Goal: Task Accomplishment & Management: Complete application form

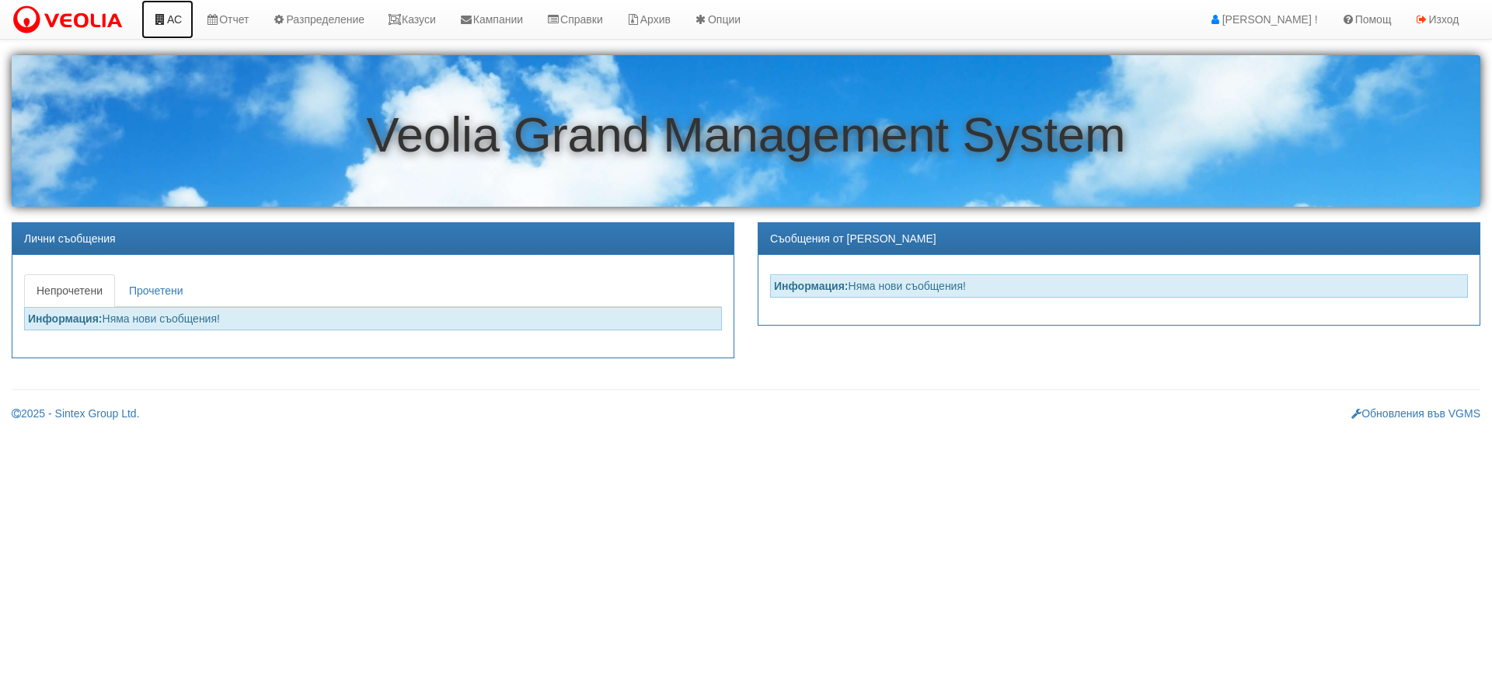
click at [163, 23] on icon at bounding box center [160, 19] width 14 height 11
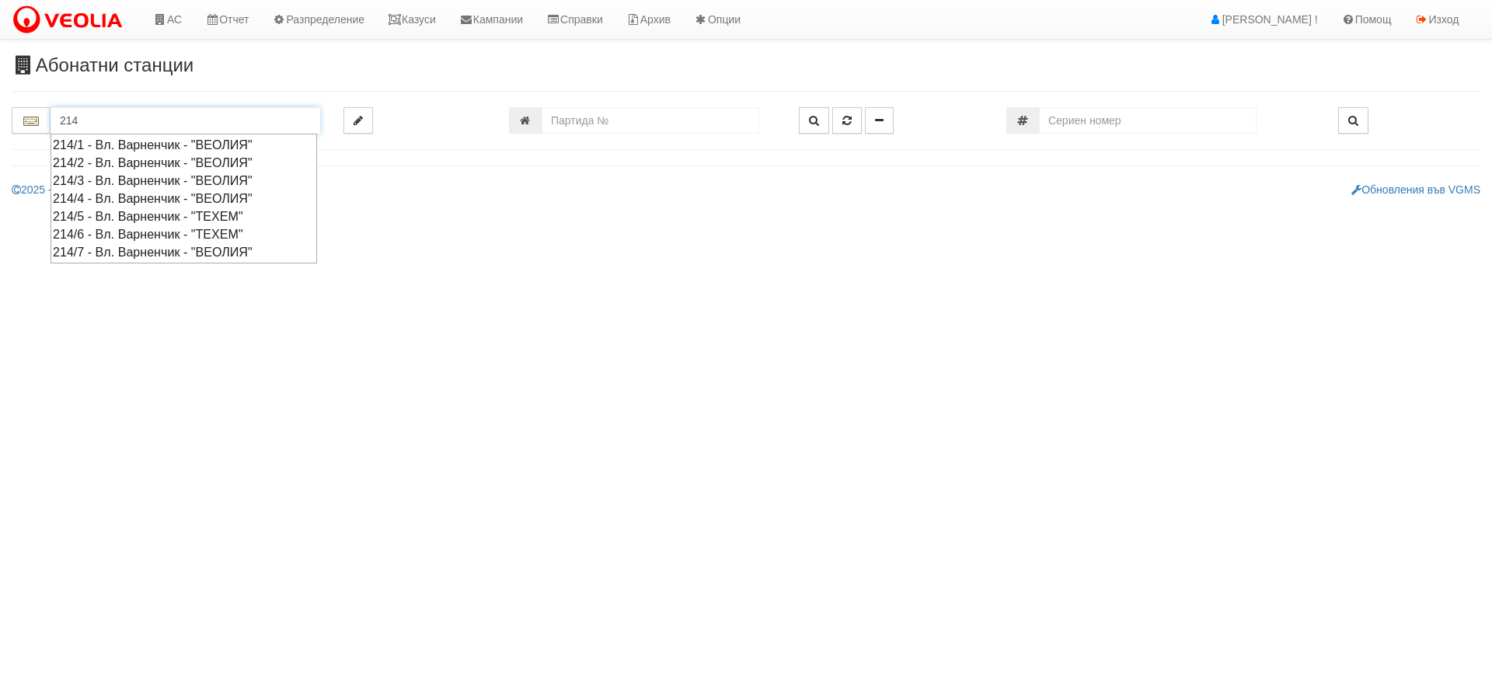
click at [118, 159] on div "214/2 - Вл. Варненчик - "ВЕОЛИЯ"" at bounding box center [184, 163] width 262 height 18
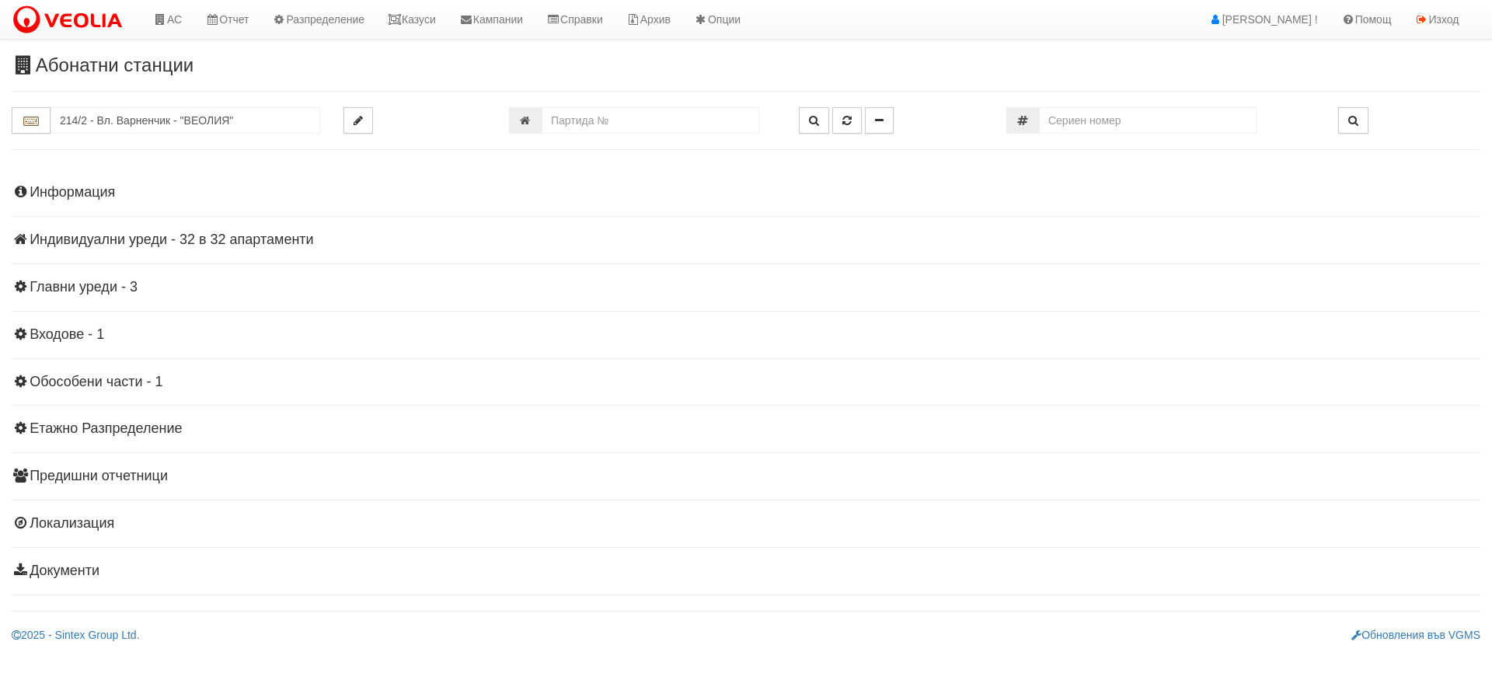
click at [151, 239] on h4 "Индивидуални уреди - 32 в 32 апартаменти" at bounding box center [746, 240] width 1468 height 16
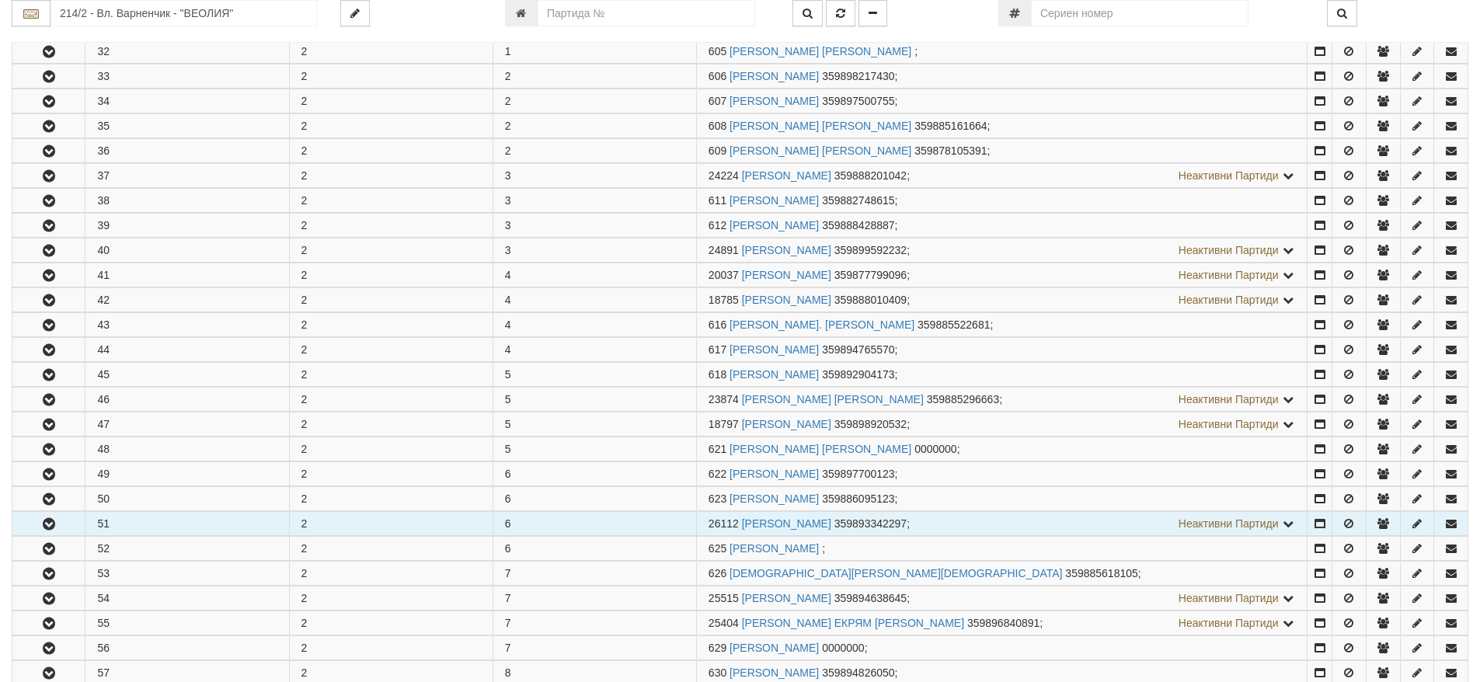
scroll to position [466, 0]
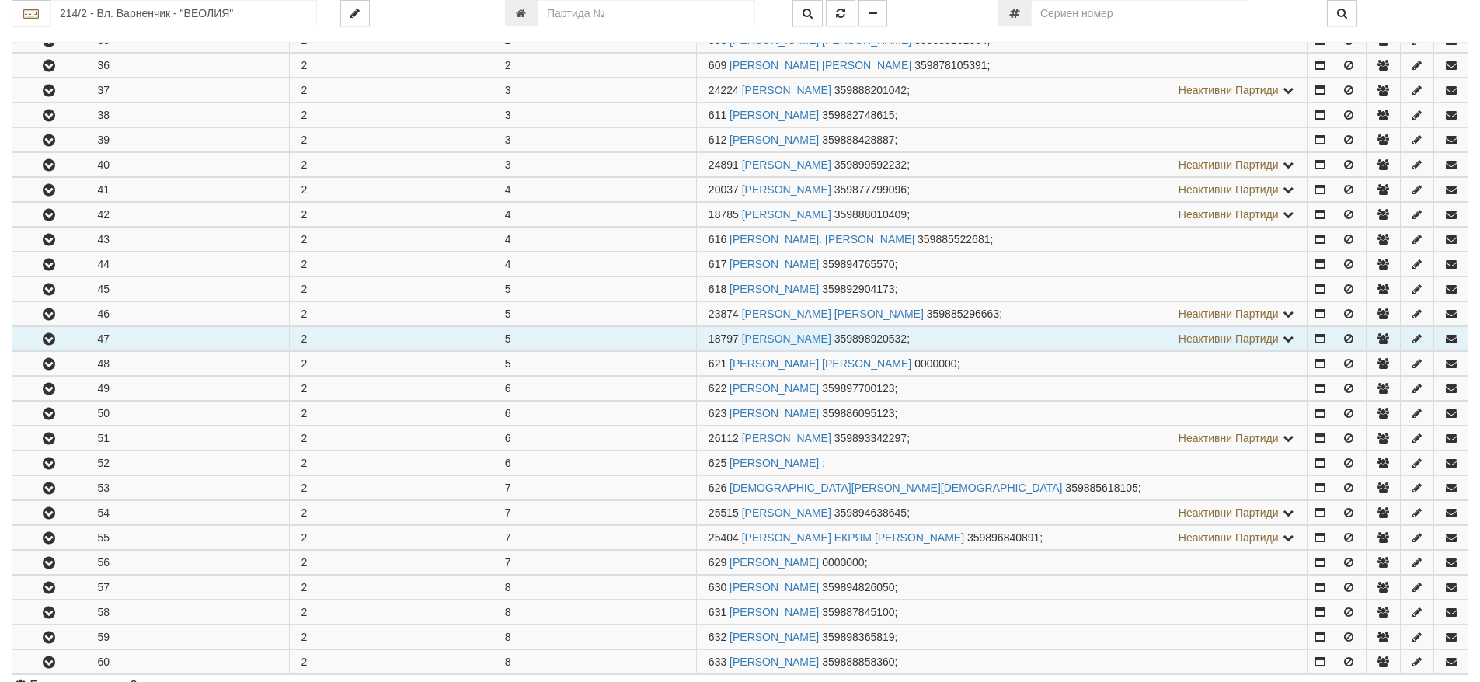
click at [59, 343] on button "button" at bounding box center [48, 338] width 72 height 23
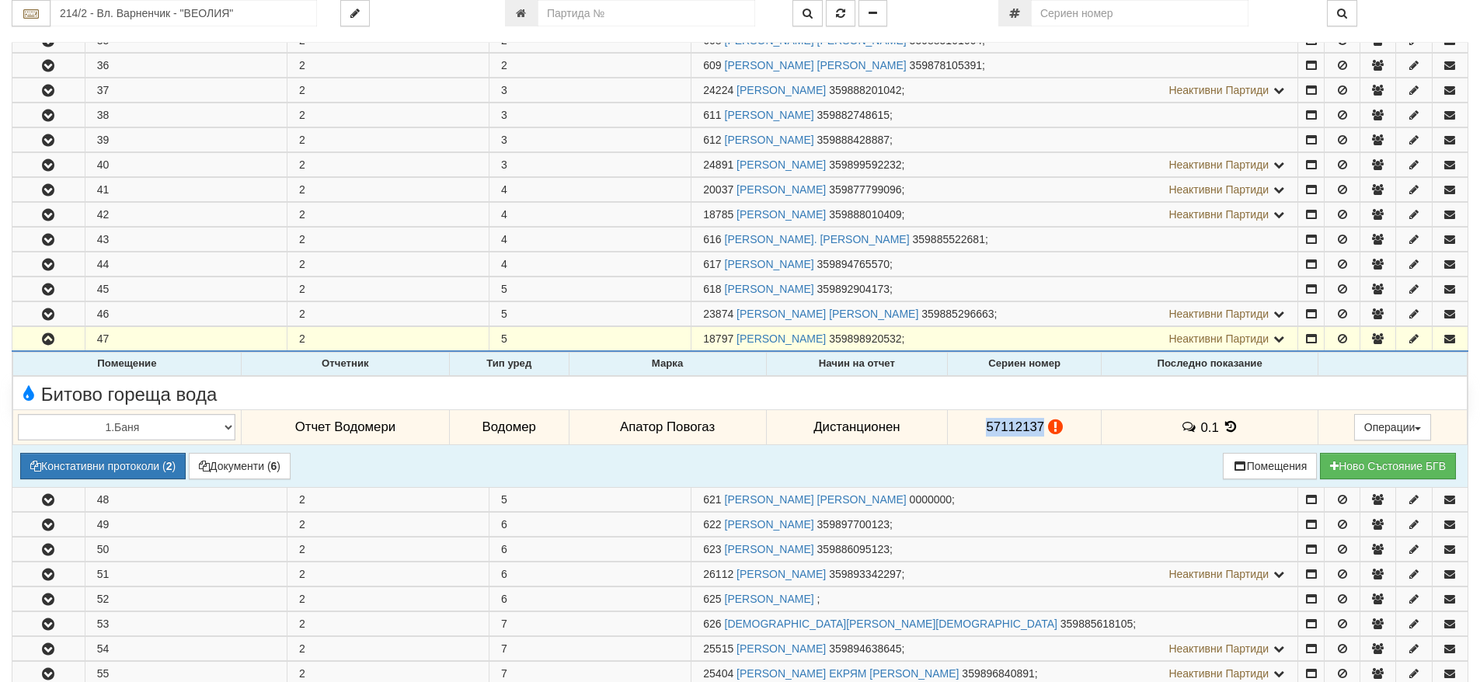
drag, startPoint x: 983, startPoint y: 427, endPoint x: 1037, endPoint y: 432, distance: 54.7
click at [1037, 432] on span "57112137" at bounding box center [1015, 427] width 58 height 15
copy span "57112137"
click at [1229, 426] on icon at bounding box center [1231, 426] width 17 height 13
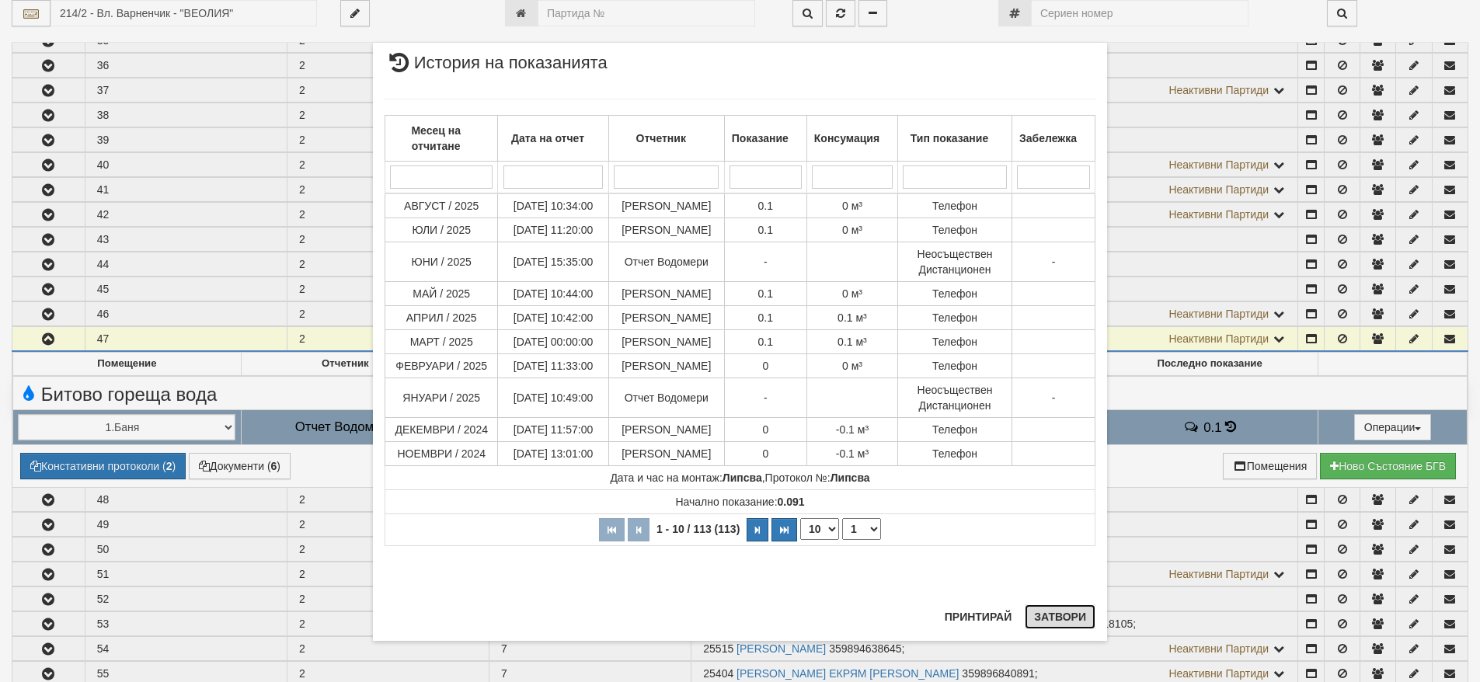
click at [1066, 621] on button "Затвори" at bounding box center [1060, 616] width 71 height 25
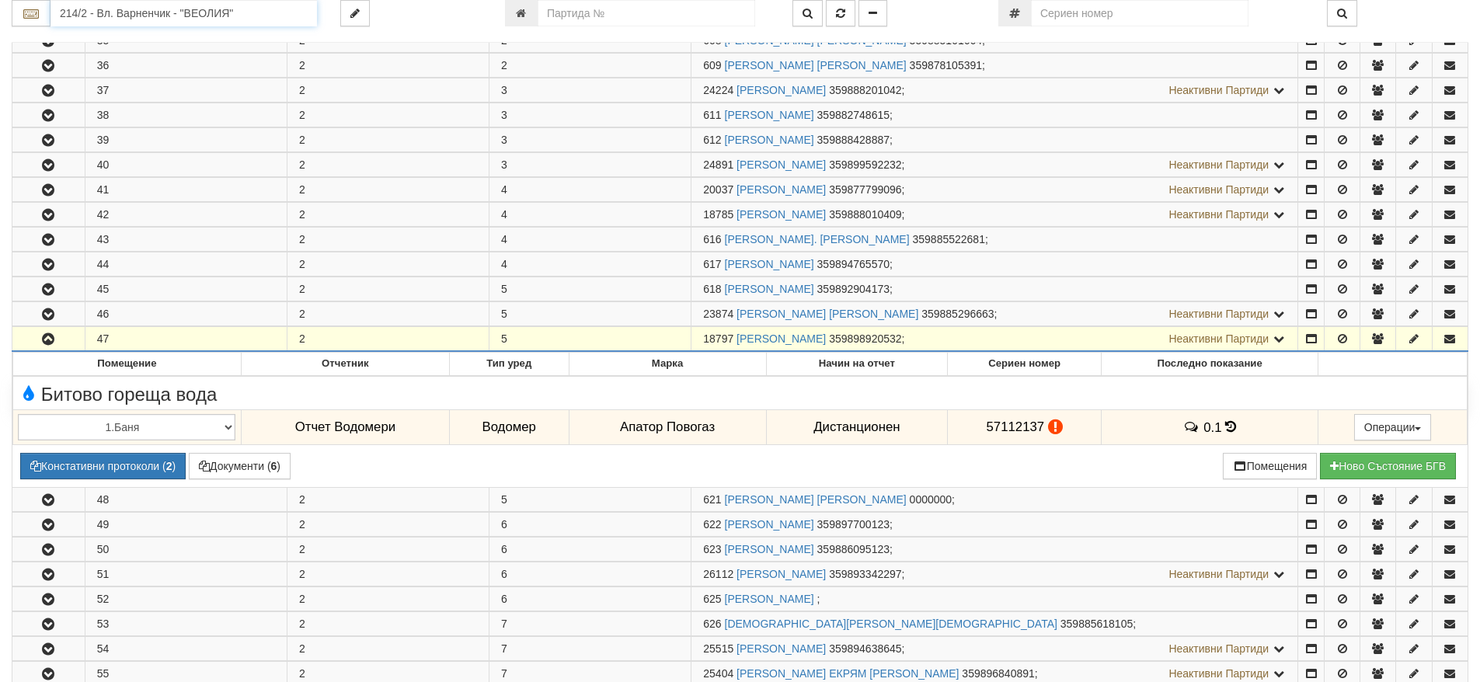
click at [160, 16] on input "214/2 - Вл. Варненчик - "ВЕОЛИЯ"" at bounding box center [183, 13] width 266 height 26
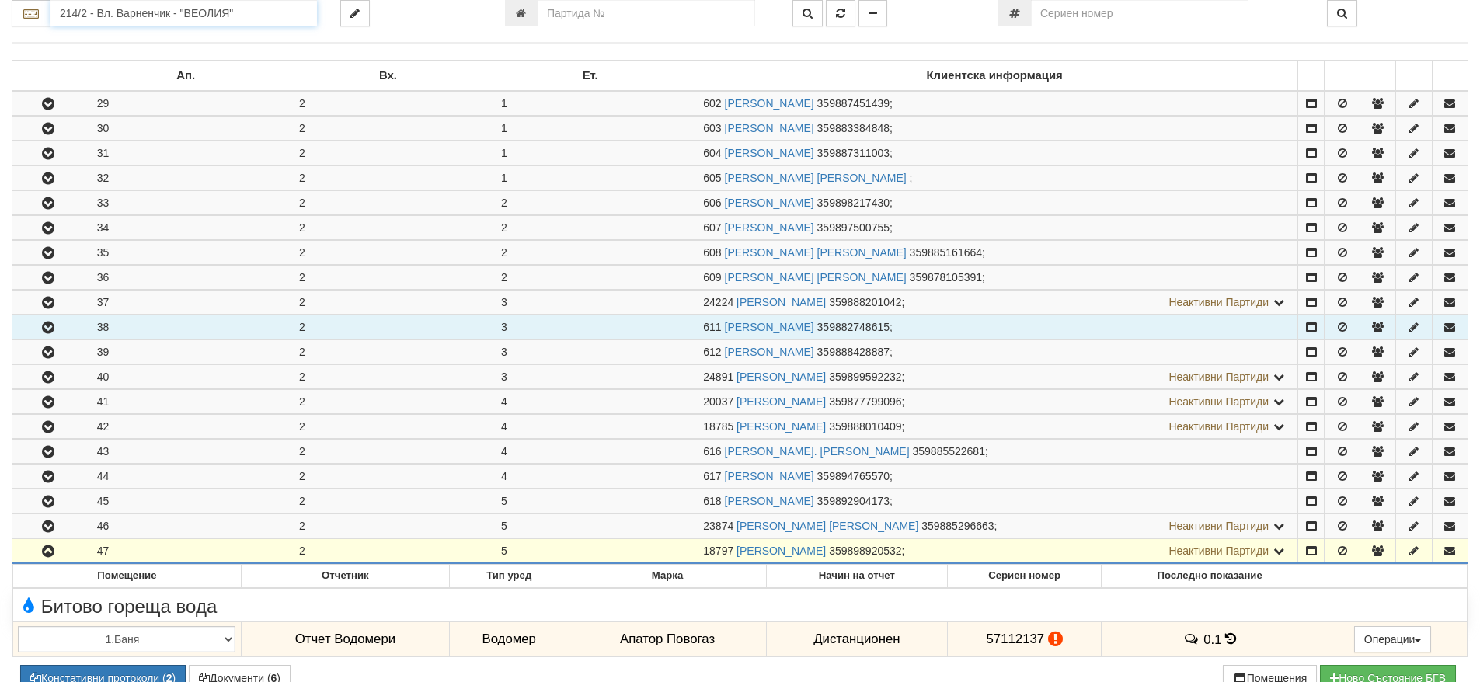
scroll to position [78, 0]
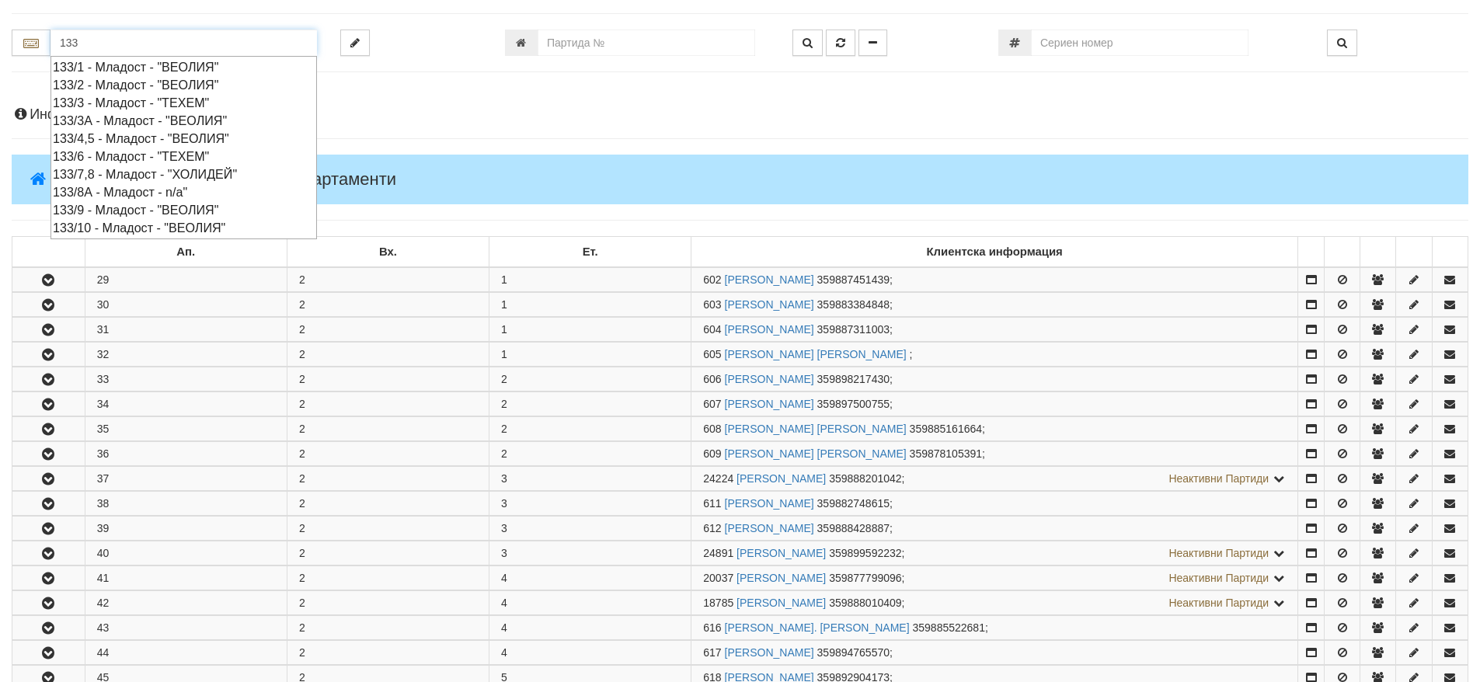
click at [118, 152] on div "133/6 - Младост - "ТЕХЕМ"" at bounding box center [184, 157] width 262 height 18
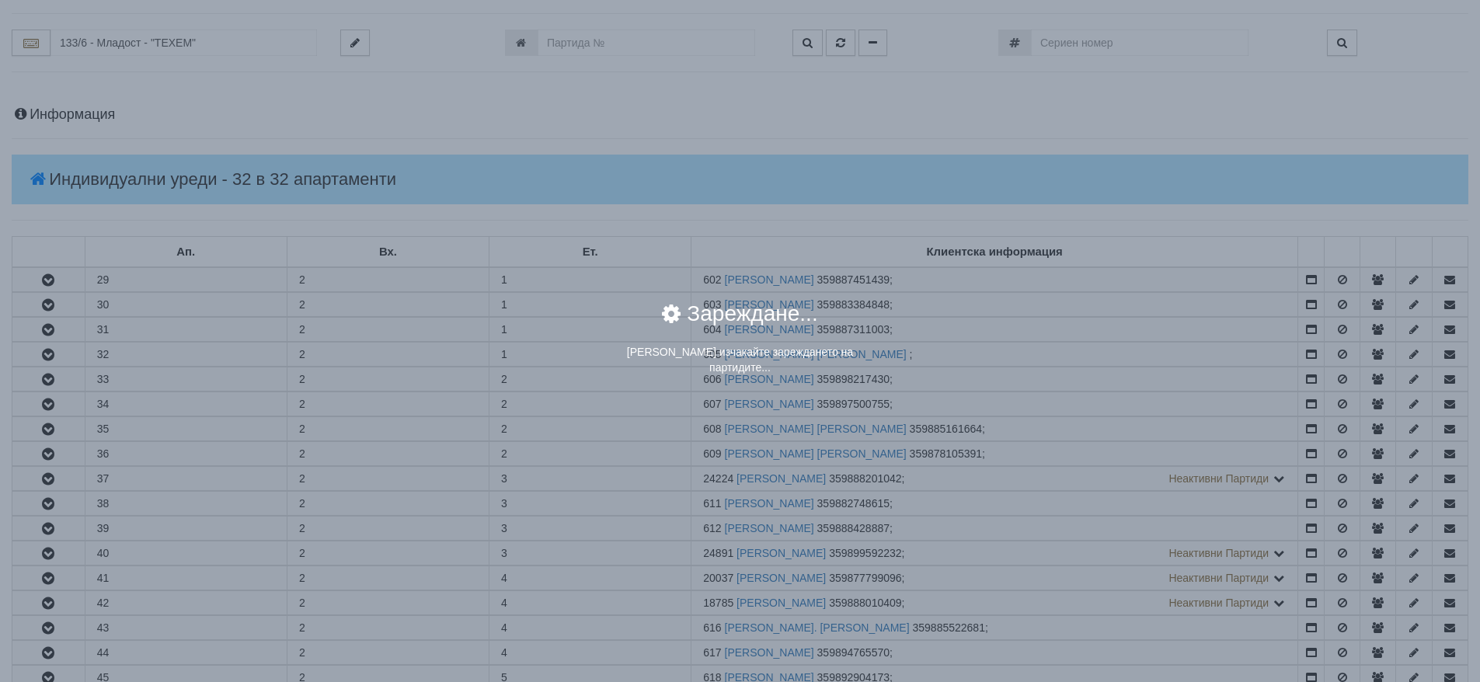
scroll to position [0, 0]
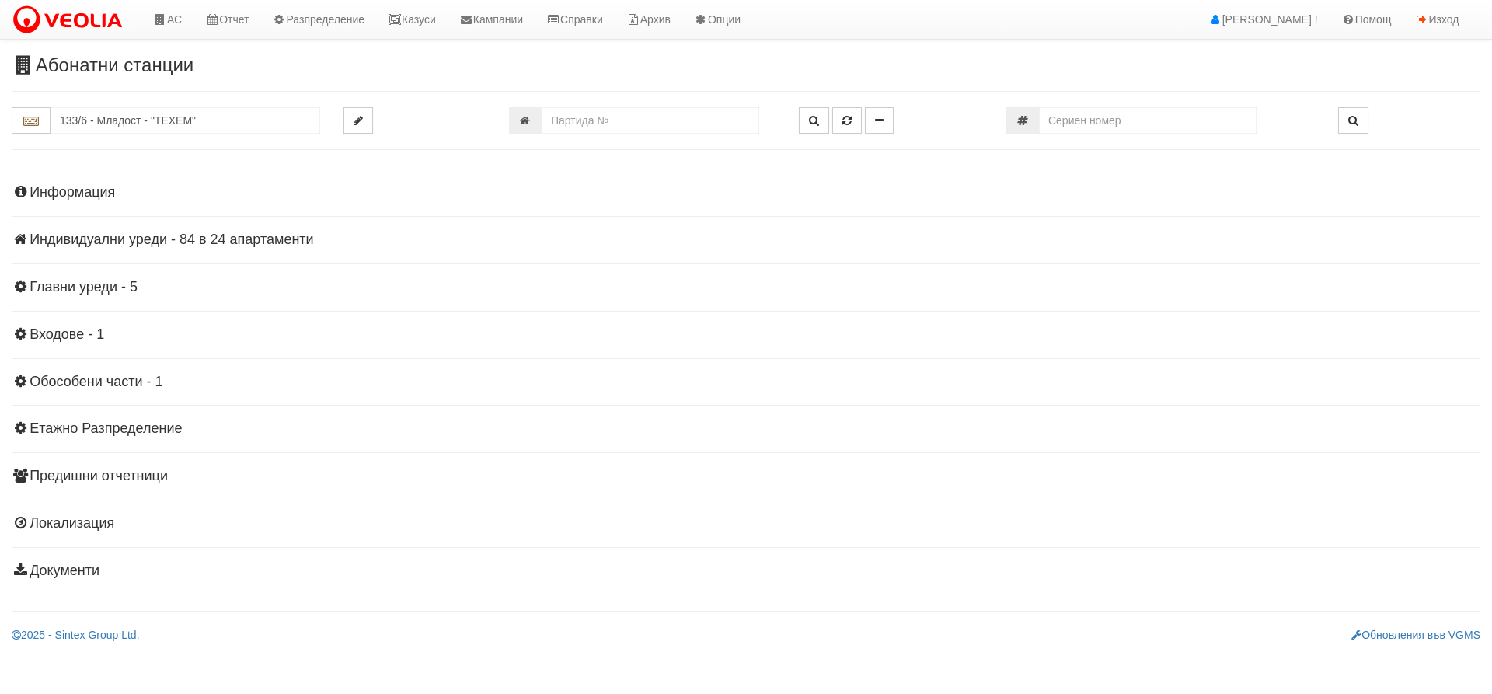
click at [172, 243] on h4 "Индивидуални уреди - 84 в 24 апартаменти" at bounding box center [746, 240] width 1468 height 16
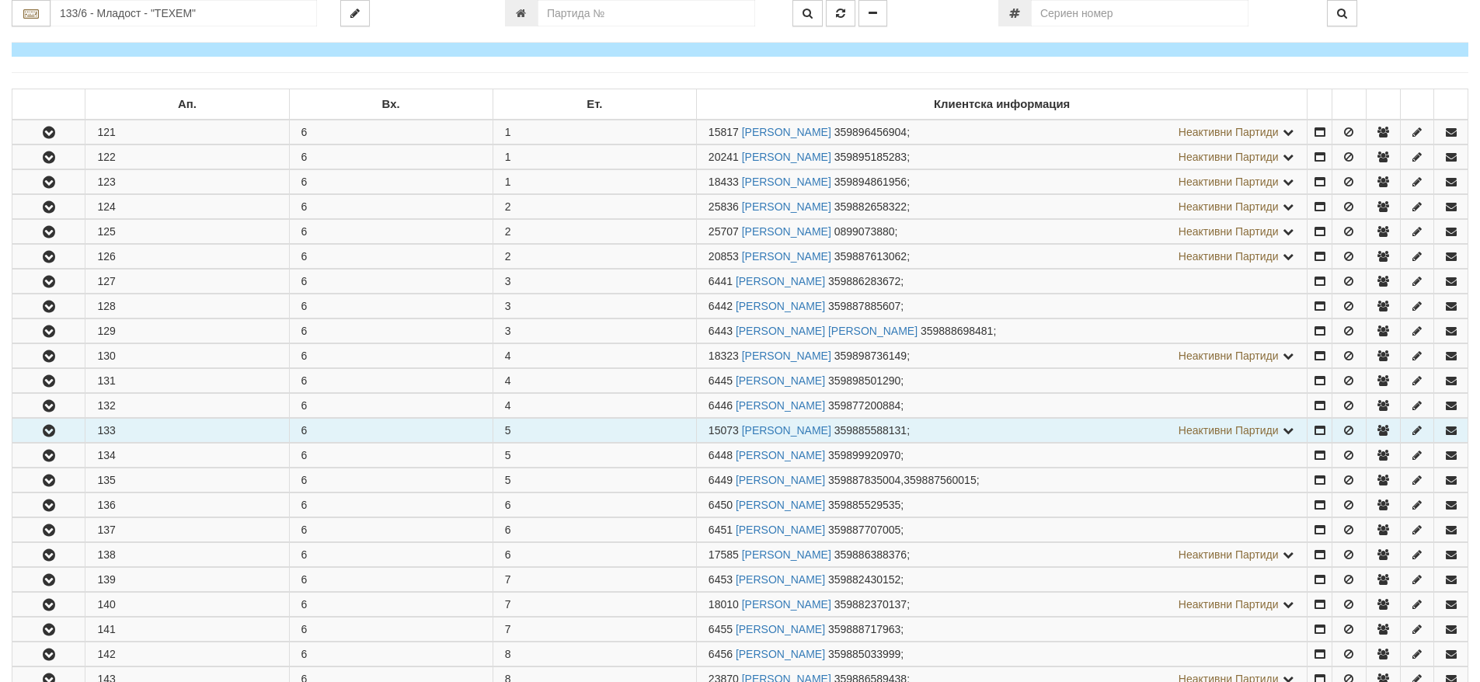
scroll to position [233, 0]
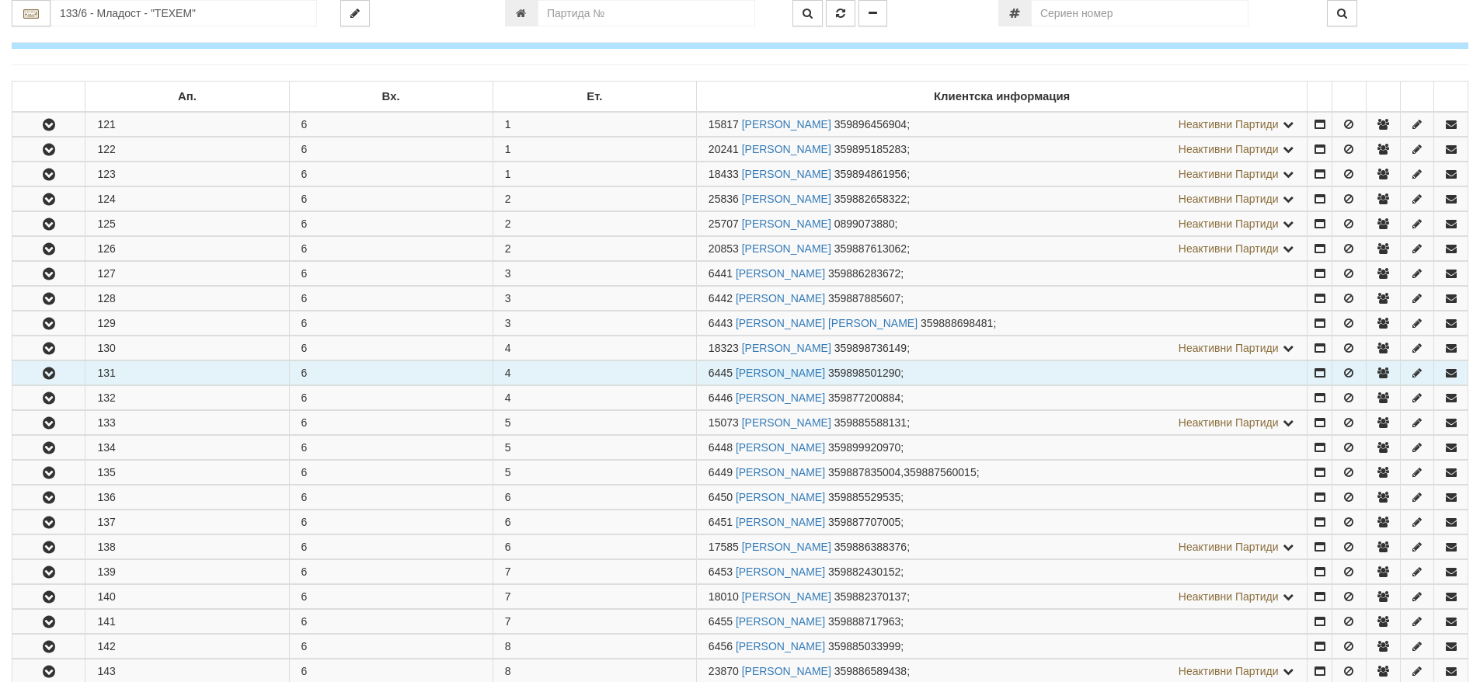
click at [44, 378] on icon "button" at bounding box center [49, 373] width 19 height 11
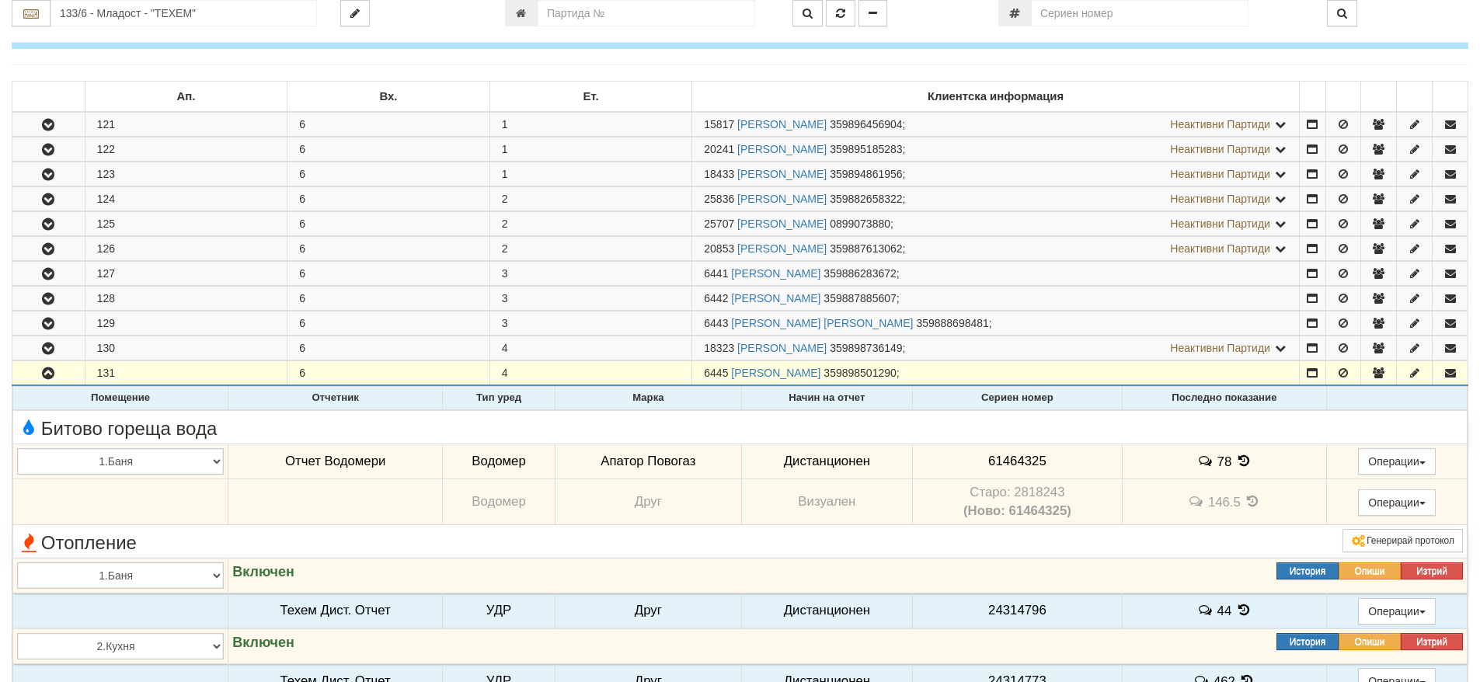
click at [1242, 461] on icon at bounding box center [1243, 460] width 17 height 13
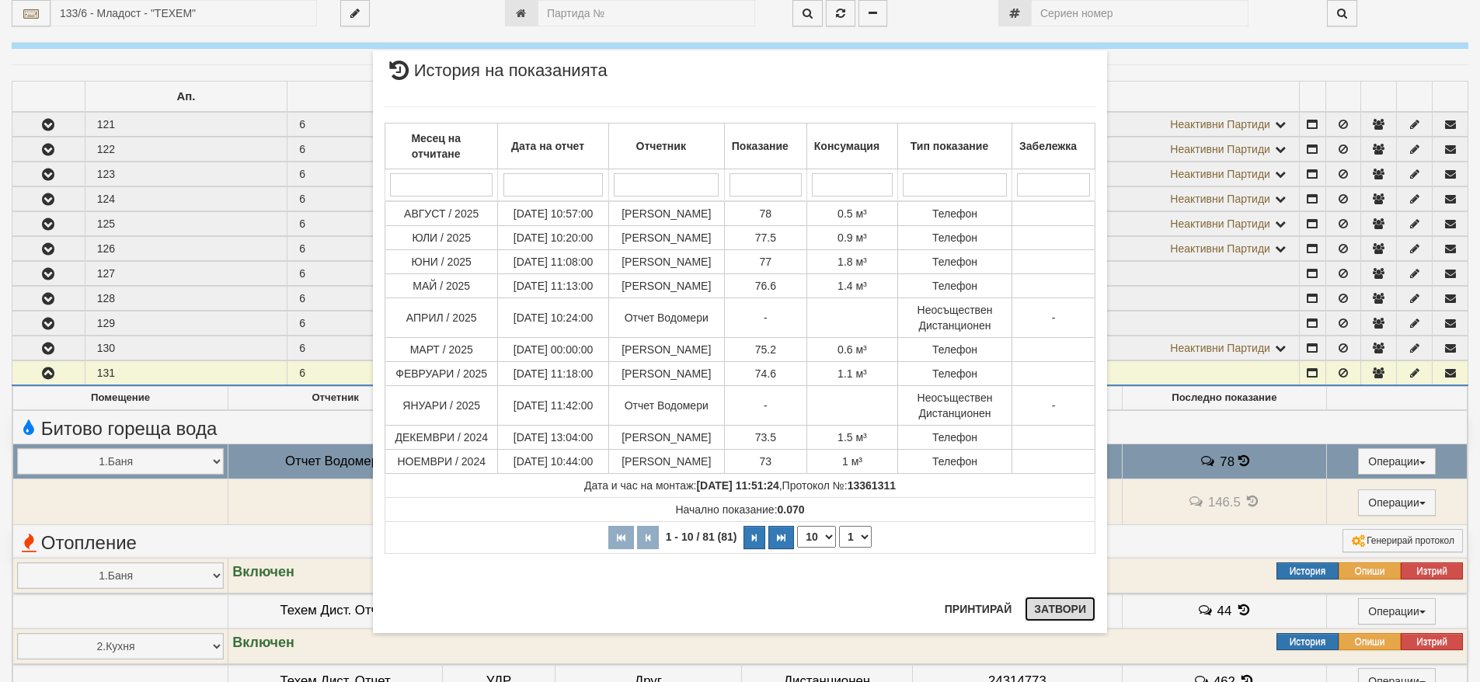
click at [1050, 614] on button "Затвори" at bounding box center [1060, 609] width 71 height 25
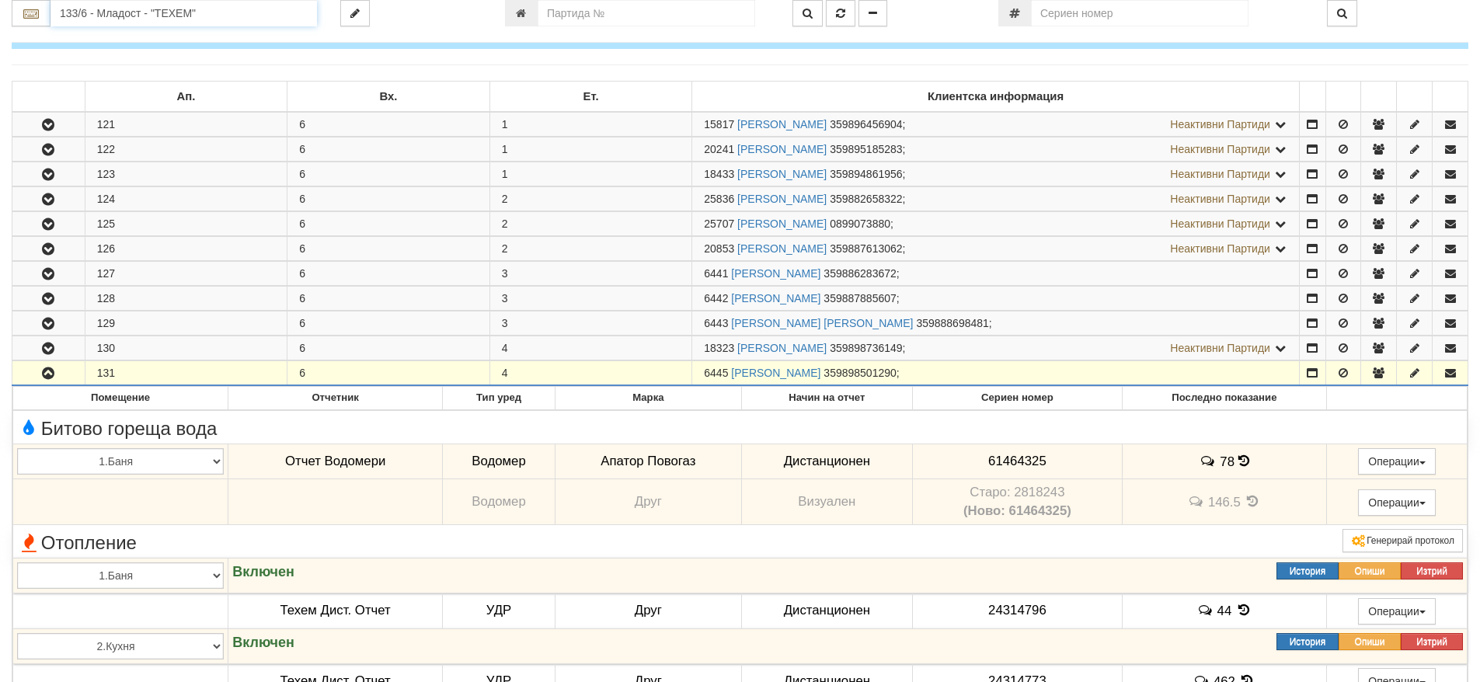
click at [75, 17] on input "133/6 - Младост - "ТЕХЕМ"" at bounding box center [183, 13] width 266 height 26
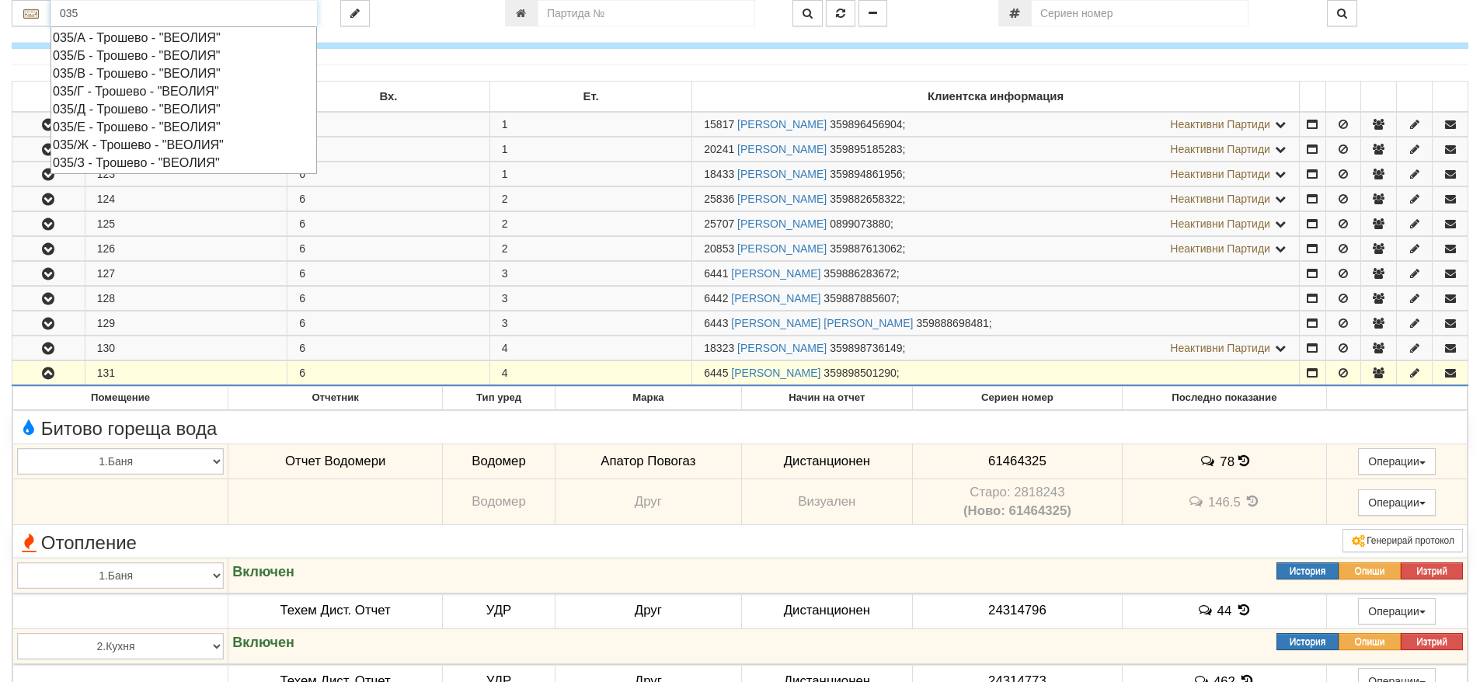
click at [120, 89] on div "035/Г - Трошево - "ВЕОЛИЯ"" at bounding box center [184, 91] width 262 height 18
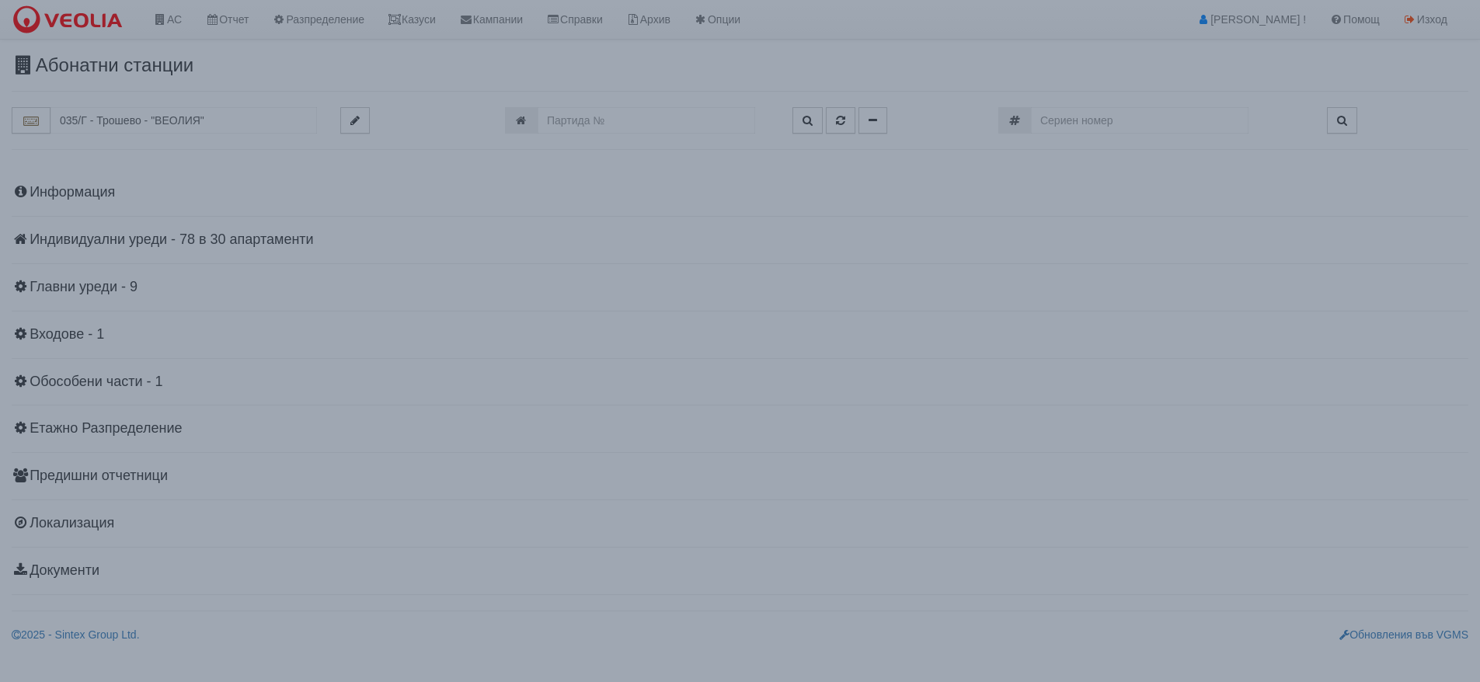
scroll to position [0, 0]
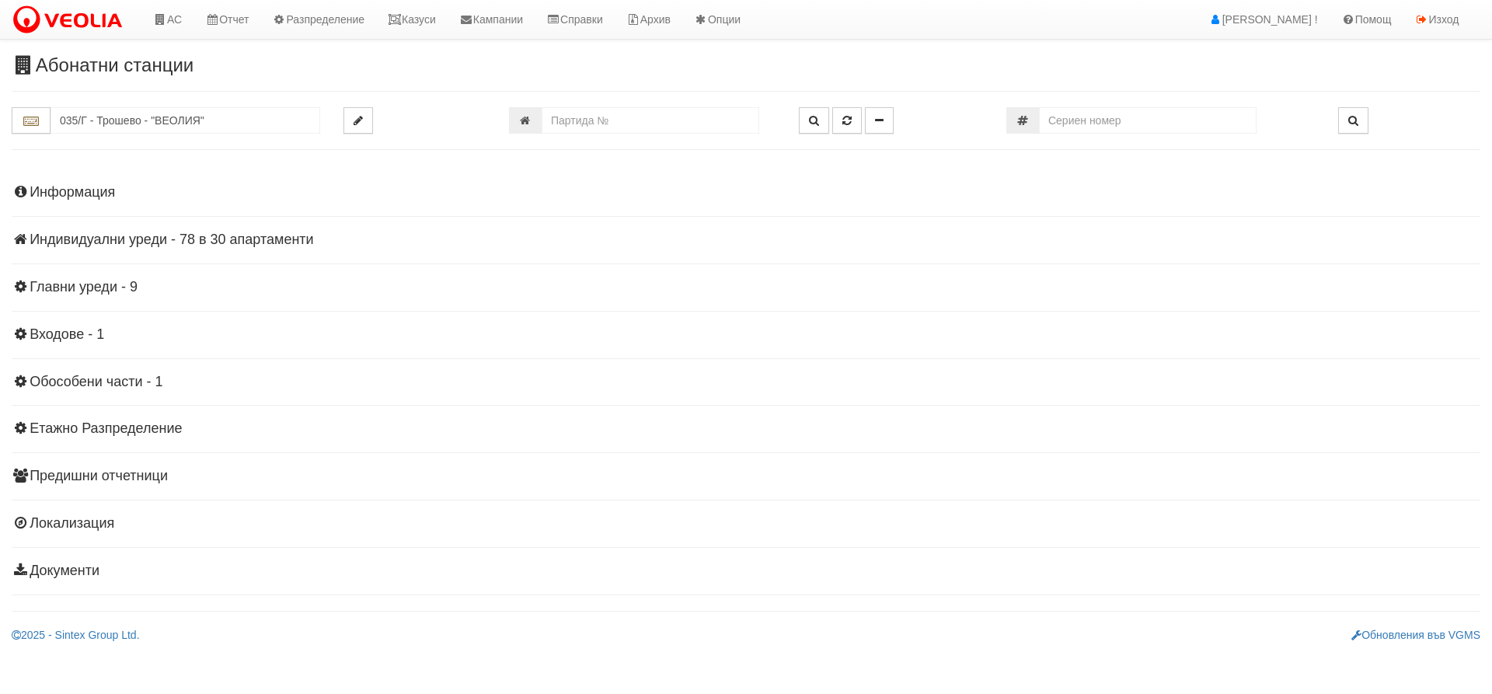
click at [165, 246] on h4 "Индивидуални уреди - 78 в 30 апартаменти" at bounding box center [746, 240] width 1468 height 16
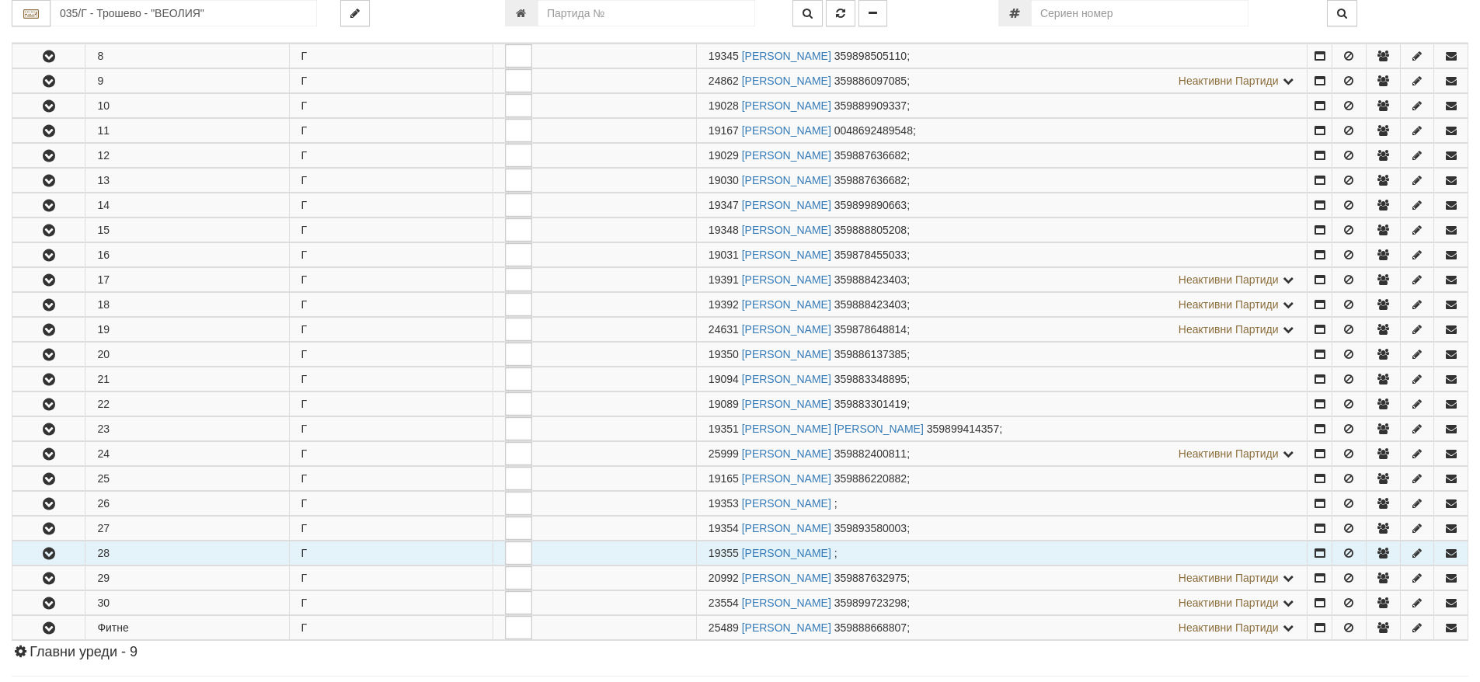
scroll to position [544, 0]
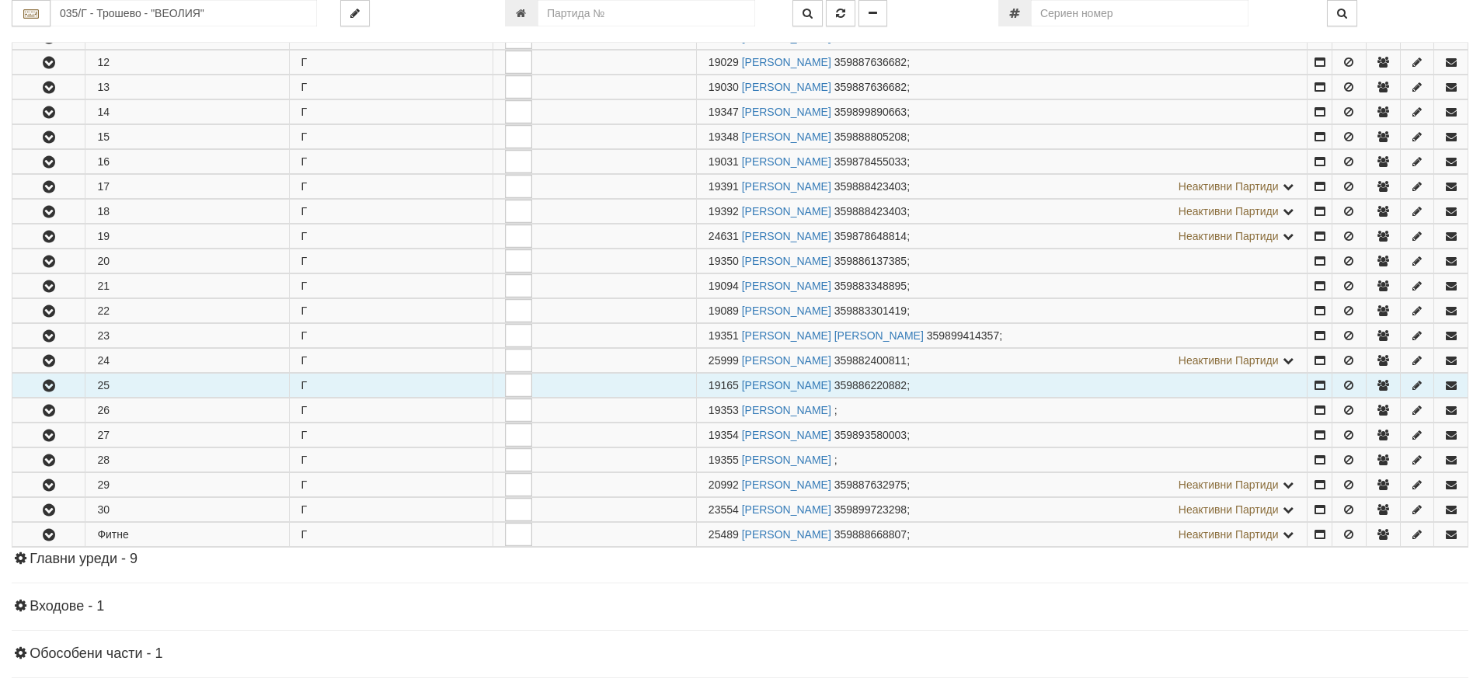
click at [52, 388] on icon "button" at bounding box center [49, 386] width 19 height 11
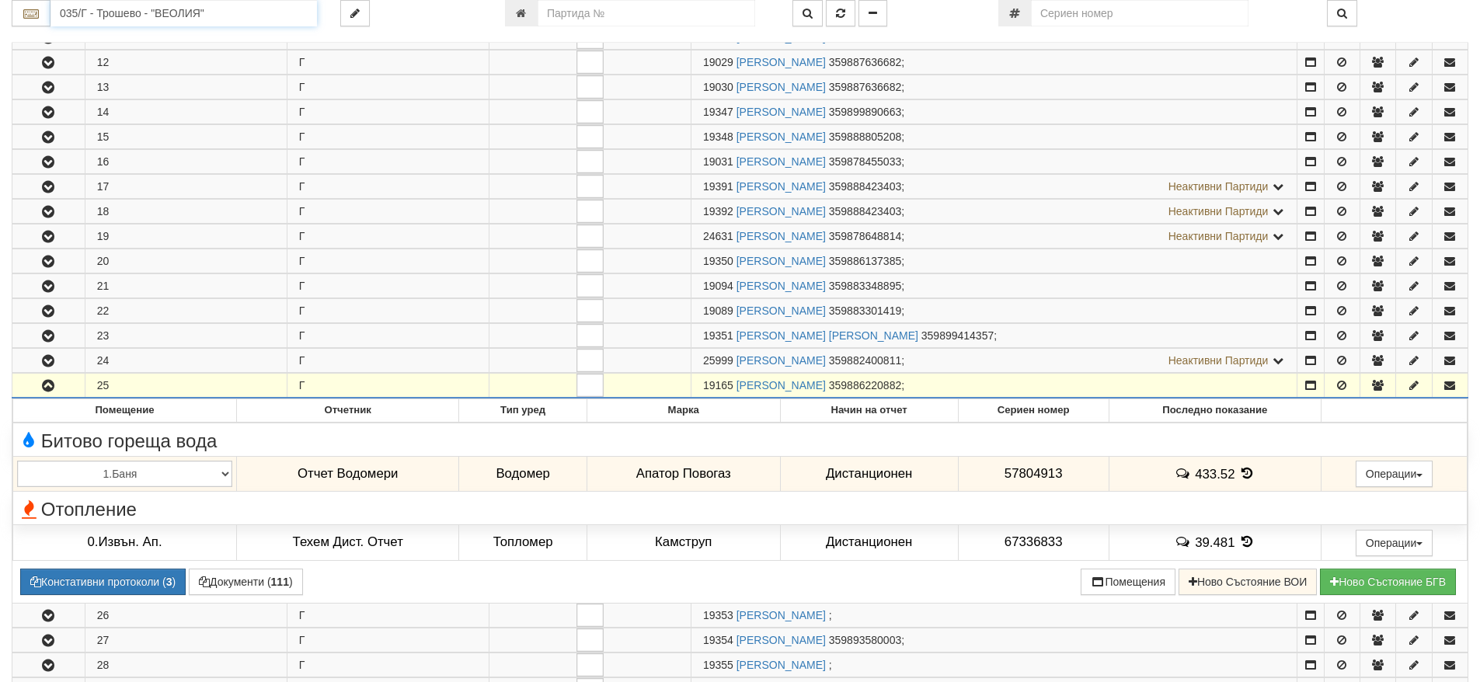
click at [92, 17] on input "035/Г - Трошево - "ВЕОЛИЯ"" at bounding box center [183, 13] width 266 height 26
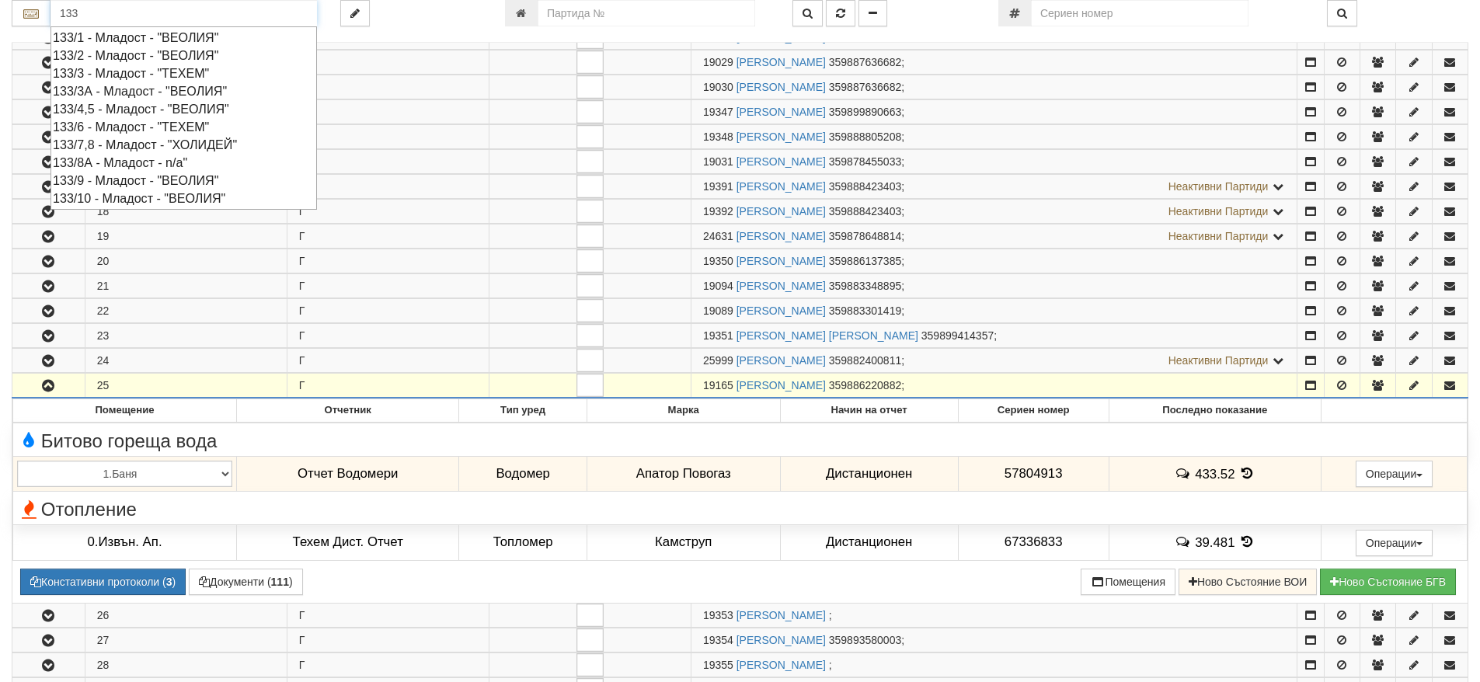
click at [135, 120] on div "133/6 - Младост - "ТЕХЕМ"" at bounding box center [184, 127] width 262 height 18
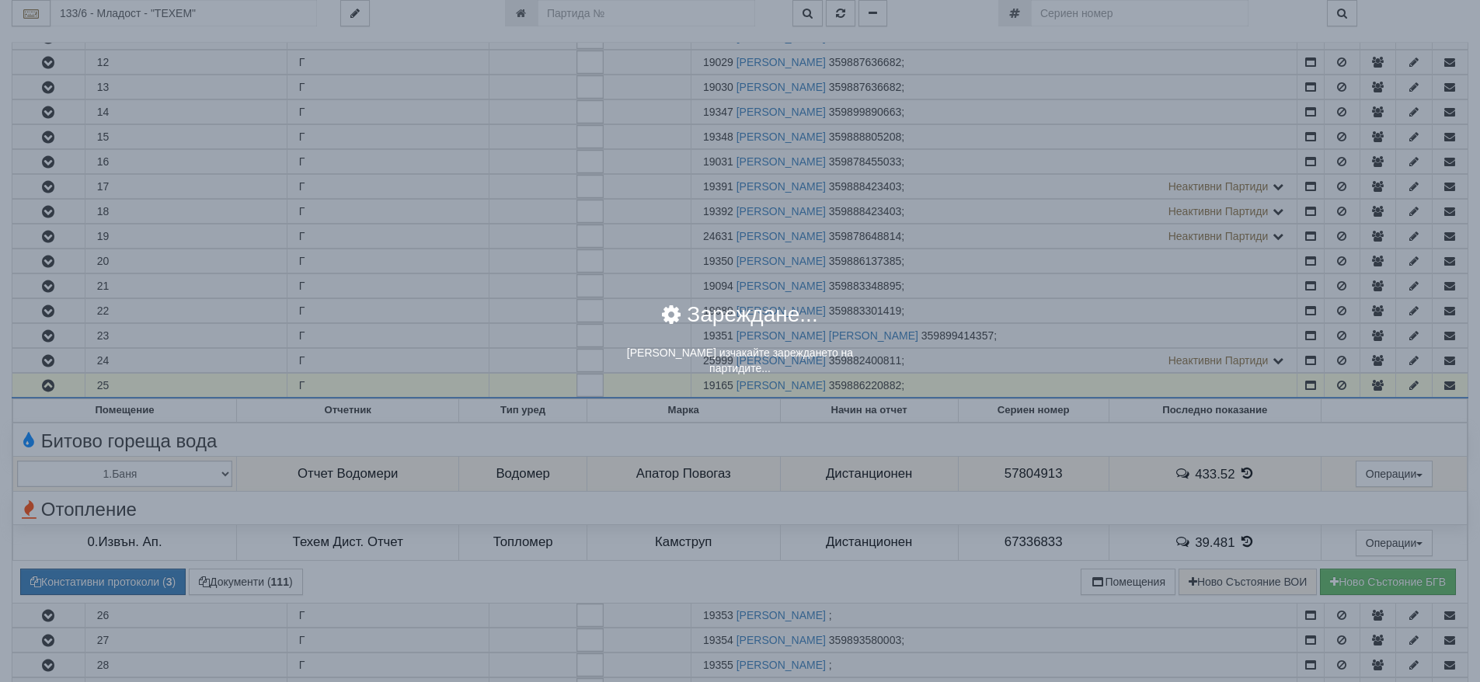
scroll to position [0, 0]
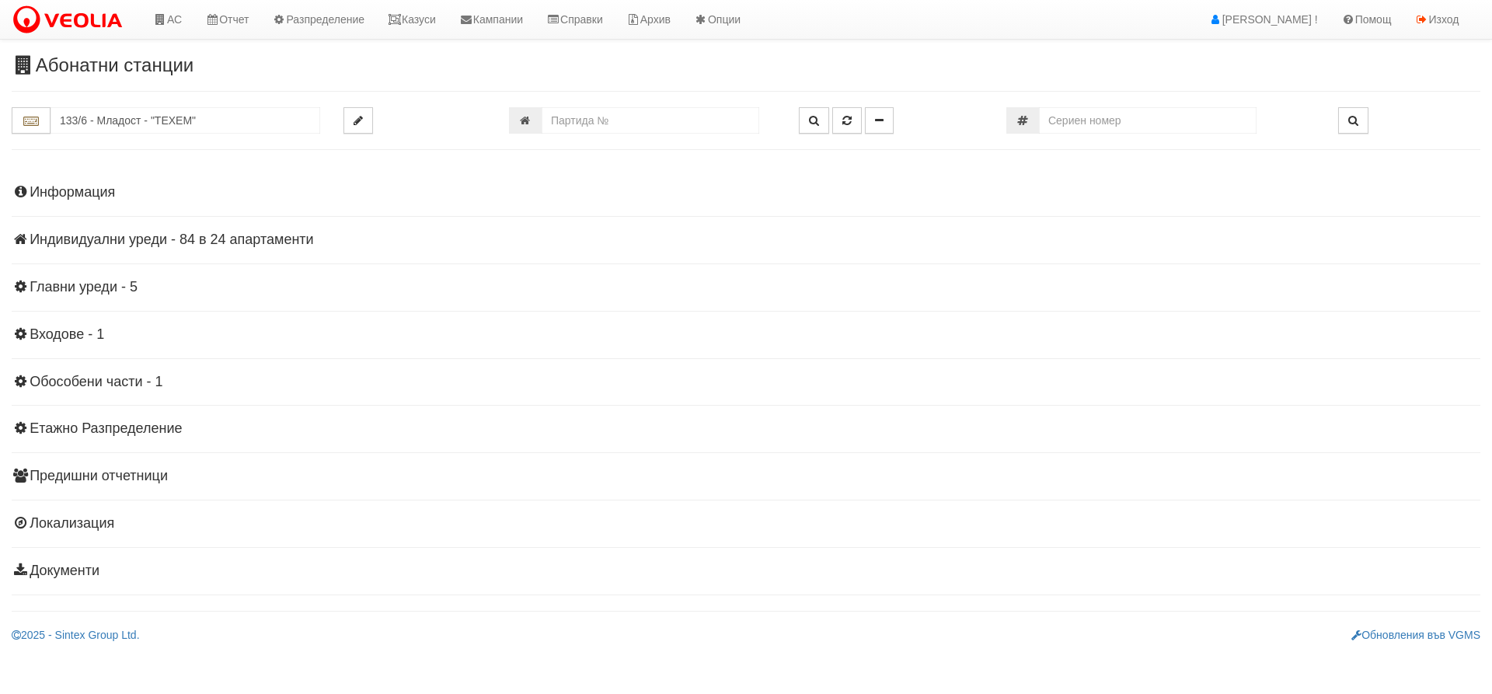
click at [92, 241] on h4 "Индивидуални уреди - 84 в 24 апартаменти" at bounding box center [746, 240] width 1468 height 16
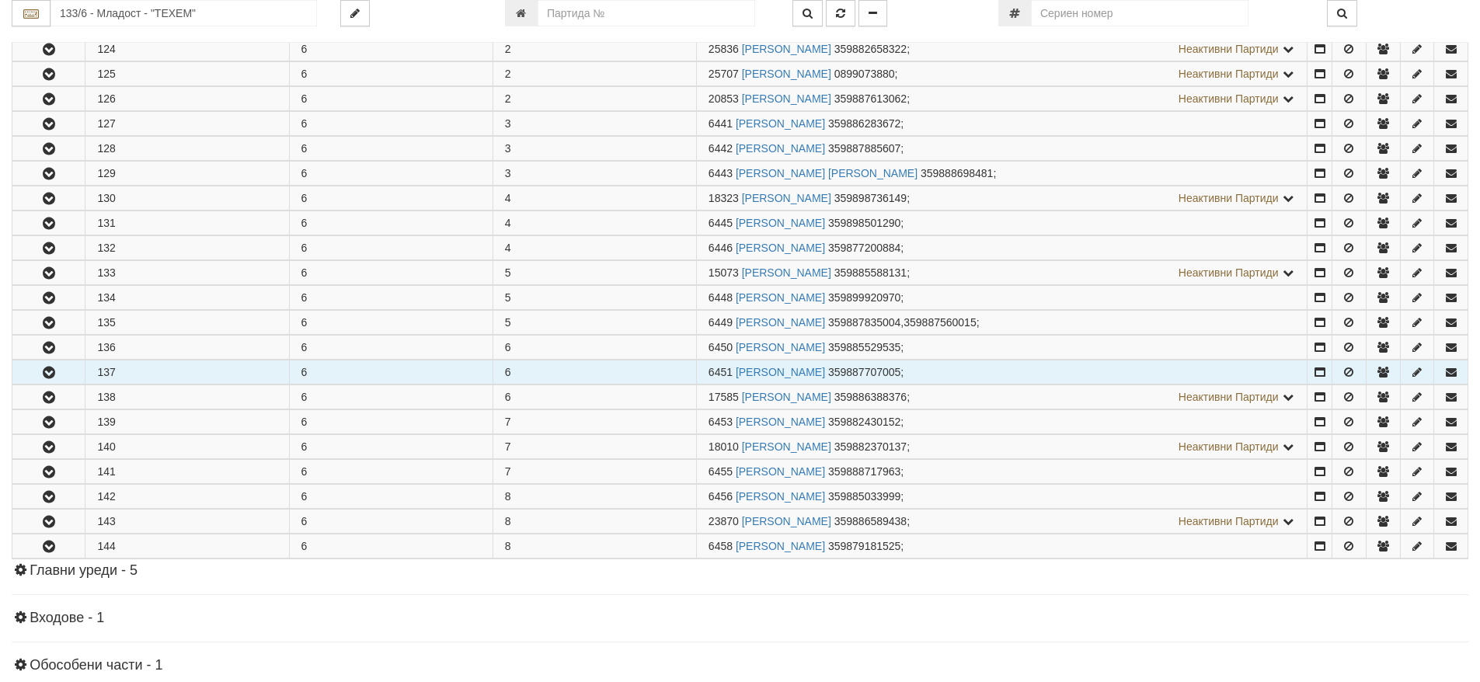
scroll to position [388, 0]
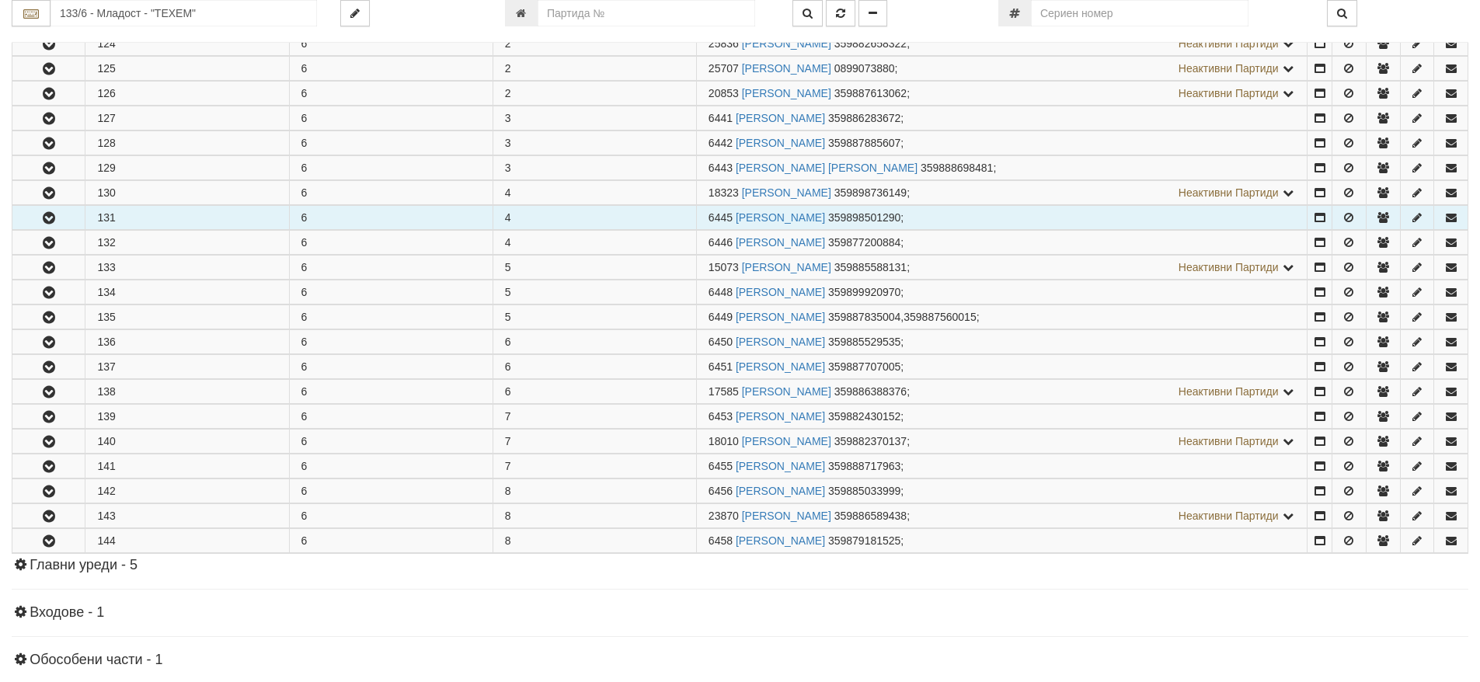
click at [50, 214] on icon "button" at bounding box center [49, 218] width 19 height 11
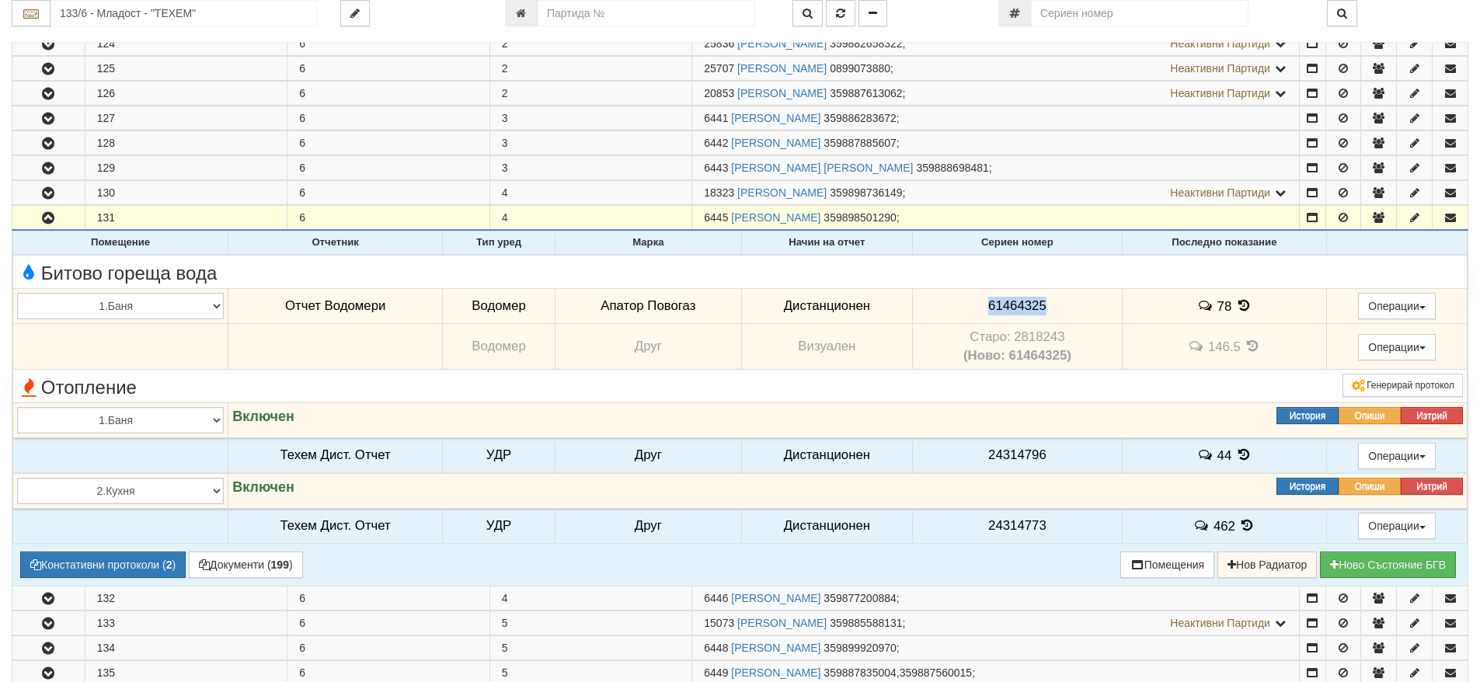
drag, startPoint x: 979, startPoint y: 302, endPoint x: 1041, endPoint y: 308, distance: 62.5
click at [1041, 308] on td "61464325" at bounding box center [1018, 306] width 210 height 36
copy span "61464325"
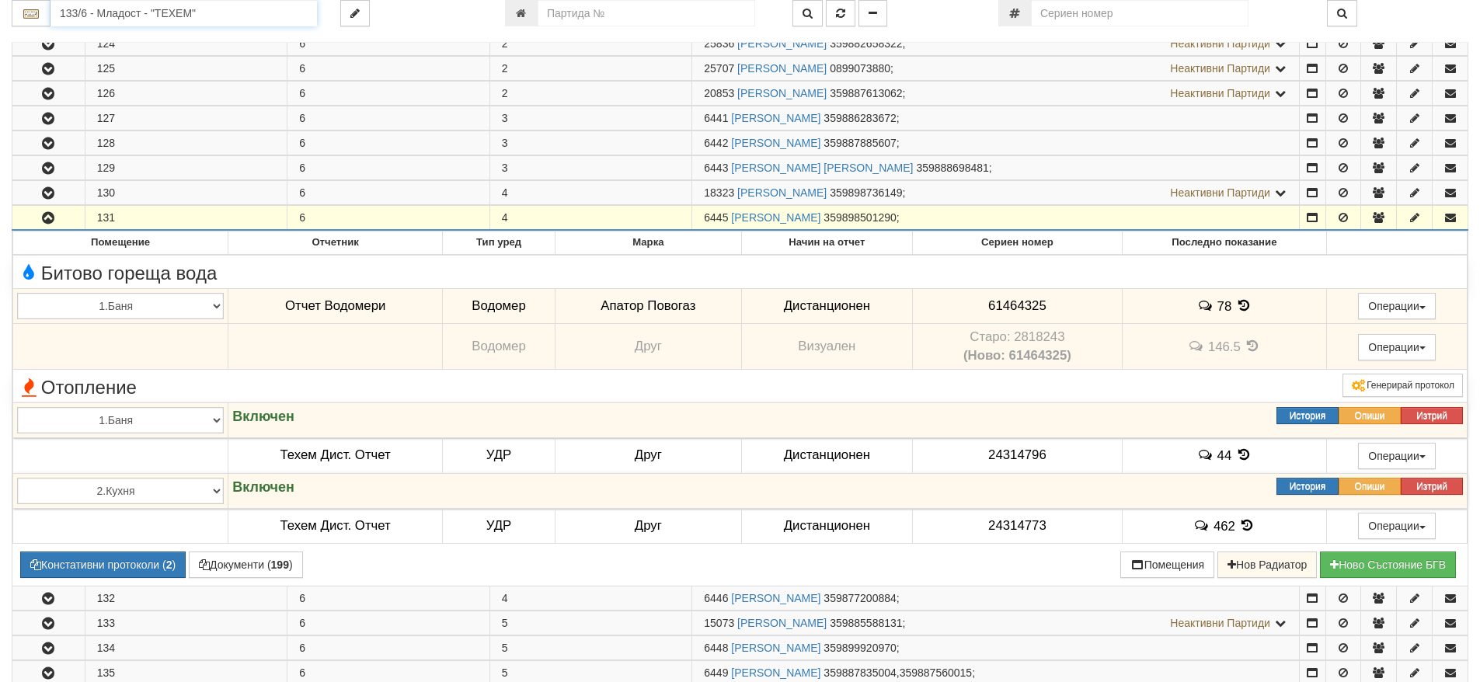
click at [106, 16] on input "133/6 - Младост - "ТЕХЕМ"" at bounding box center [183, 13] width 266 height 26
click at [85, 75] on div "166/В - Възраждане - "ВЕОЛИЯ"" at bounding box center [184, 73] width 262 height 18
type input "166/В - Възраждане - "ВЕОЛИЯ""
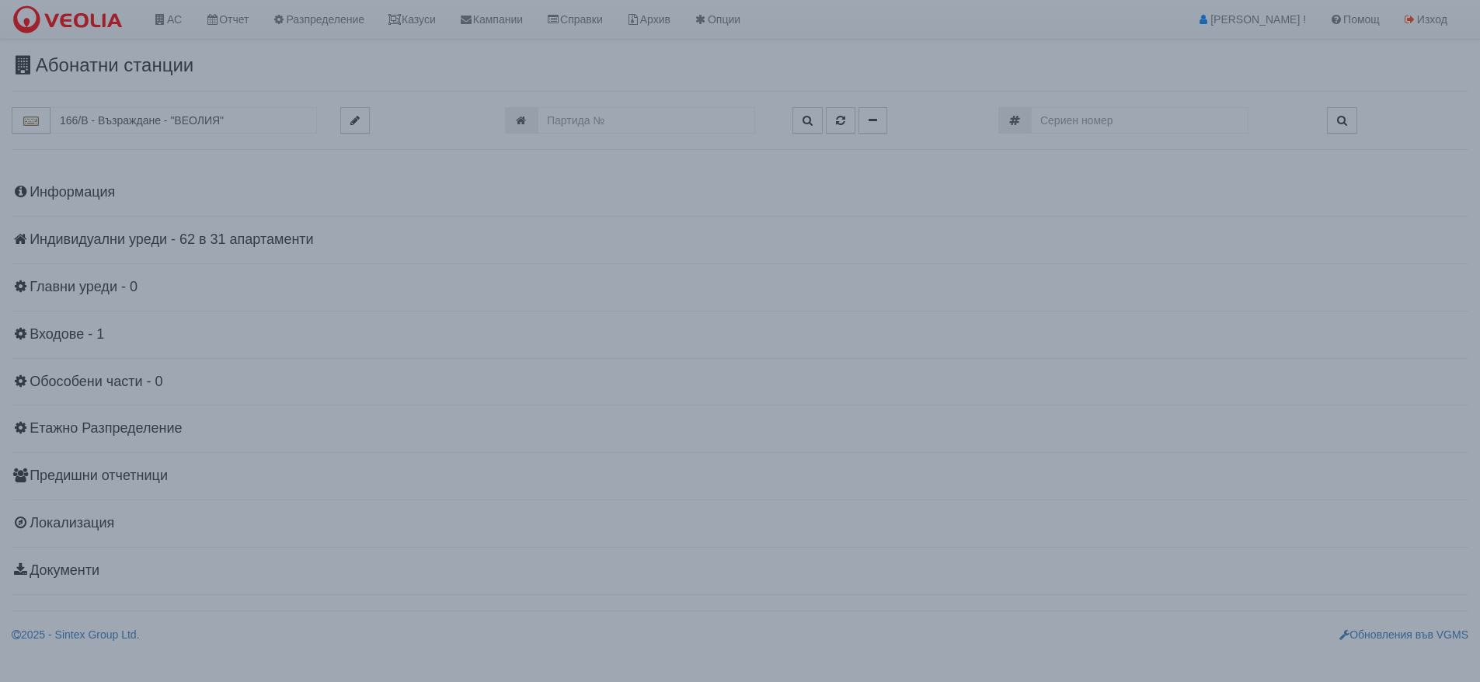
scroll to position [0, 0]
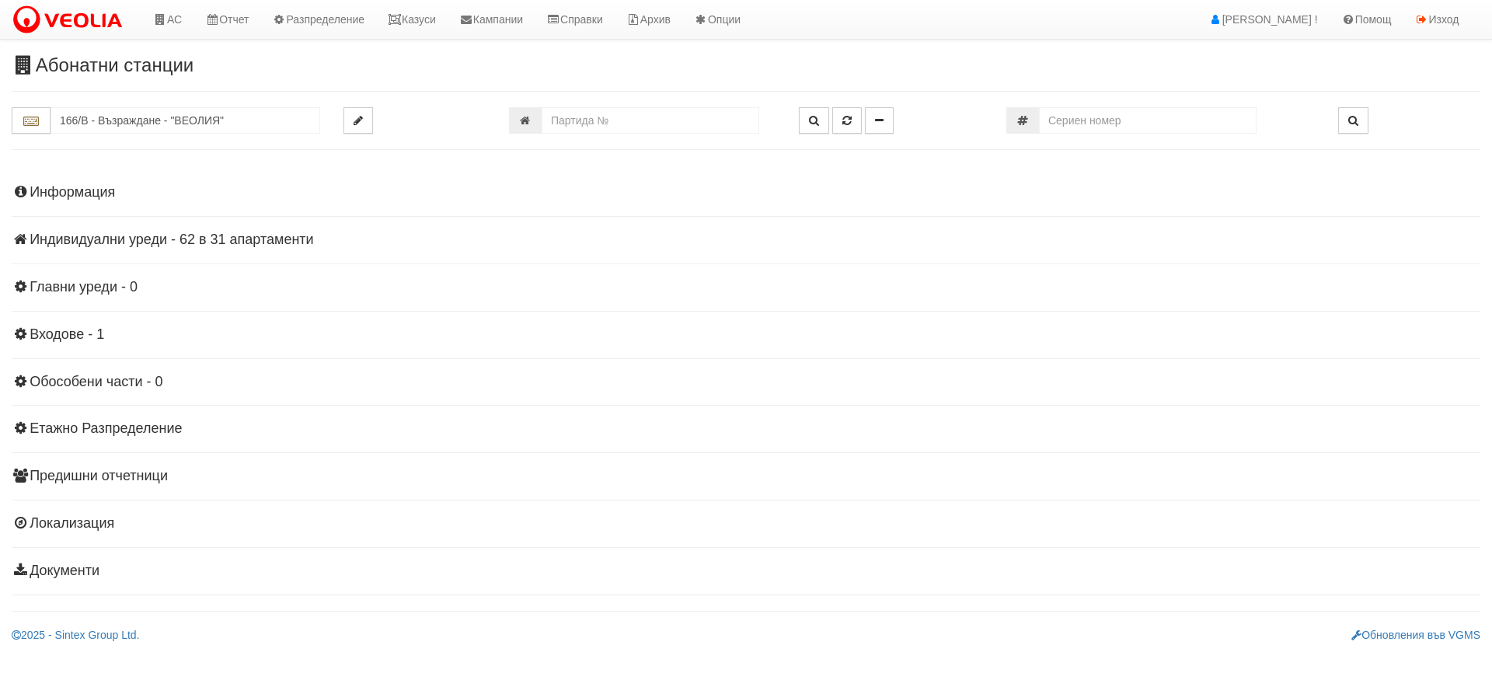
click at [177, 238] on h4 "Индивидуални уреди - 62 в 31 апартаменти" at bounding box center [746, 240] width 1468 height 16
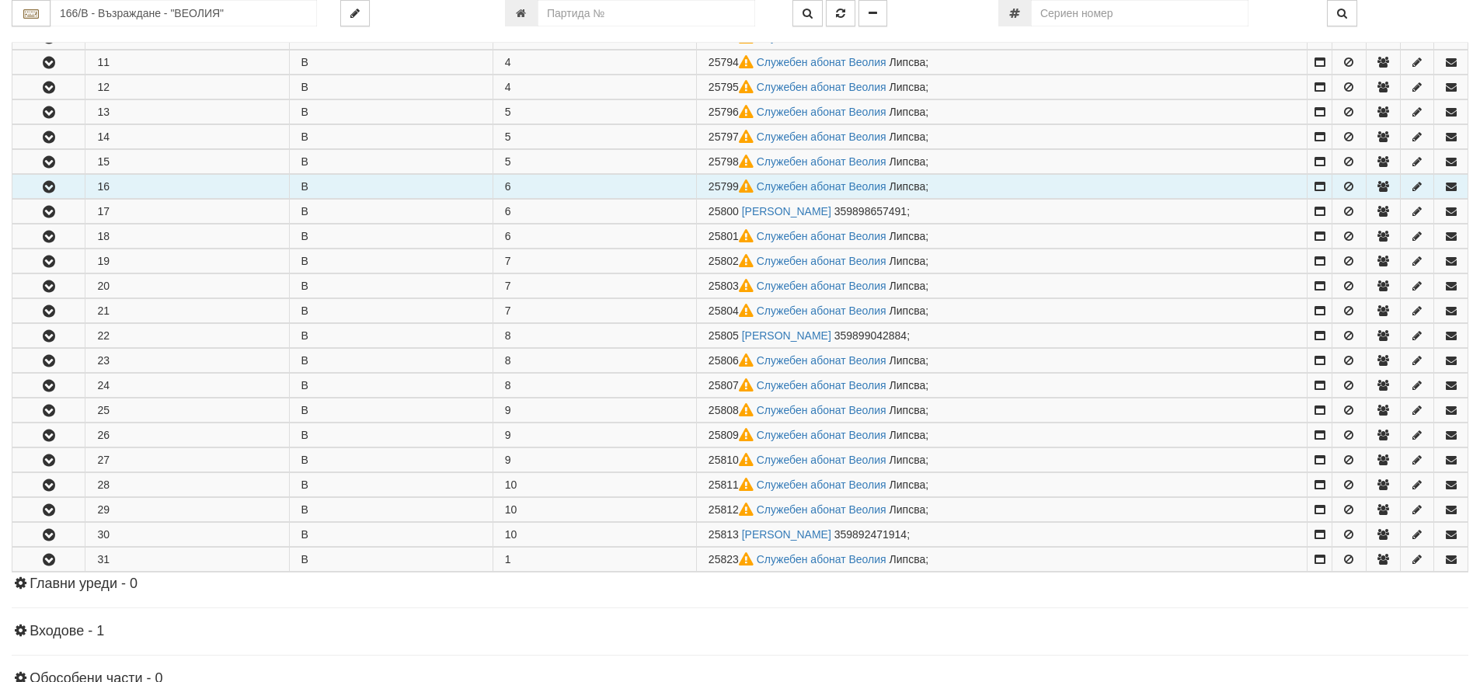
scroll to position [466, 0]
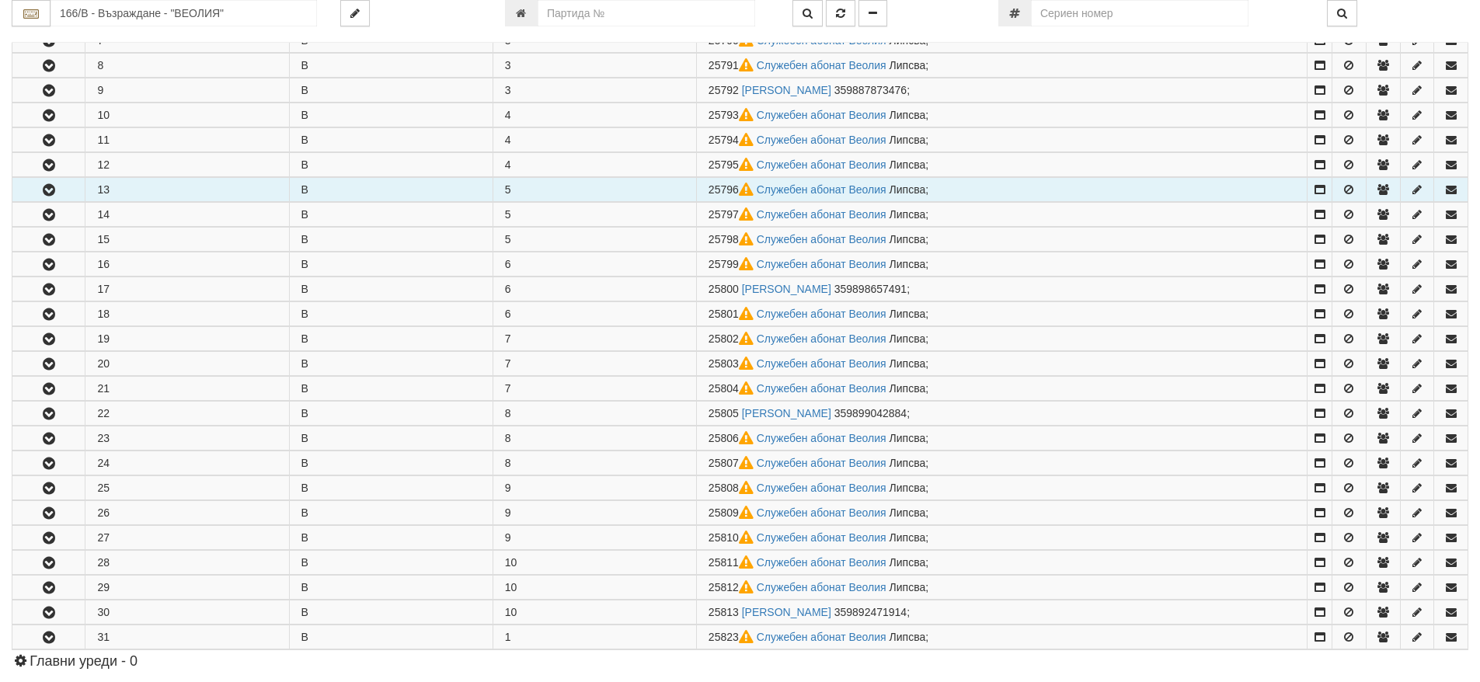
click at [44, 190] on icon "button" at bounding box center [49, 190] width 19 height 11
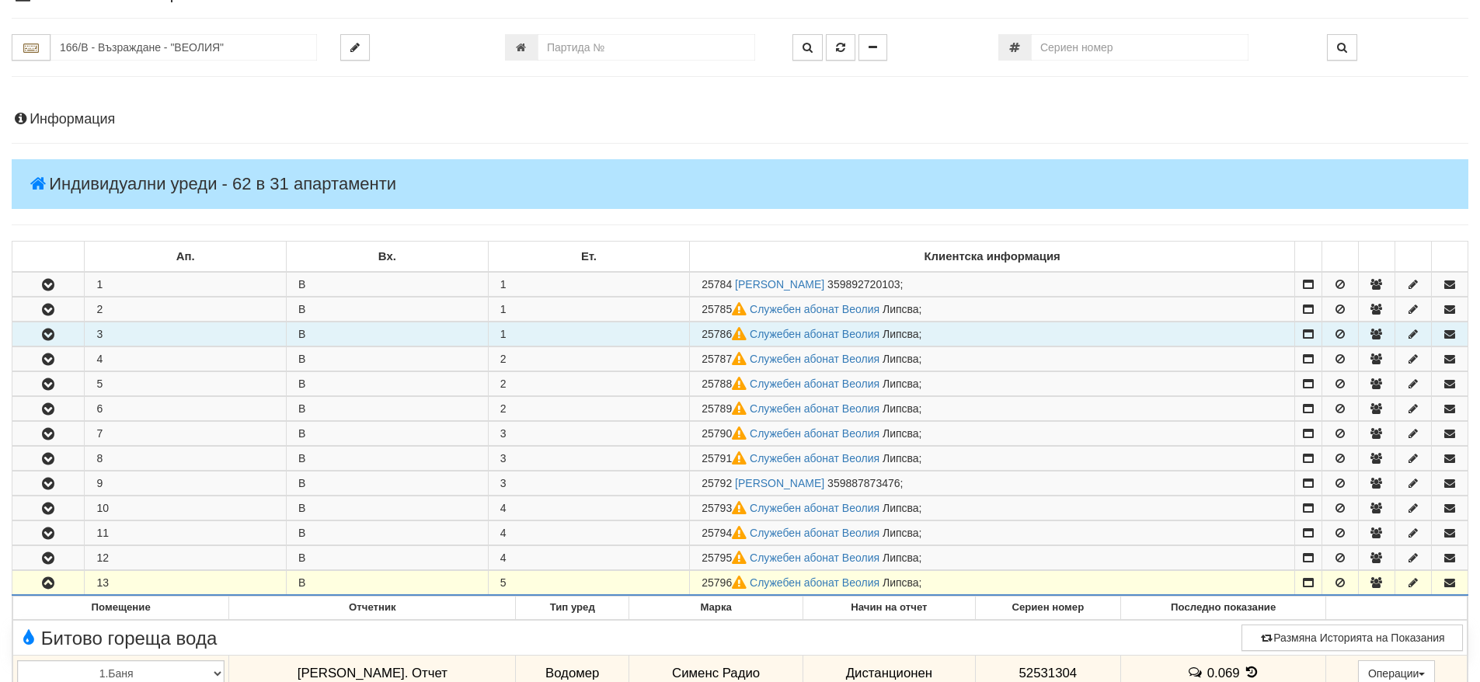
scroll to position [0, 0]
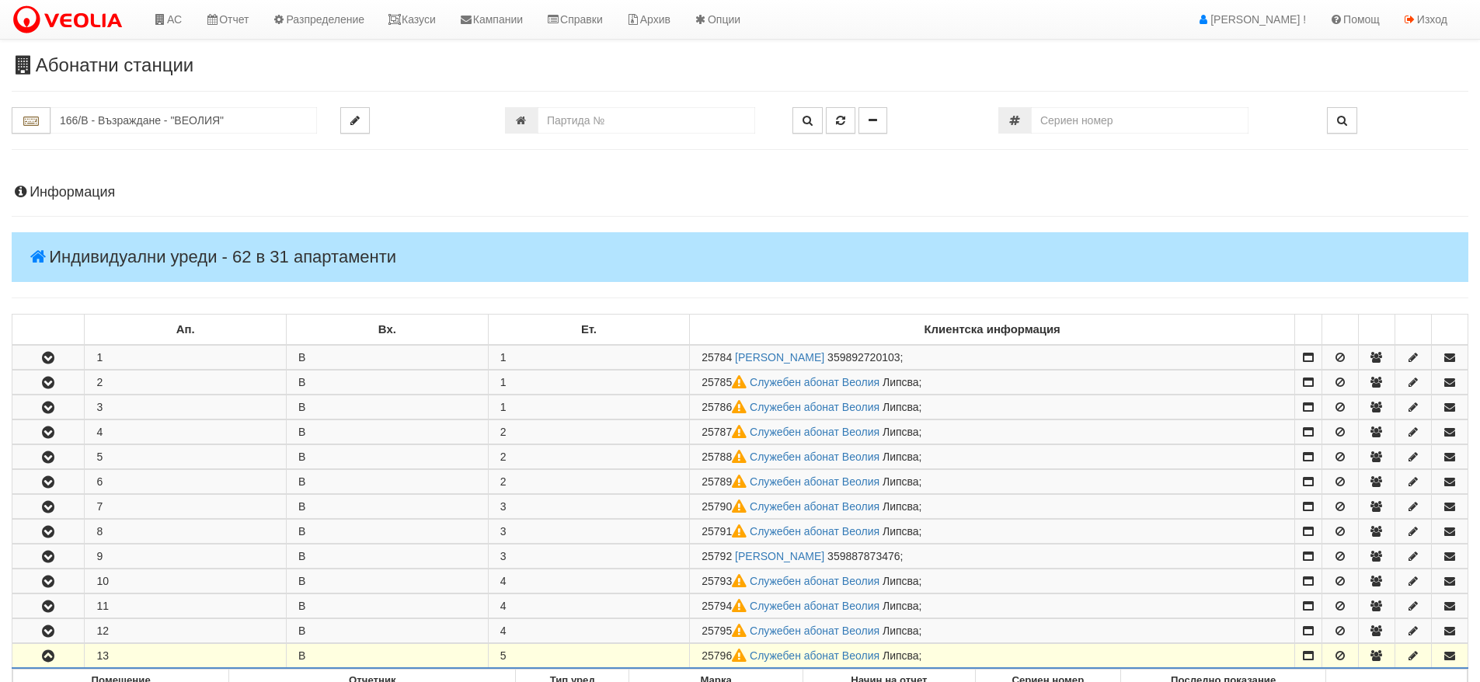
click at [55, 195] on h4 "Информация" at bounding box center [740, 193] width 1457 height 16
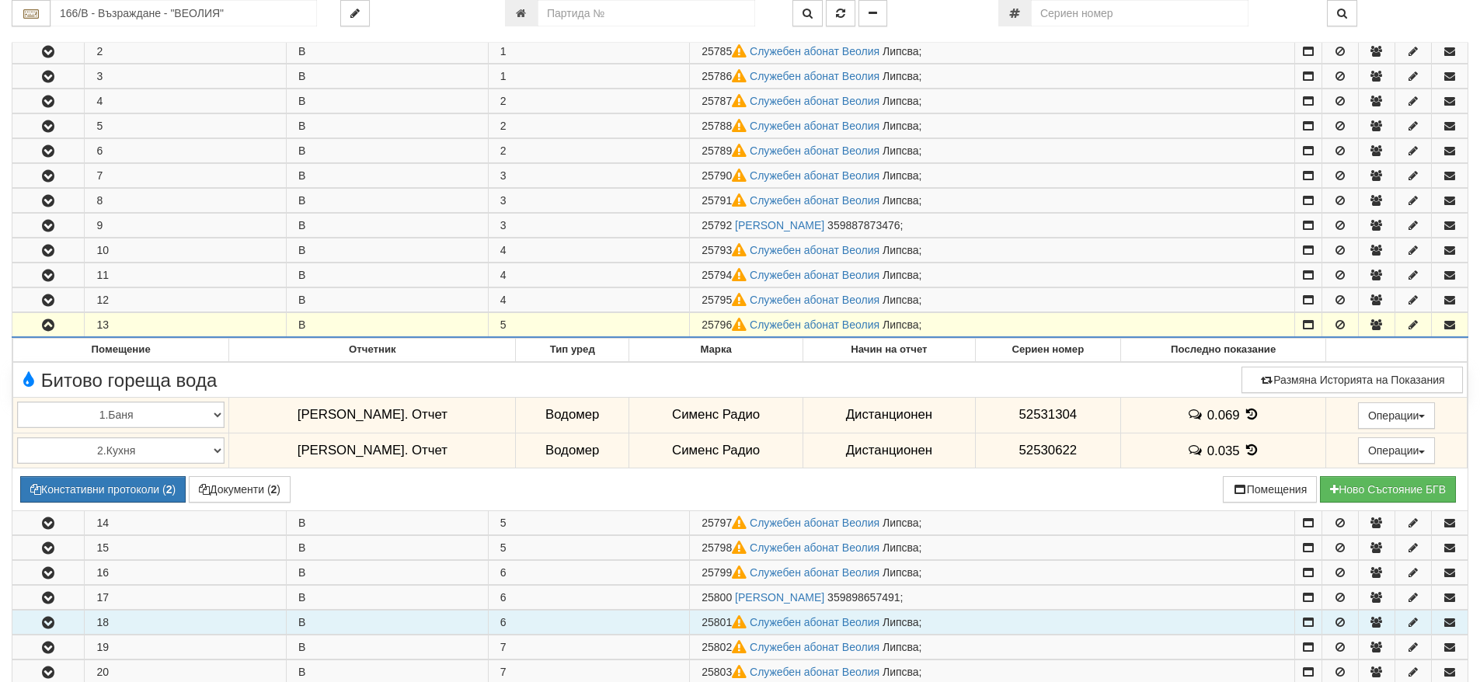
scroll to position [932, 0]
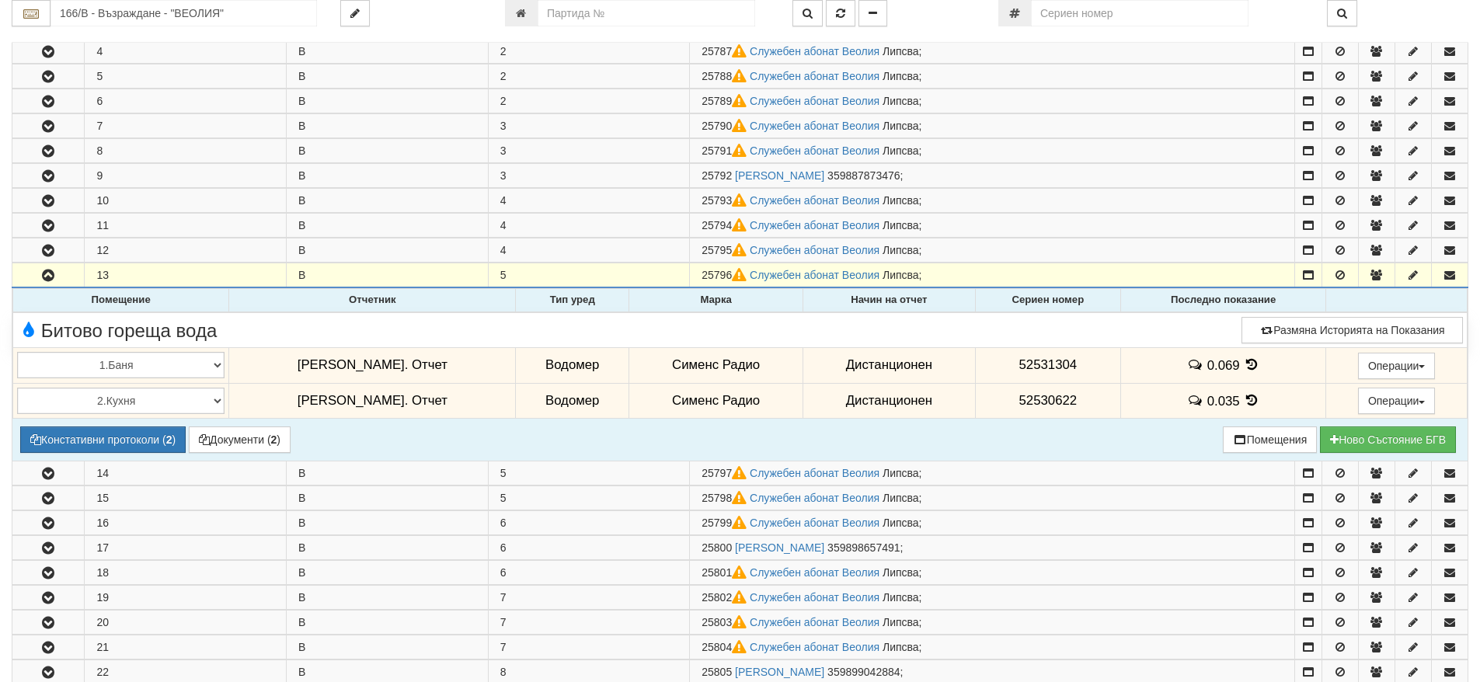
click at [1243, 365] on icon at bounding box center [1251, 364] width 17 height 13
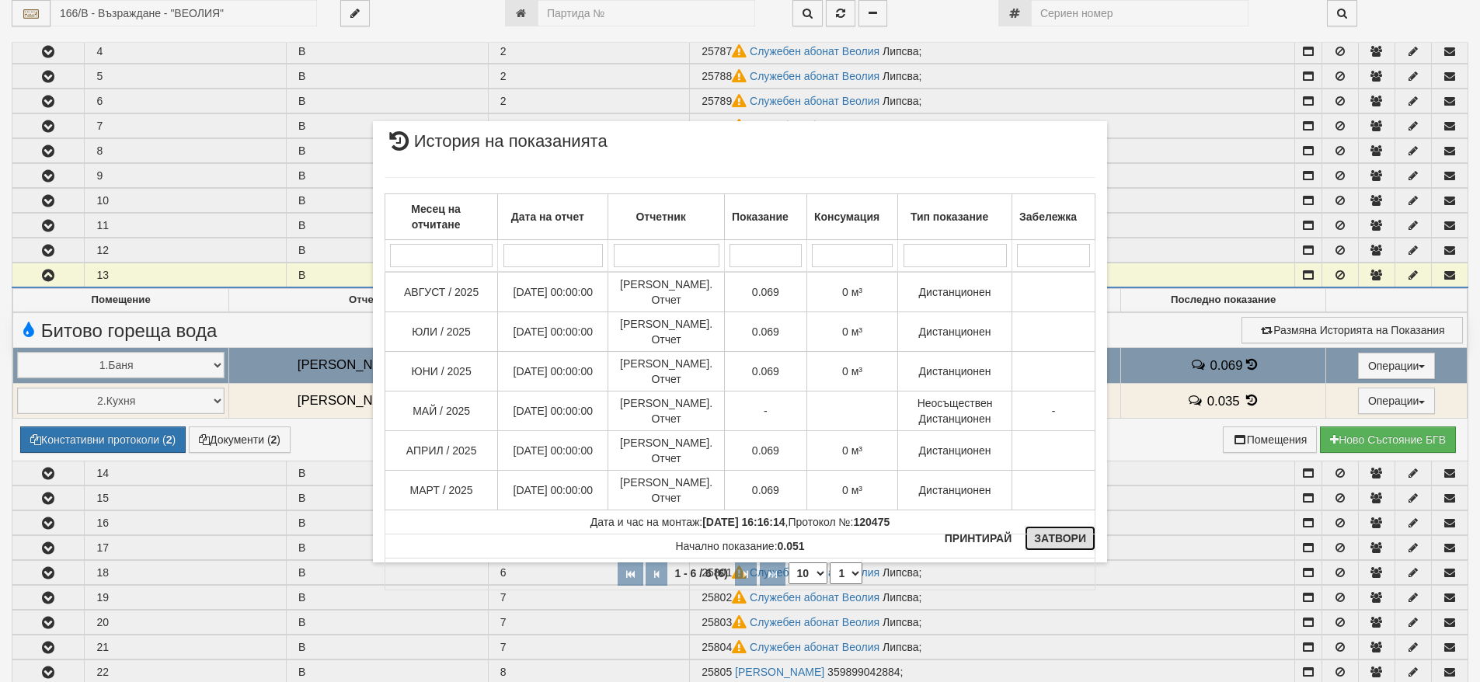
click at [1055, 537] on button "Затвори" at bounding box center [1060, 538] width 71 height 25
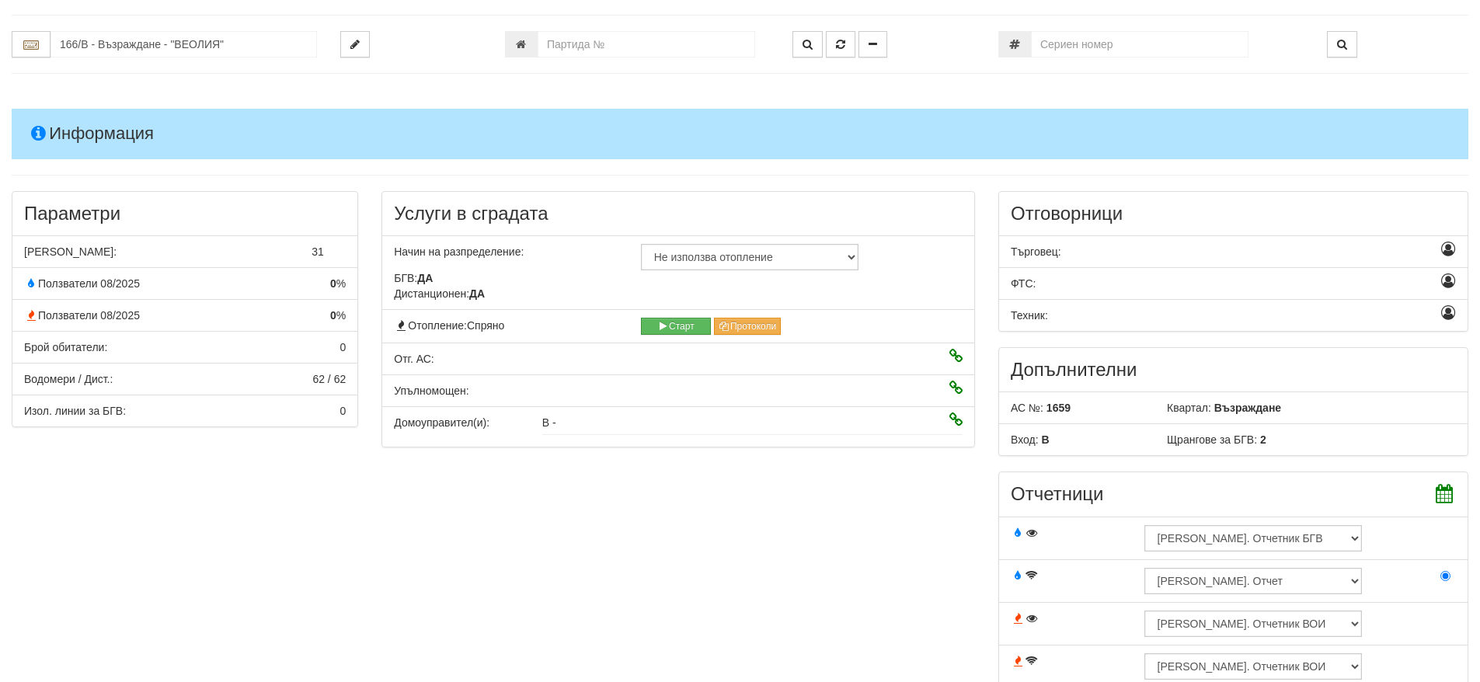
scroll to position [0, 0]
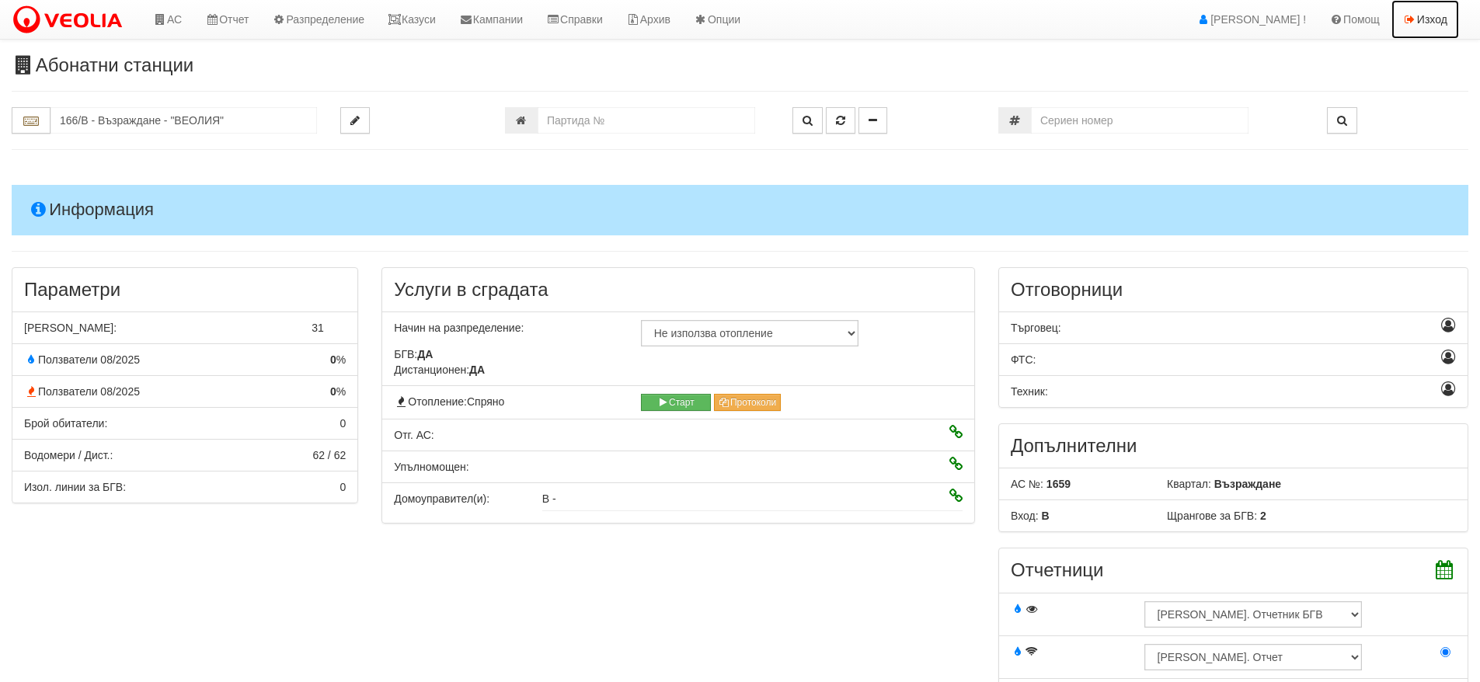
click at [1440, 18] on link "Изход" at bounding box center [1425, 19] width 68 height 39
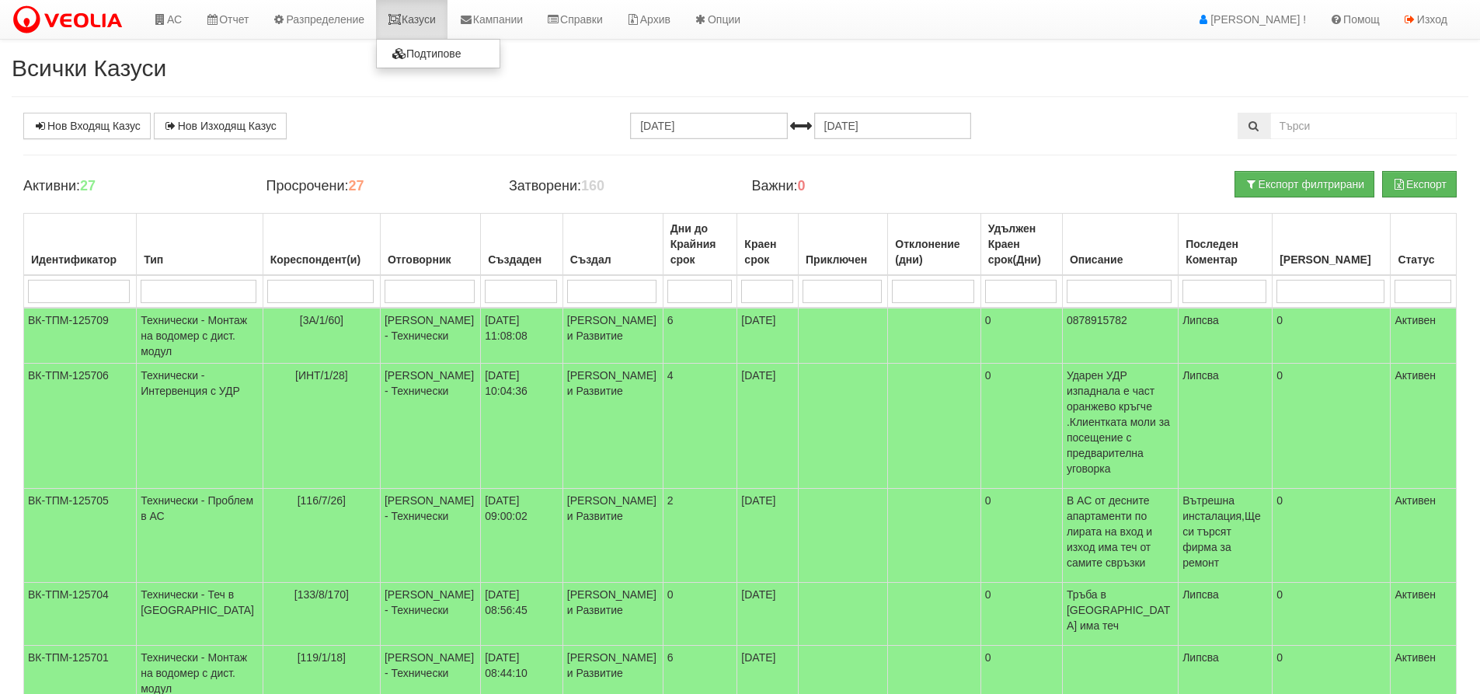
click at [434, 29] on link "Казуси" at bounding box center [411, 19] width 71 height 39
click at [96, 128] on link "Нов Входящ Казус" at bounding box center [86, 126] width 127 height 26
click at [420, 26] on link "Казуси" at bounding box center [411, 19] width 71 height 39
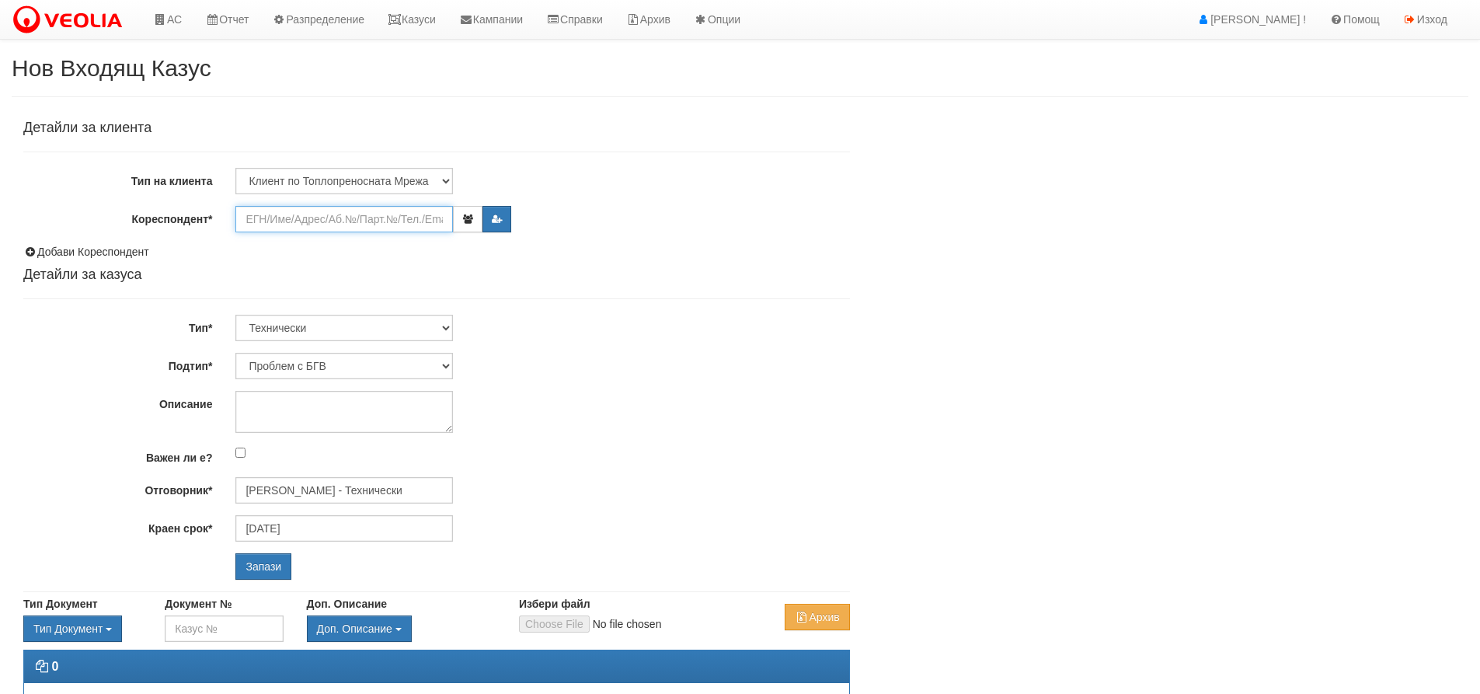
click at [287, 221] on input "Кореспондент*" at bounding box center [344, 219] width 218 height 26
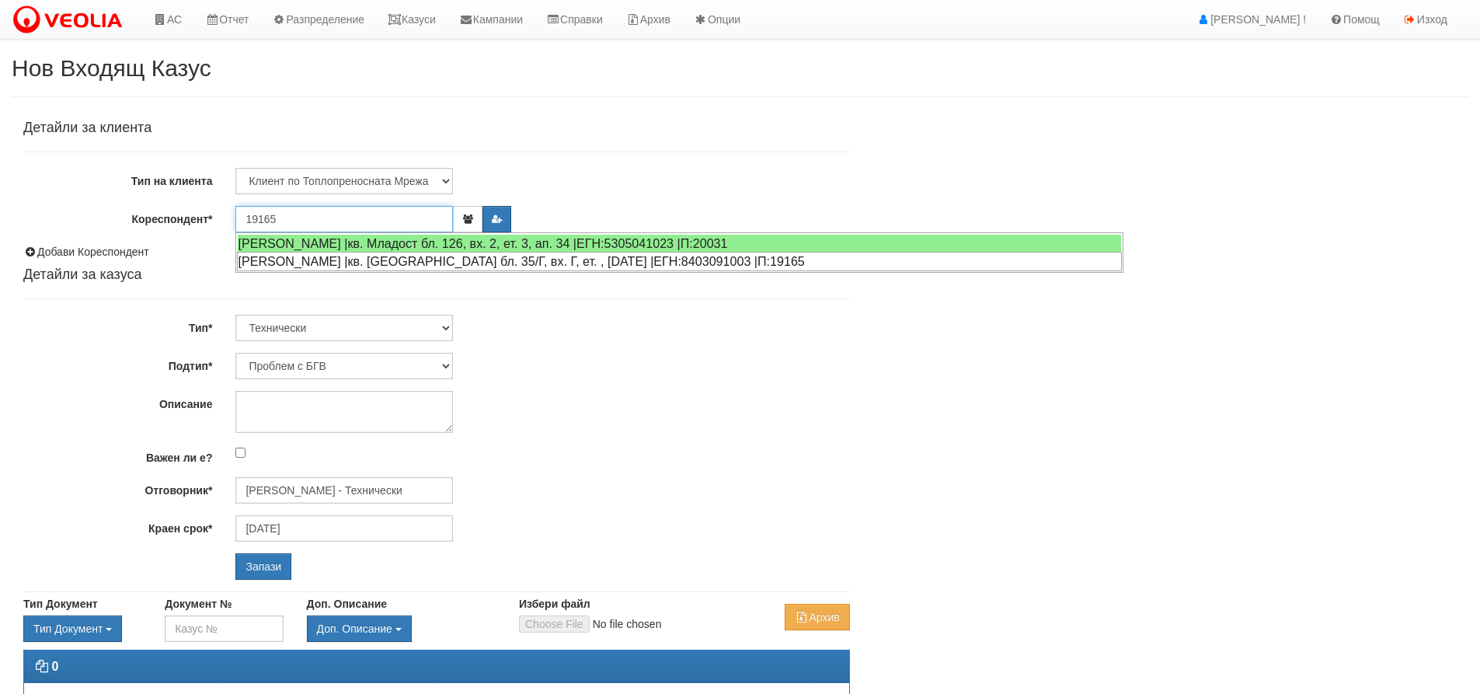
click at [372, 258] on div "[PERSON_NAME] |кв. [GEOGRAPHIC_DATA] бл. 35/Г, вх. Г, ет. , [DATE] |ЕГН:8403091…" at bounding box center [679, 261] width 885 height 19
type input "[PERSON_NAME]"
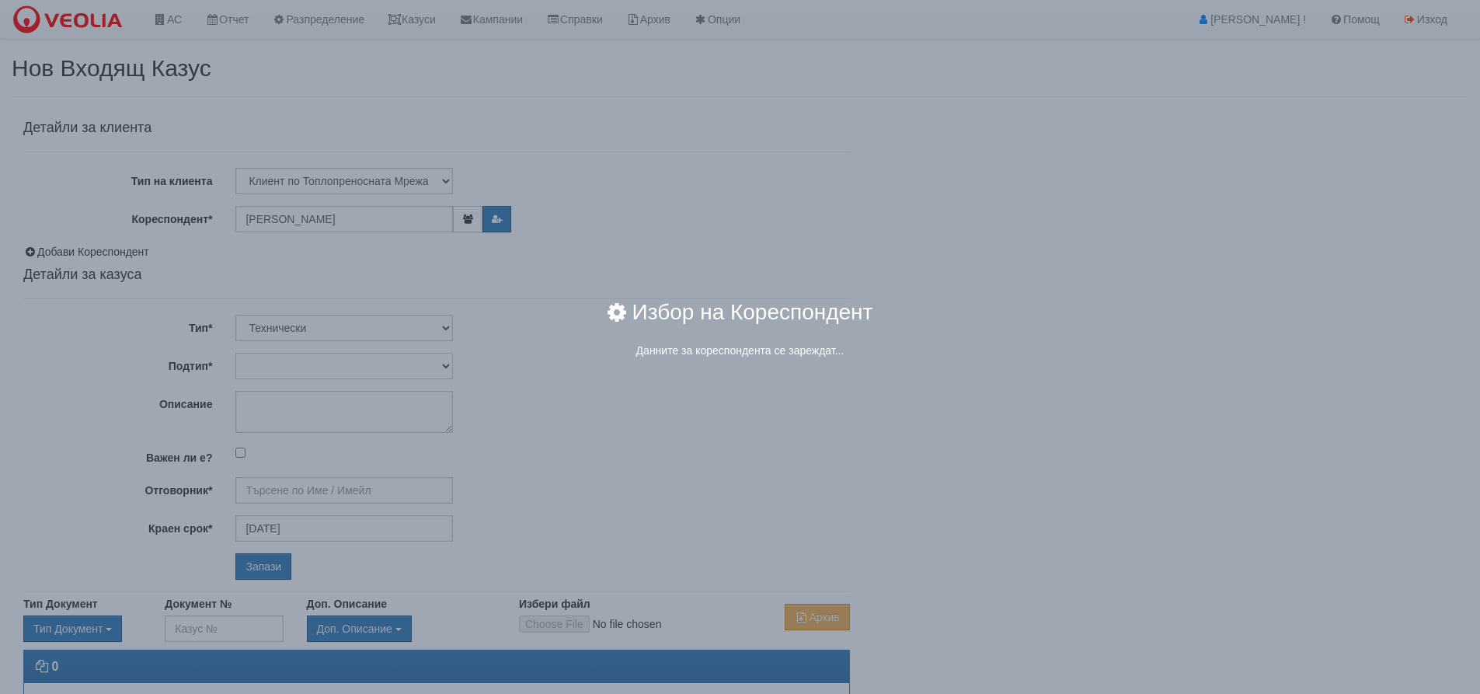
type input "[PERSON_NAME] - Технически"
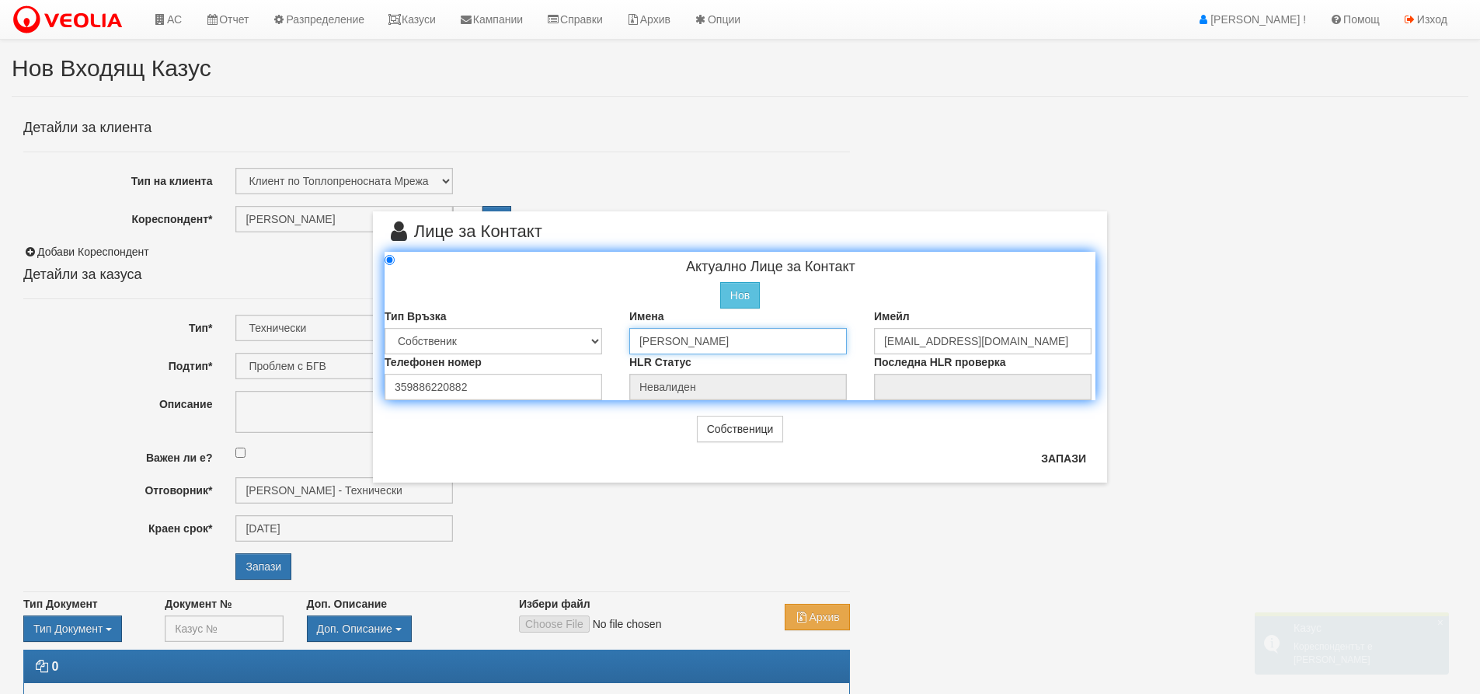
drag, startPoint x: 783, startPoint y: 342, endPoint x: 621, endPoint y: 345, distance: 162.4
click at [621, 345] on div "Имена [PERSON_NAME]" at bounding box center [740, 331] width 245 height 46
type input "[PERSON_NAME]"
drag, startPoint x: 981, startPoint y: 341, endPoint x: 881, endPoint y: 352, distance: 100.8
click at [881, 352] on input "[EMAIL_ADDRESS][DOMAIN_NAME]" at bounding box center [983, 341] width 218 height 26
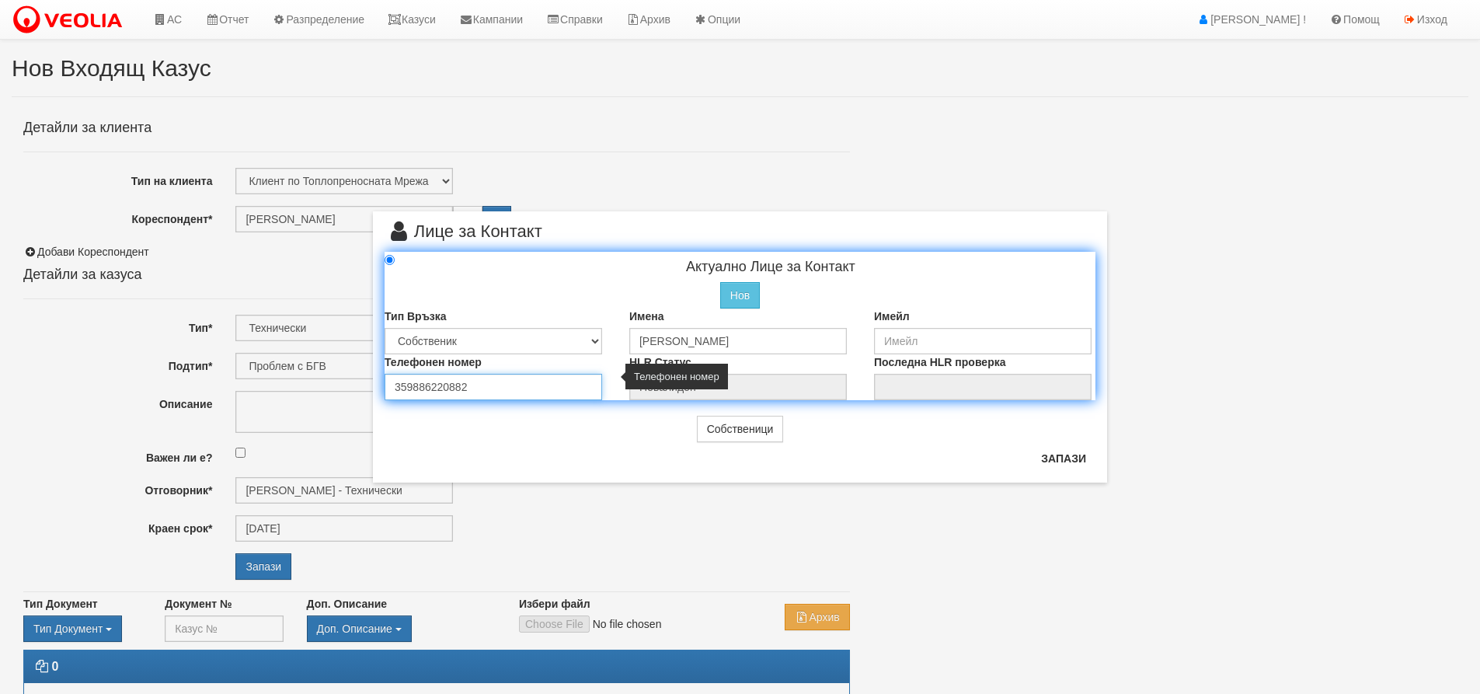
drag, startPoint x: 468, startPoint y: 392, endPoint x: 381, endPoint y: 385, distance: 88.0
click at [381, 385] on div "Телефонен номер 359886220882" at bounding box center [495, 377] width 245 height 46
type input "08991197596"
click at [1057, 460] on button "Запази" at bounding box center [1064, 458] width 64 height 25
type input "МАЯ ГЕОРГИЕВА ПАНАЙОТОВА"
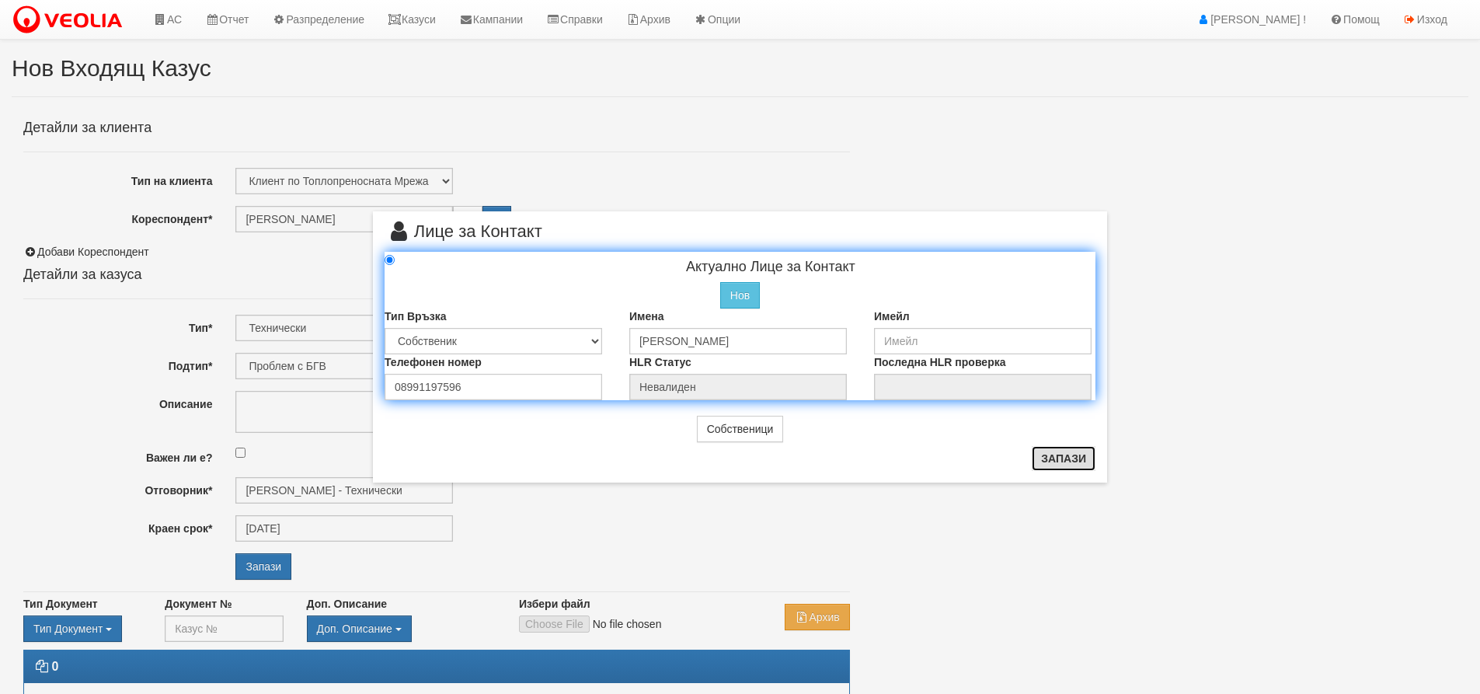
radio input "true"
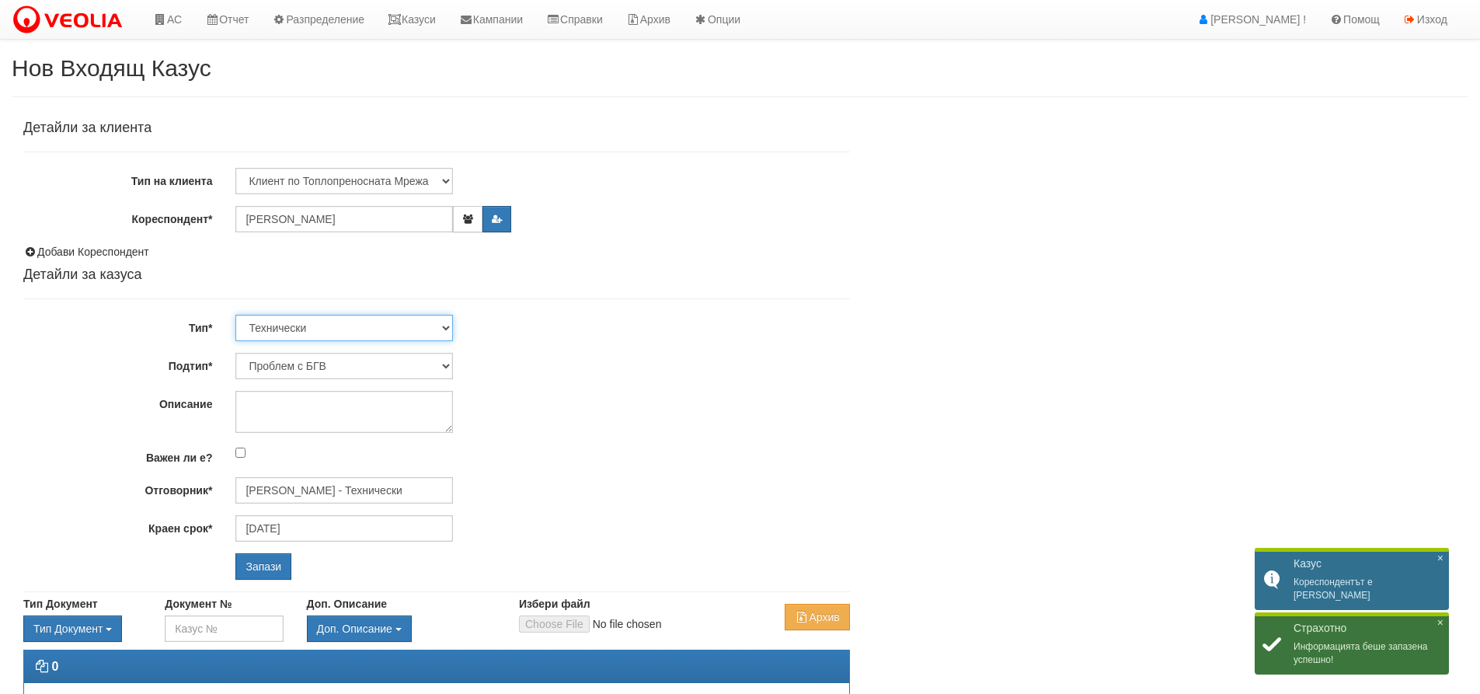
click at [307, 328] on select "Технически ФТС Търговски Административен Производствен Експлоатационен Финансов…" at bounding box center [344, 328] width 218 height 26
select select "1"
click at [235, 315] on select "Технически ФТС Търговски Административен Производствен Експлоатационен Финансов…" at bounding box center [344, 328] width 218 height 26
type input "29/10/2025"
type input "[PERSON_NAME] и Развитие"
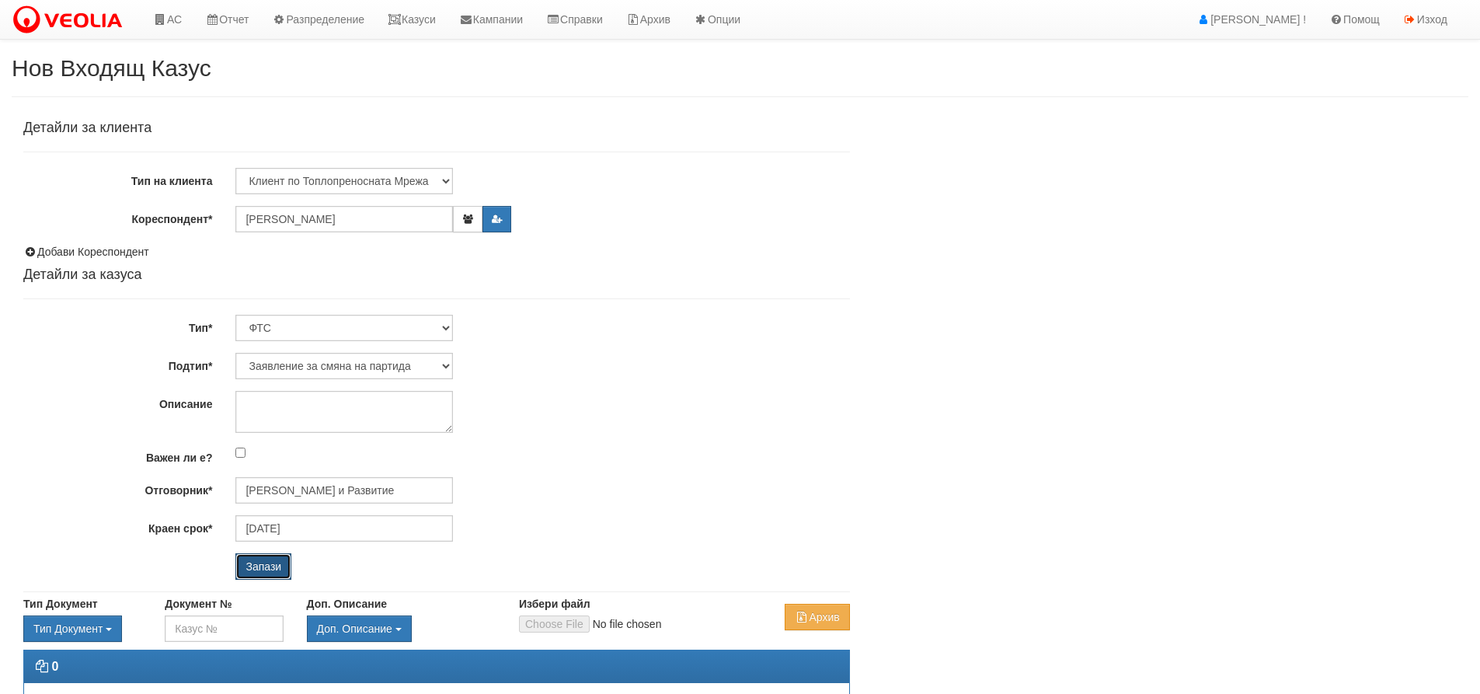
click at [259, 565] on input "Запази" at bounding box center [263, 566] width 56 height 26
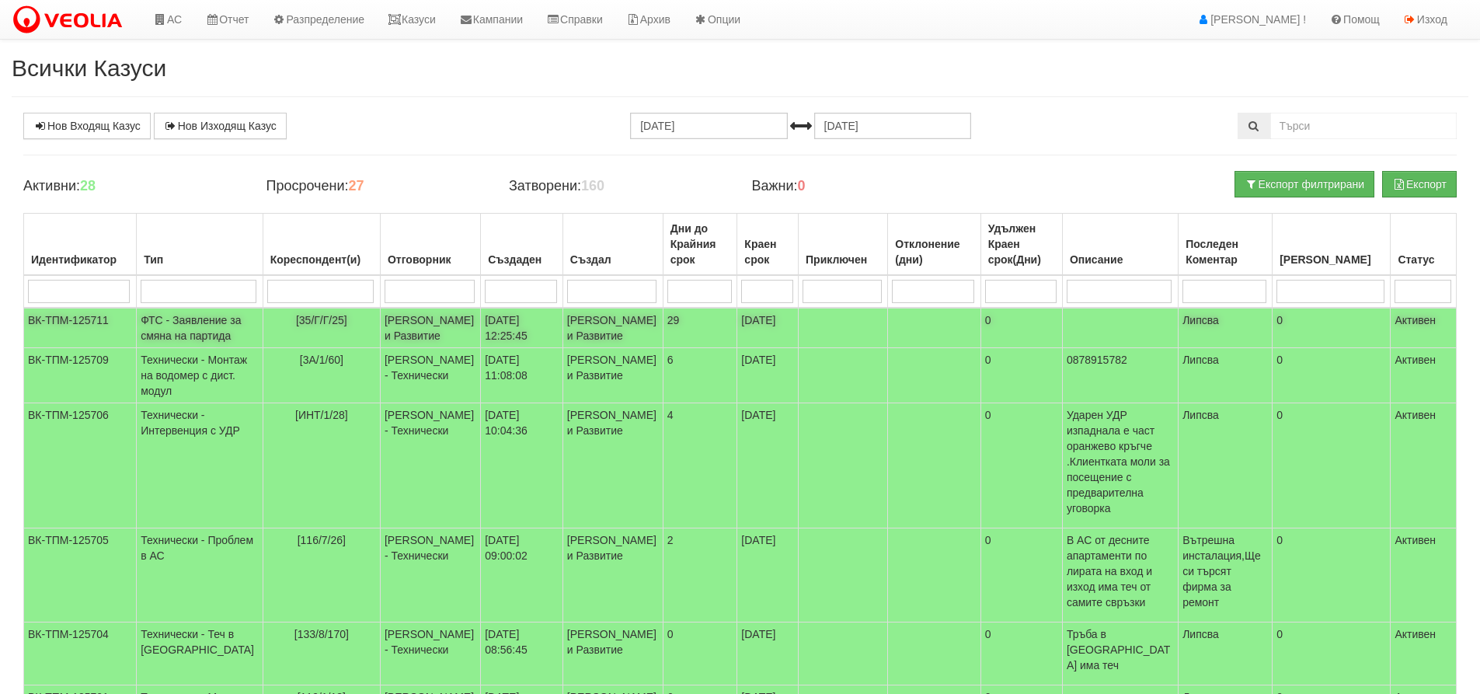
click at [156, 336] on td "ФТС - Заявление за смяна на партида" at bounding box center [200, 328] width 127 height 40
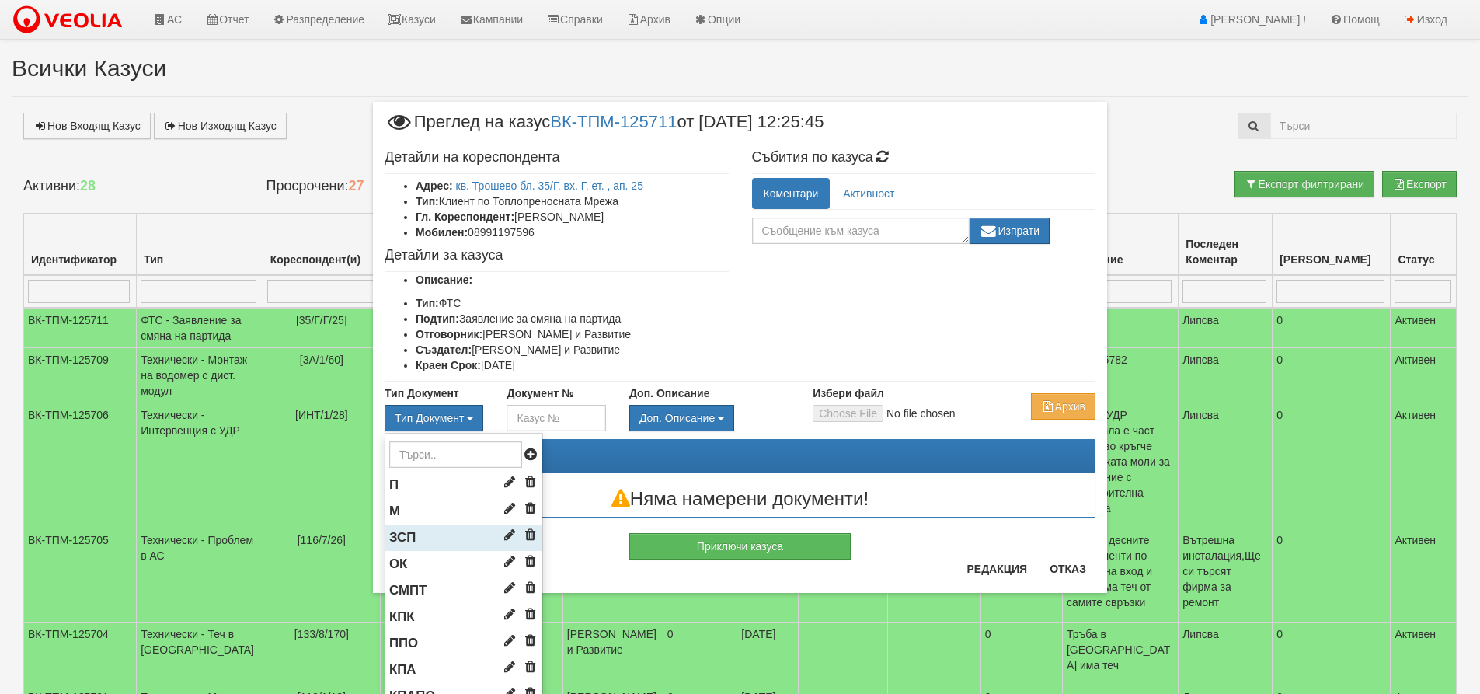
click at [414, 536] on li "ЗСП" at bounding box center [463, 537] width 157 height 26
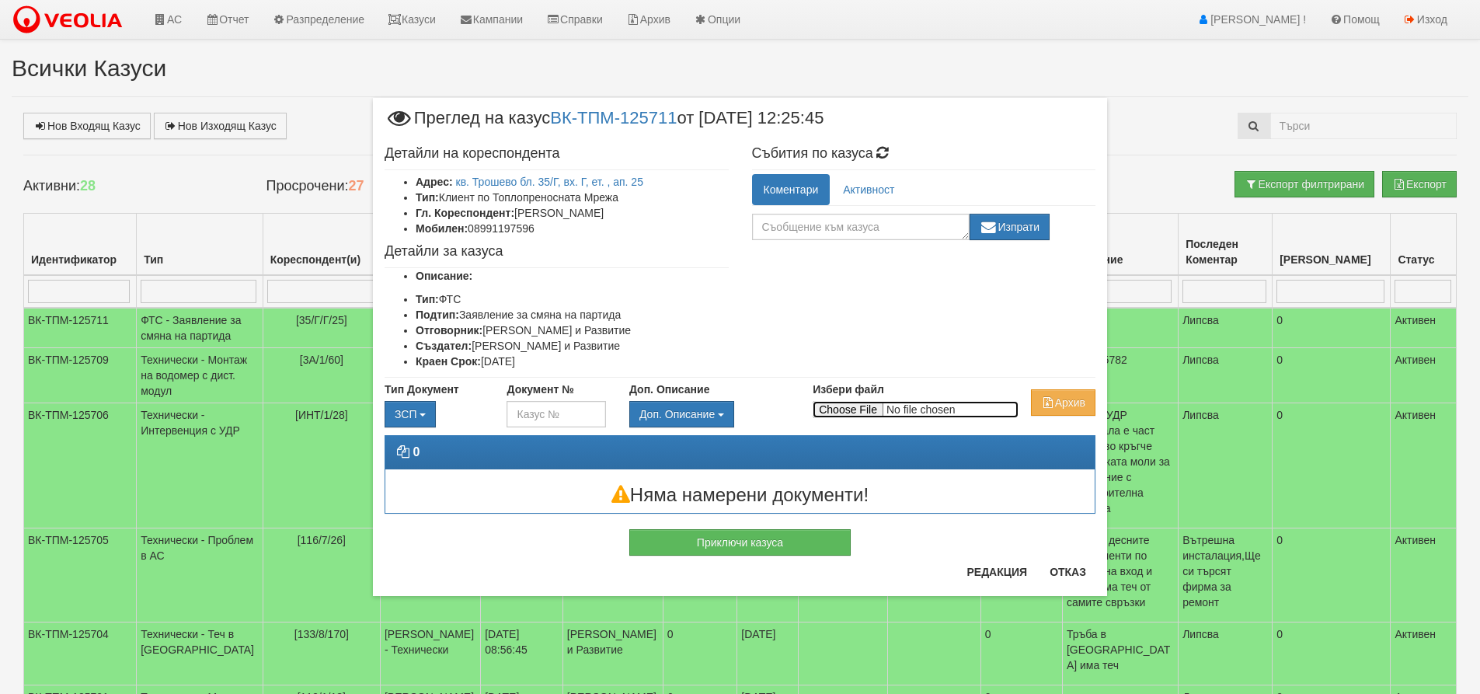
click at [854, 409] on input "Избери файл" at bounding box center [916, 409] width 206 height 17
type input "C:\fakepath\DOC020.pdf"
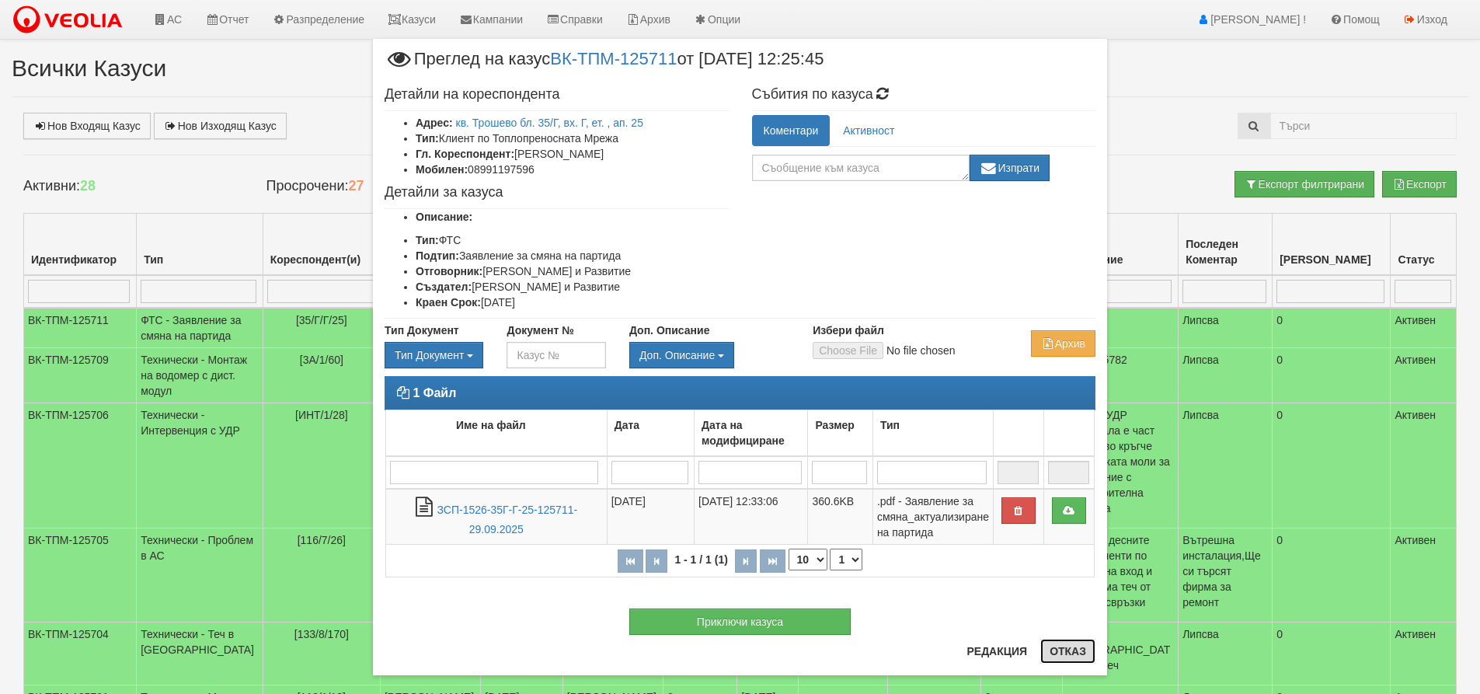
click at [1068, 648] on button "Отказ" at bounding box center [1067, 651] width 55 height 25
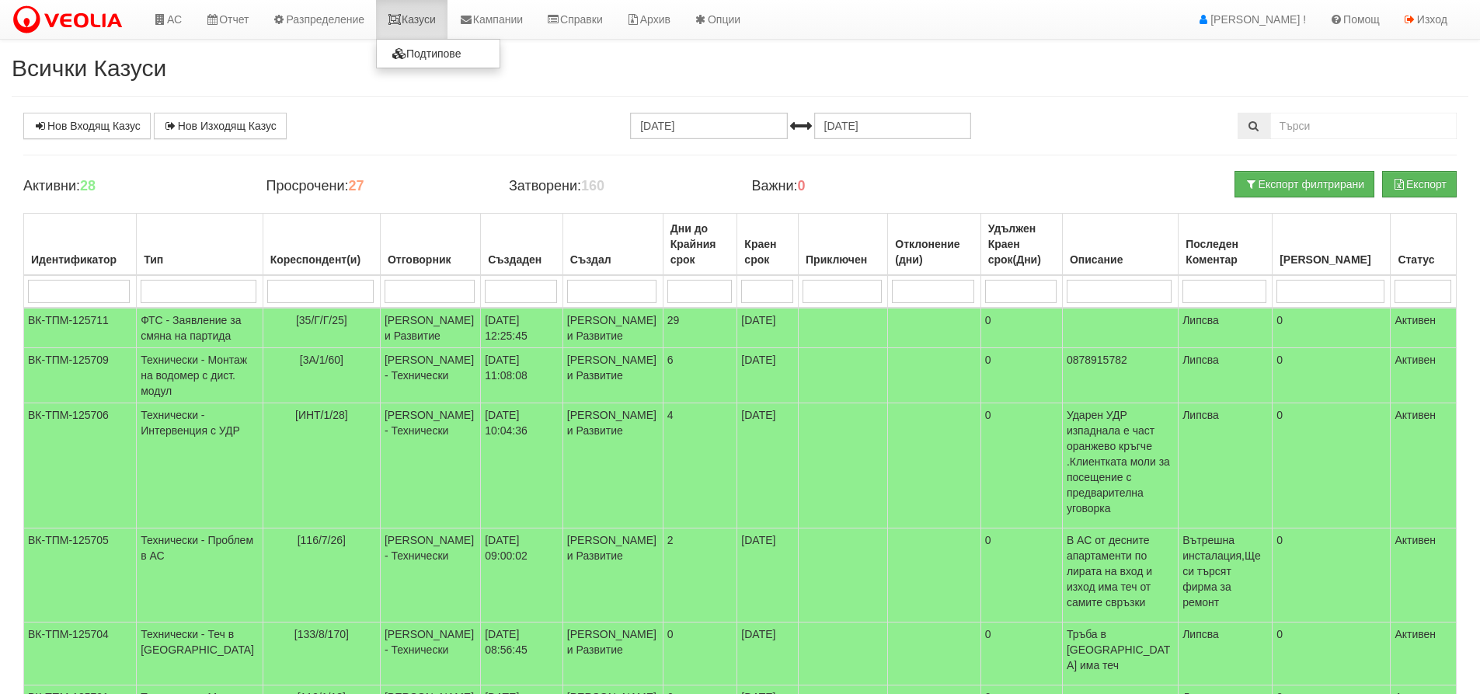
click at [435, 17] on link "Казуси" at bounding box center [411, 19] width 71 height 39
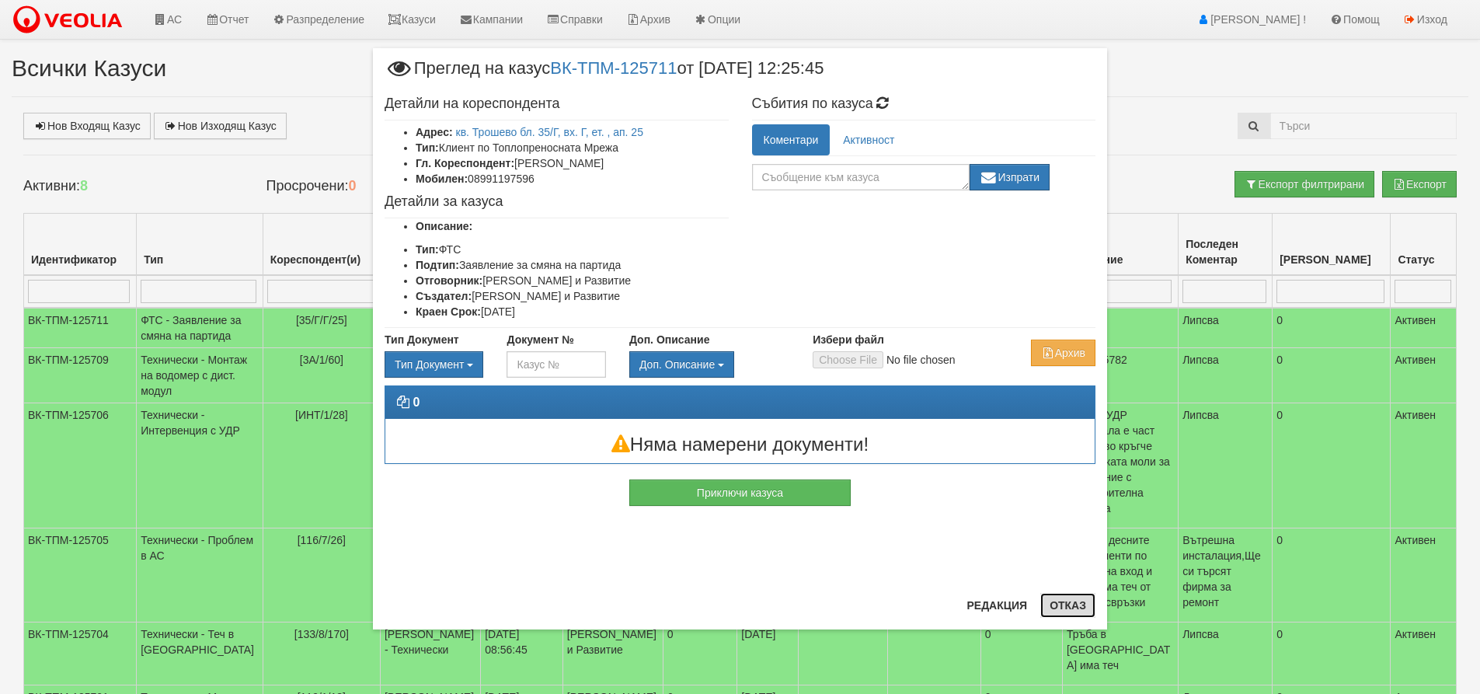
click at [1075, 608] on button "Отказ" at bounding box center [1067, 605] width 55 height 25
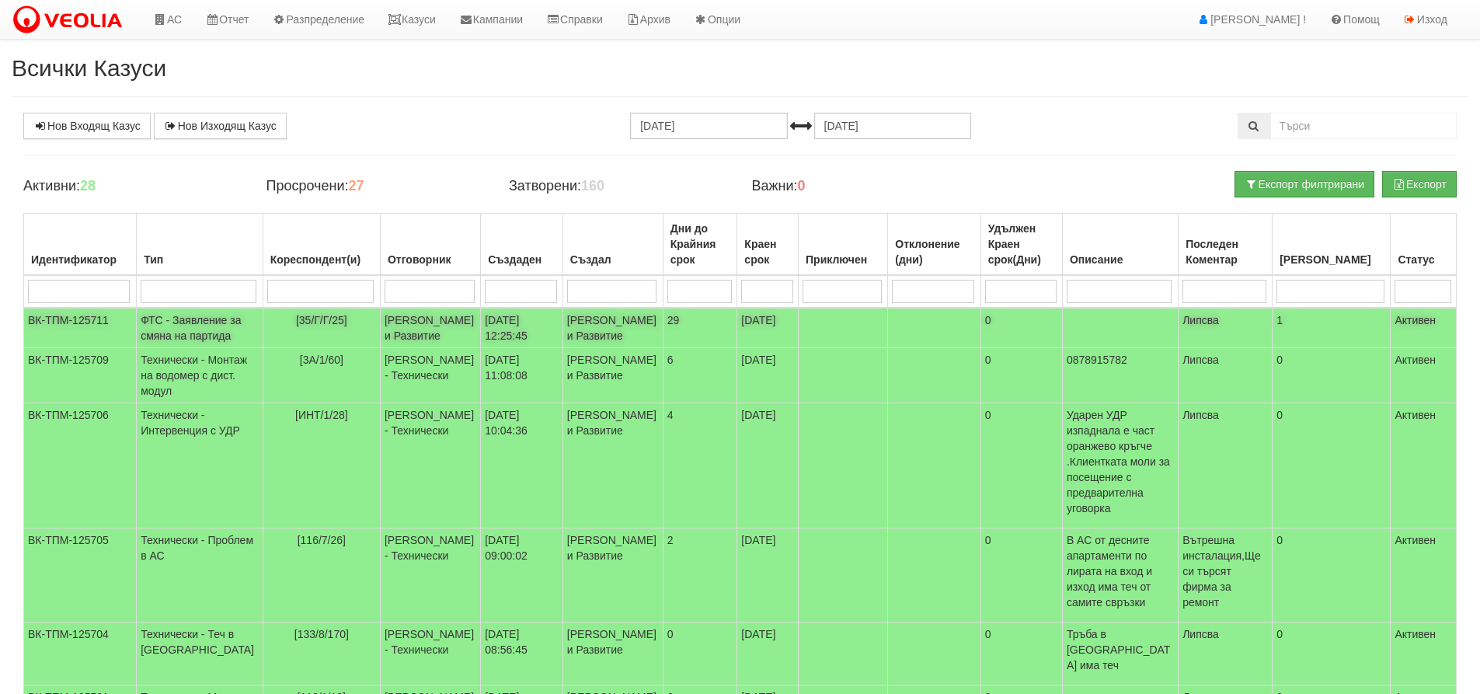
click at [193, 333] on td "ФТС - Заявление за смяна на партида" at bounding box center [200, 328] width 127 height 40
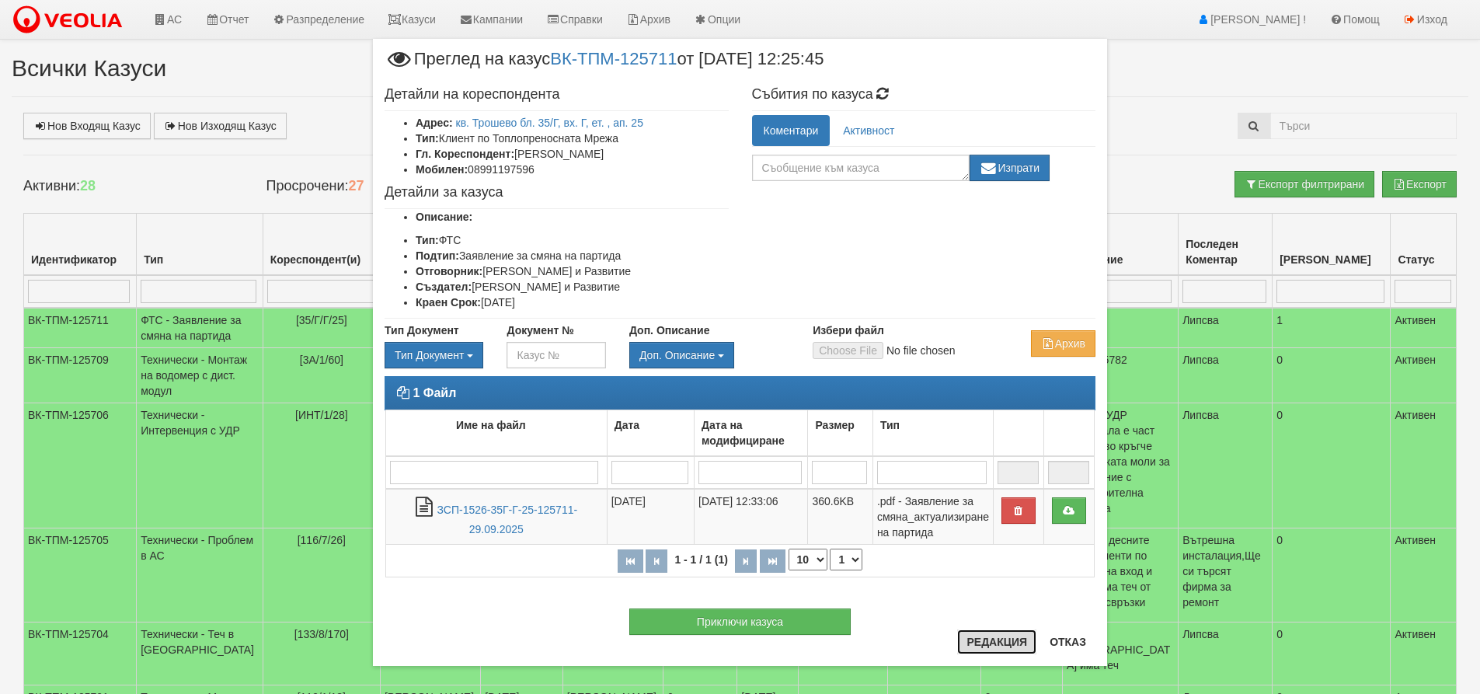
click at [984, 640] on button "Редакция" at bounding box center [996, 641] width 79 height 25
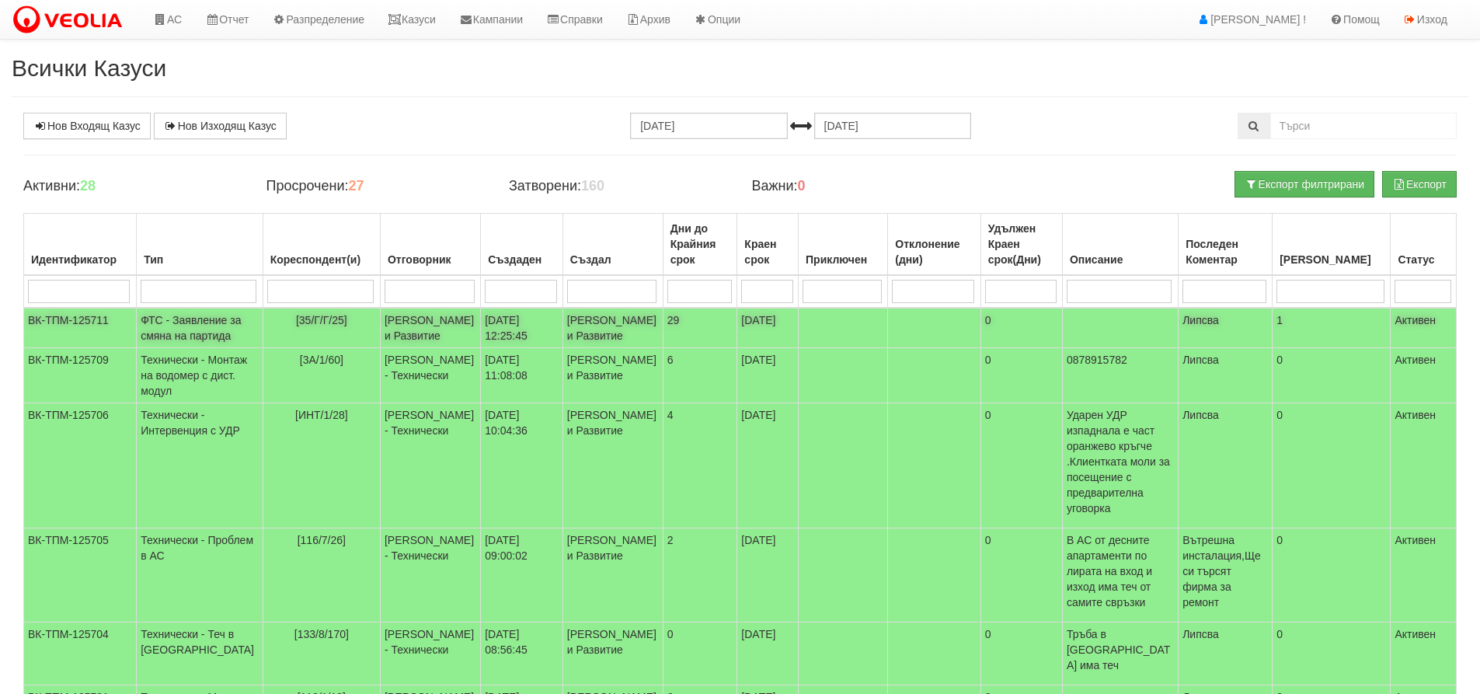
click at [161, 340] on td "ФТС - Заявление за смяна на партида" at bounding box center [200, 328] width 127 height 40
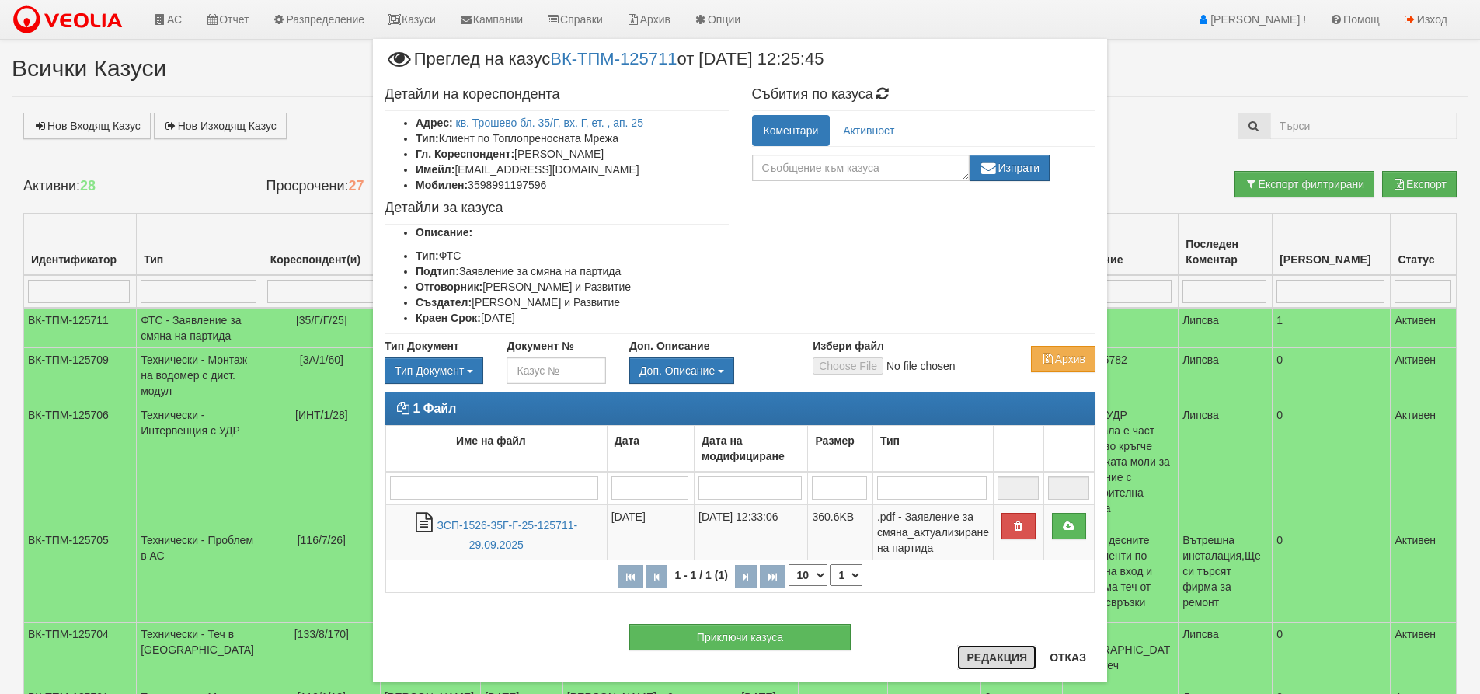
click at [993, 659] on button "Редакция" at bounding box center [996, 657] width 79 height 25
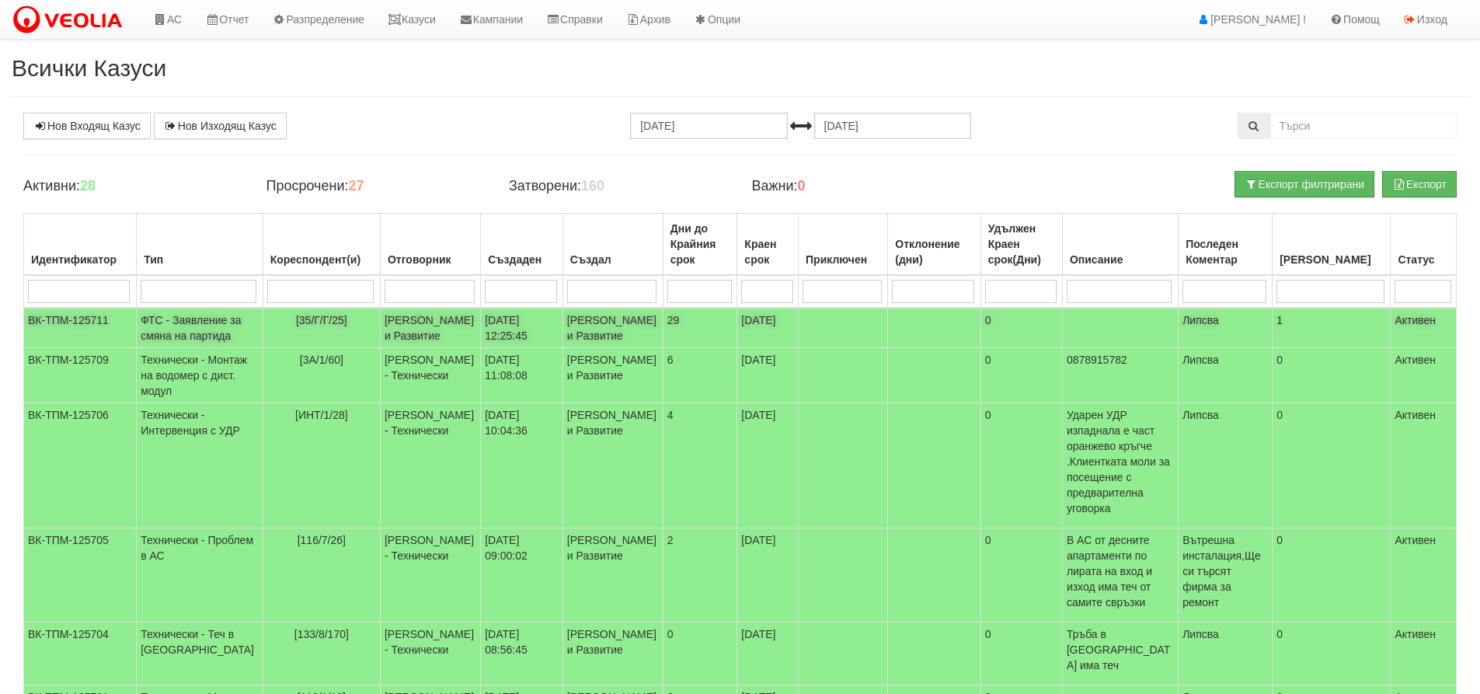
click at [150, 329] on td "ФТС - Заявление за смяна на партида" at bounding box center [200, 328] width 127 height 40
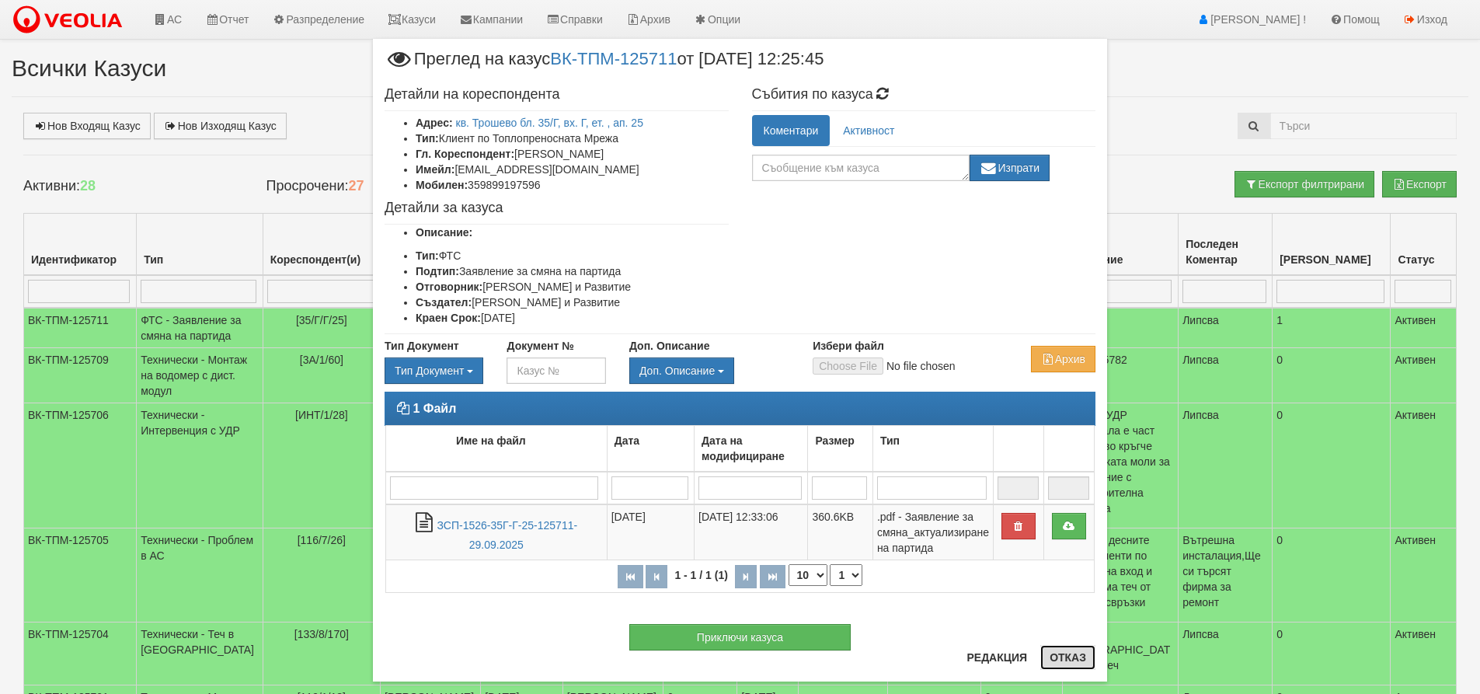
click at [1079, 656] on button "Отказ" at bounding box center [1067, 657] width 55 height 25
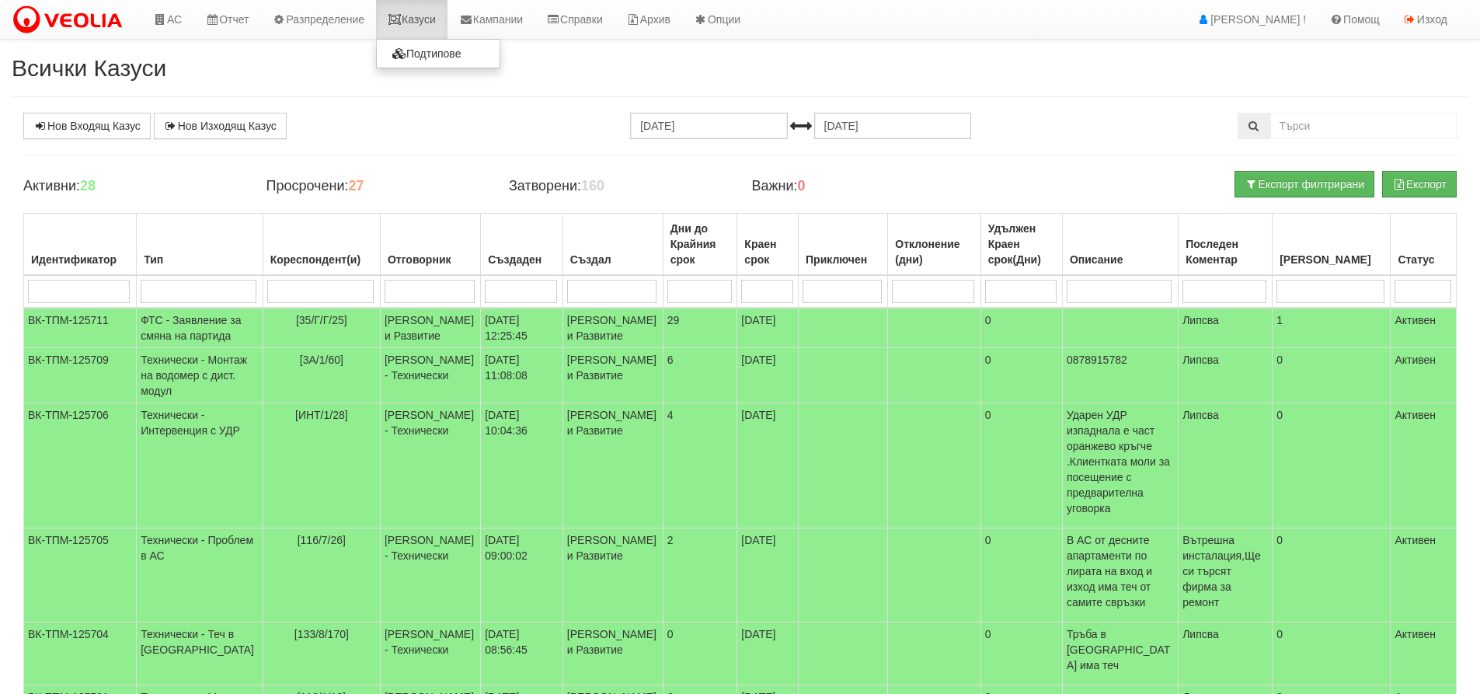
click at [416, 23] on link "Казуси" at bounding box center [411, 19] width 71 height 39
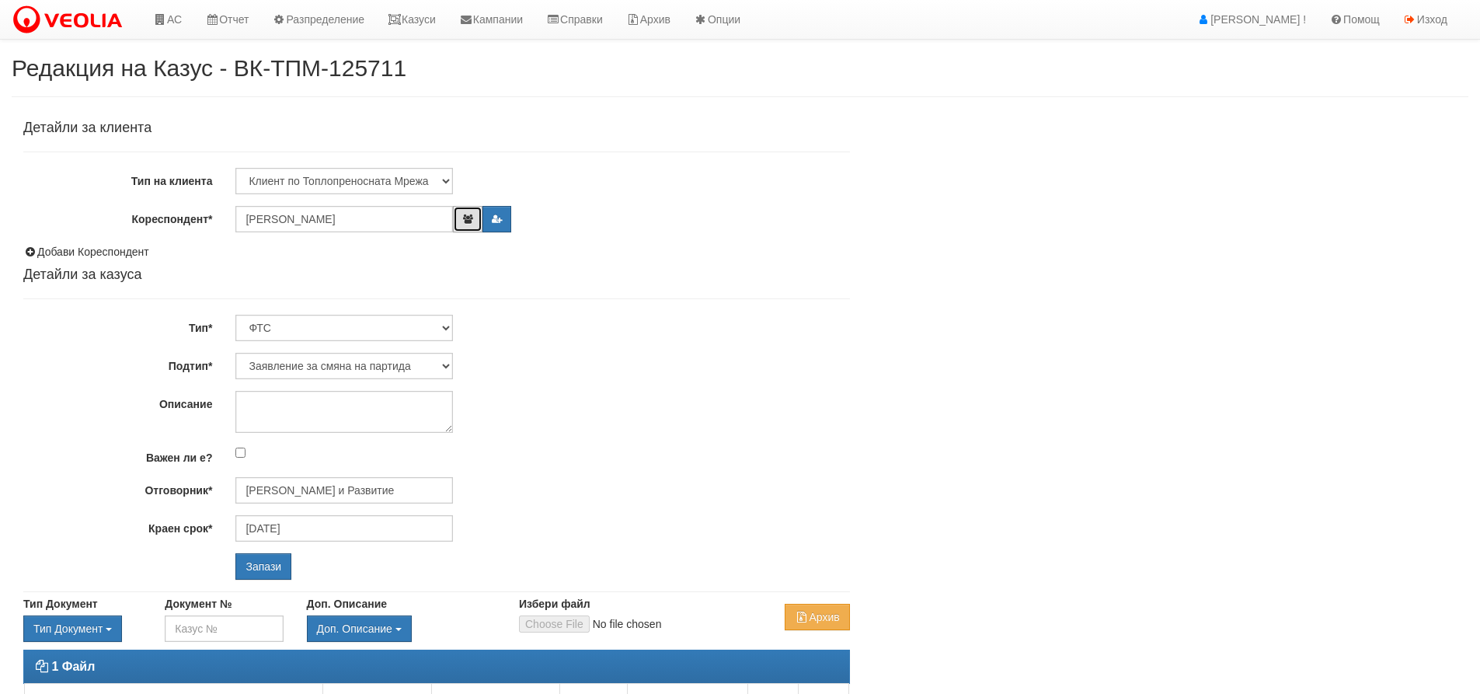
click at [466, 220] on icon "button" at bounding box center [467, 218] width 12 height 9
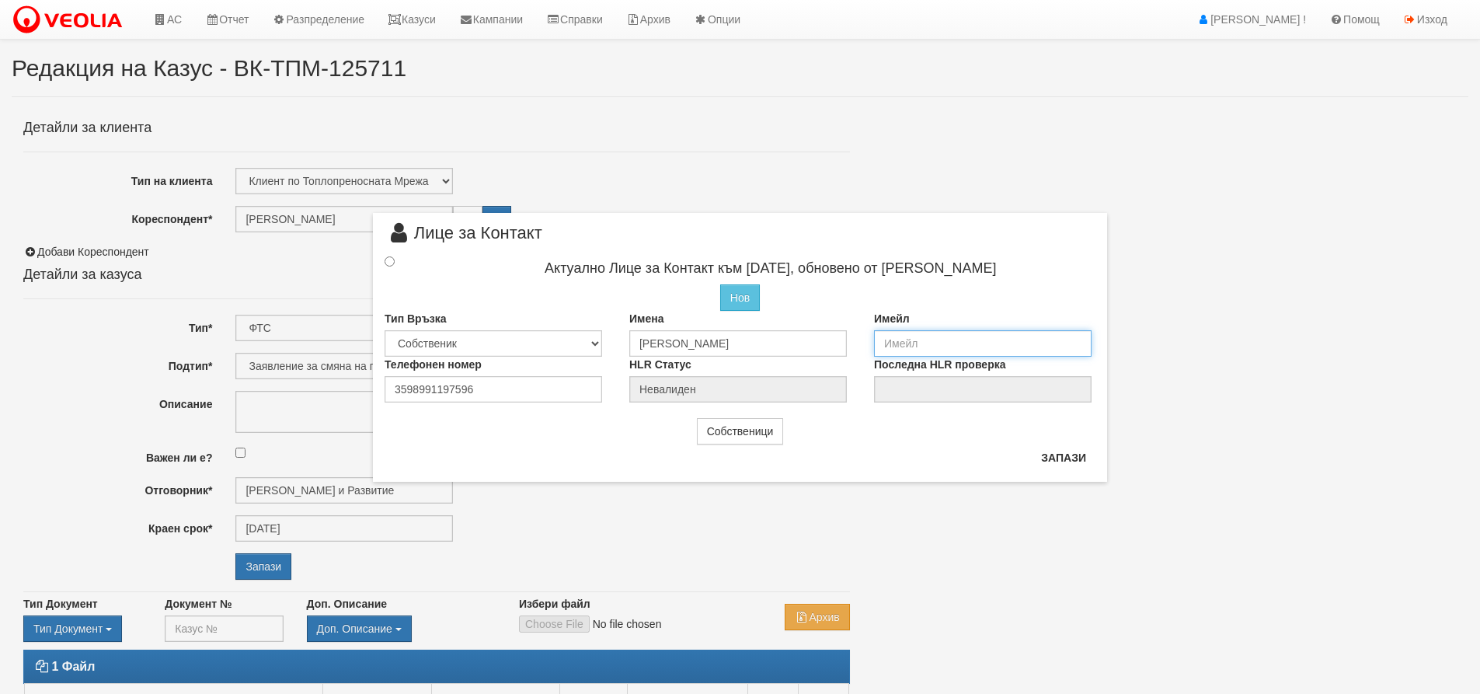
click at [907, 340] on input "email" at bounding box center [983, 343] width 218 height 26
type input "[EMAIL_ADDRESS][DOMAIN_NAME]"
click at [388, 256] on input "radio" at bounding box center [390, 261] width 10 height 10
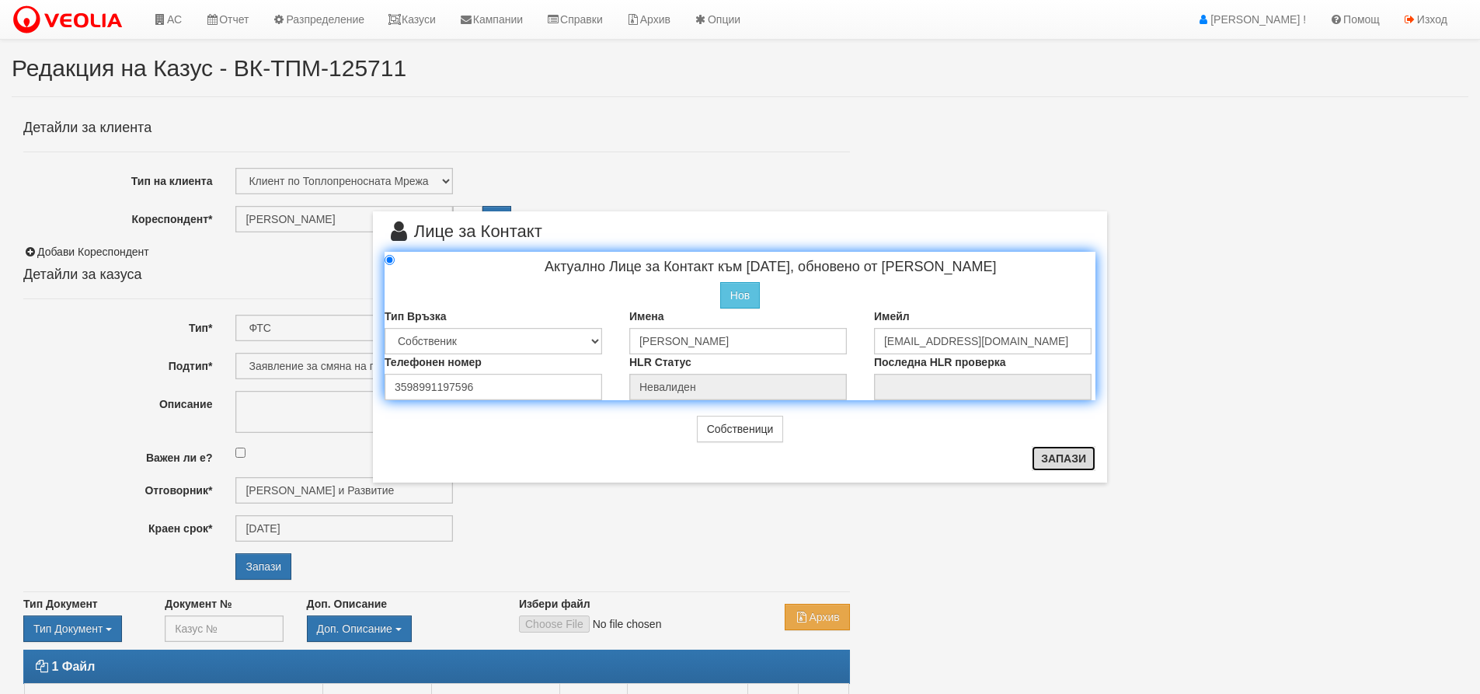
click at [1062, 456] on button "Запази" at bounding box center [1064, 458] width 64 height 25
radio input "true"
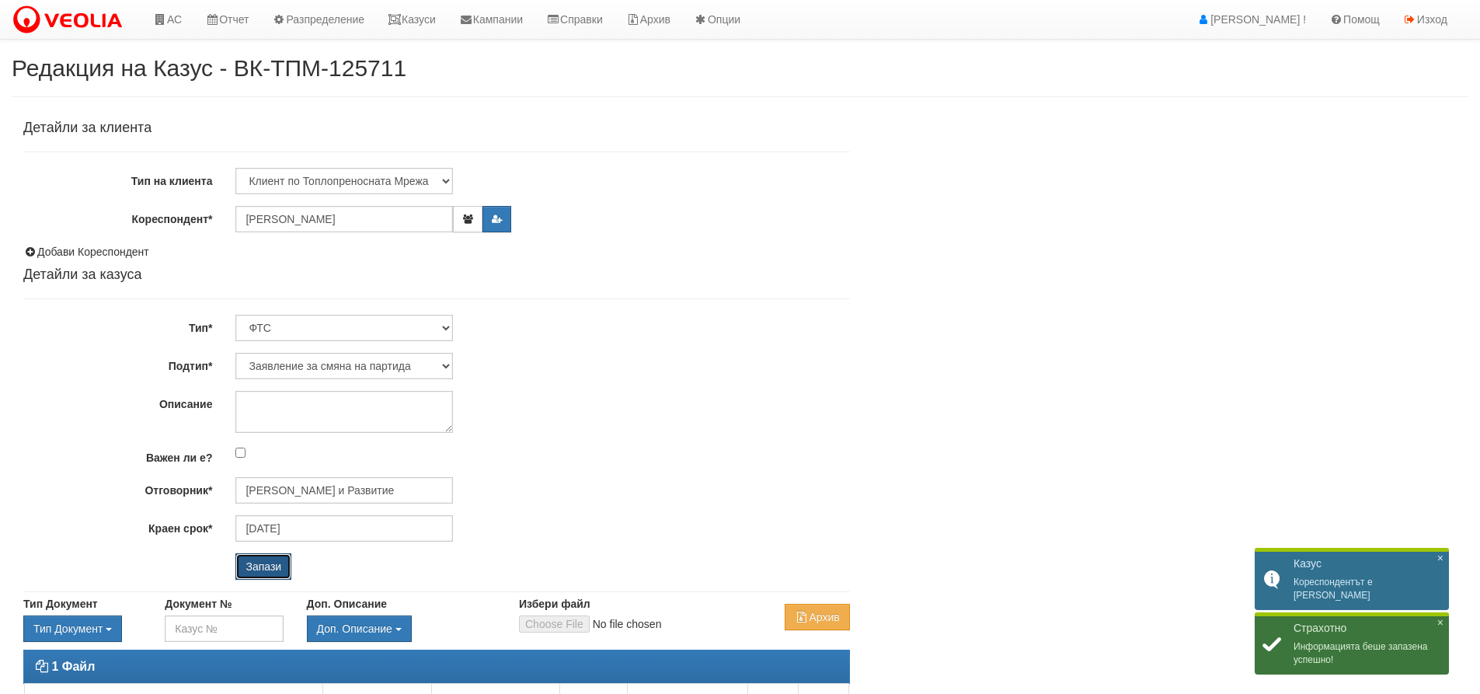
drag, startPoint x: 260, startPoint y: 558, endPoint x: 256, endPoint y: 570, distance: 13.0
click at [259, 559] on input "Запази" at bounding box center [263, 566] width 56 height 26
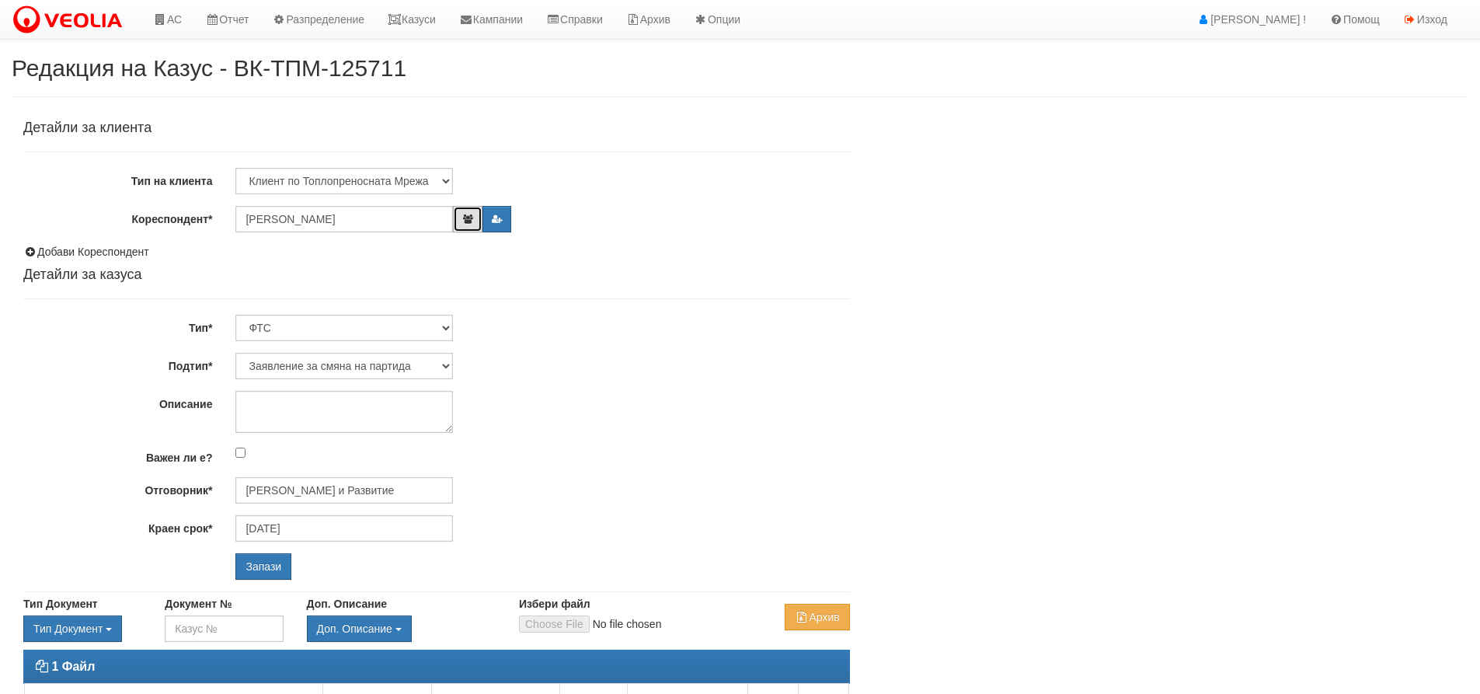
click at [468, 220] on icon "button" at bounding box center [467, 218] width 12 height 9
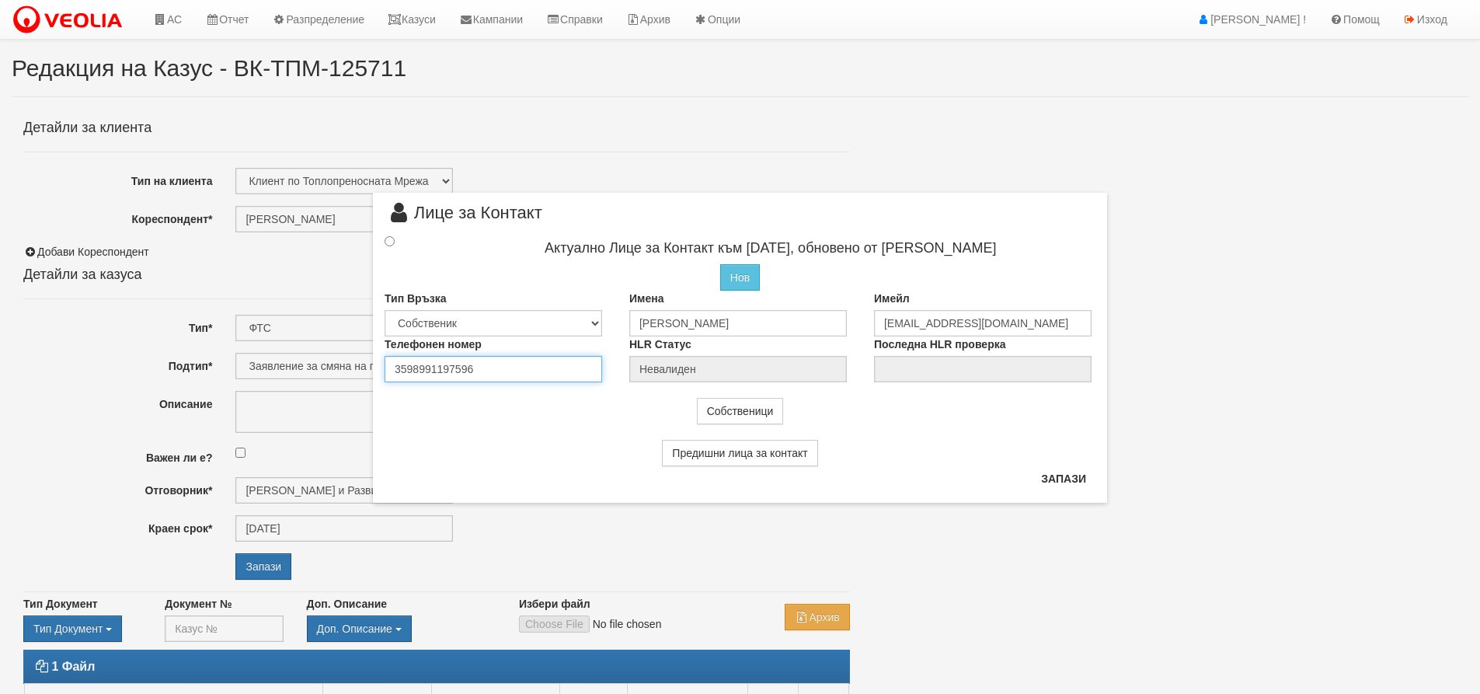
drag, startPoint x: 437, startPoint y: 366, endPoint x: 465, endPoint y: 420, distance: 61.5
click at [441, 369] on input "3598991197596" at bounding box center [494, 369] width 218 height 26
type input "359899197596"
click at [1078, 479] on button "Запази" at bounding box center [1064, 478] width 64 height 25
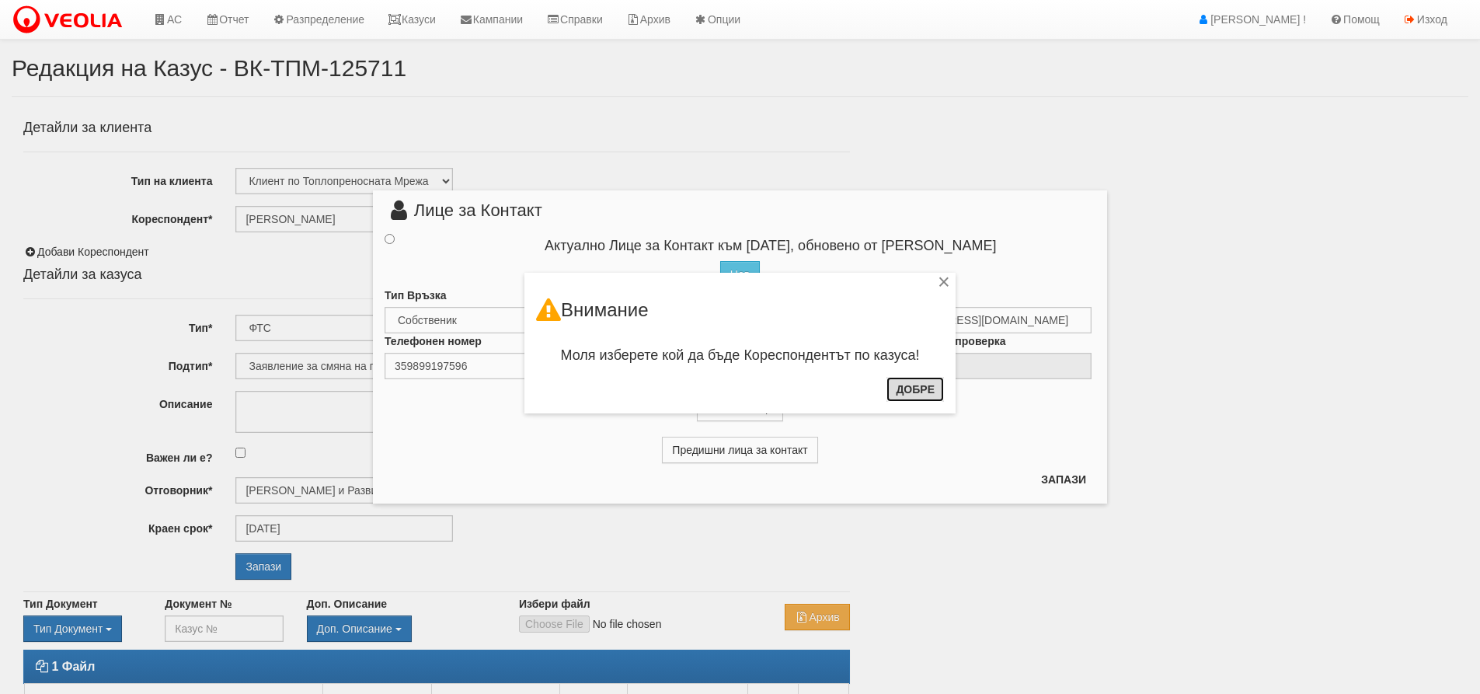
click at [901, 396] on button "Добре" at bounding box center [914, 389] width 57 height 25
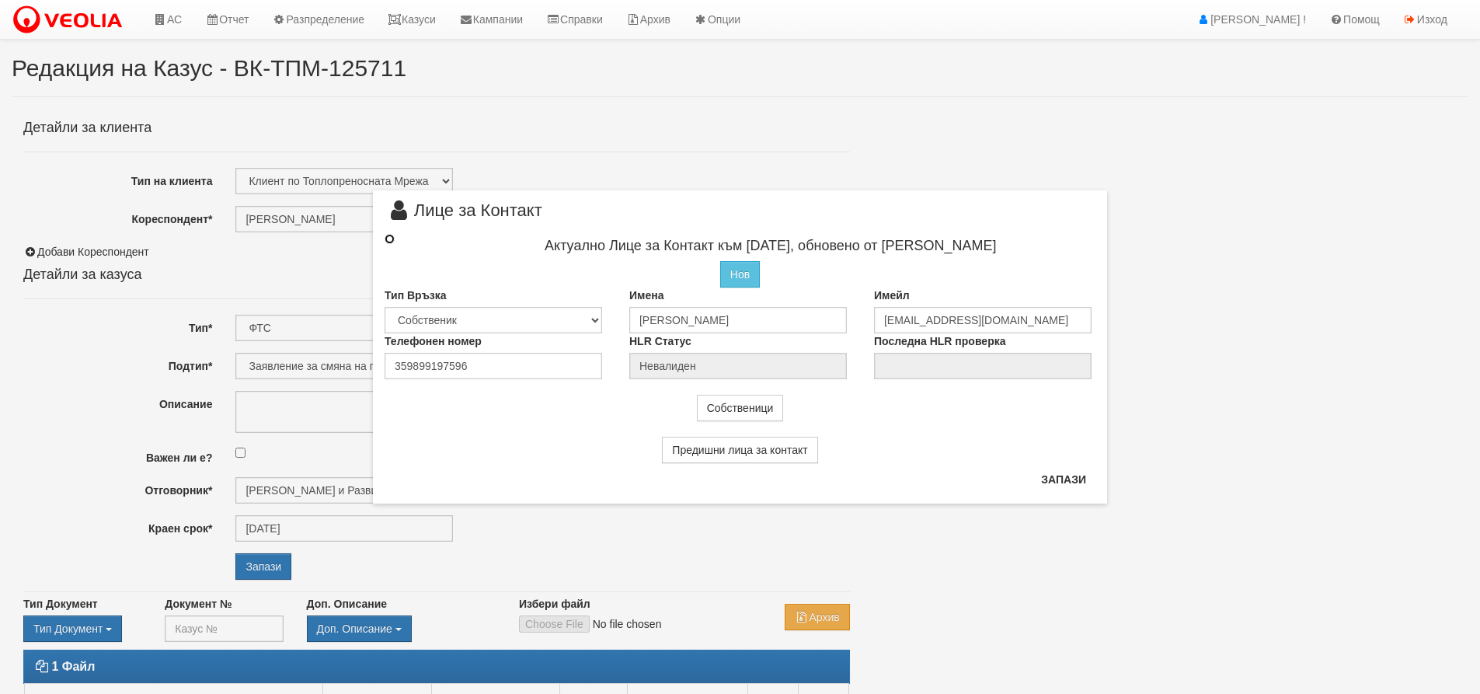
click at [390, 240] on input "radio" at bounding box center [390, 239] width 10 height 10
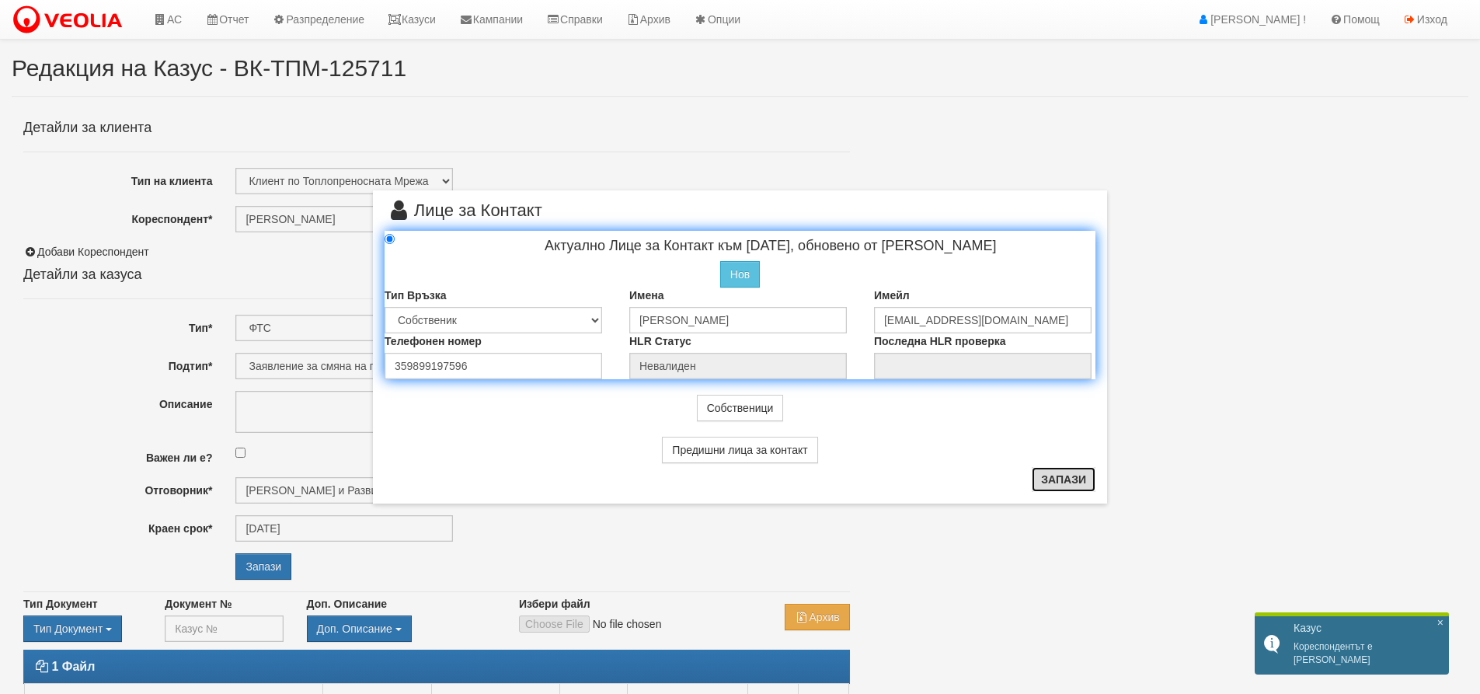
click at [1069, 484] on button "Запази" at bounding box center [1064, 479] width 64 height 25
radio input "true"
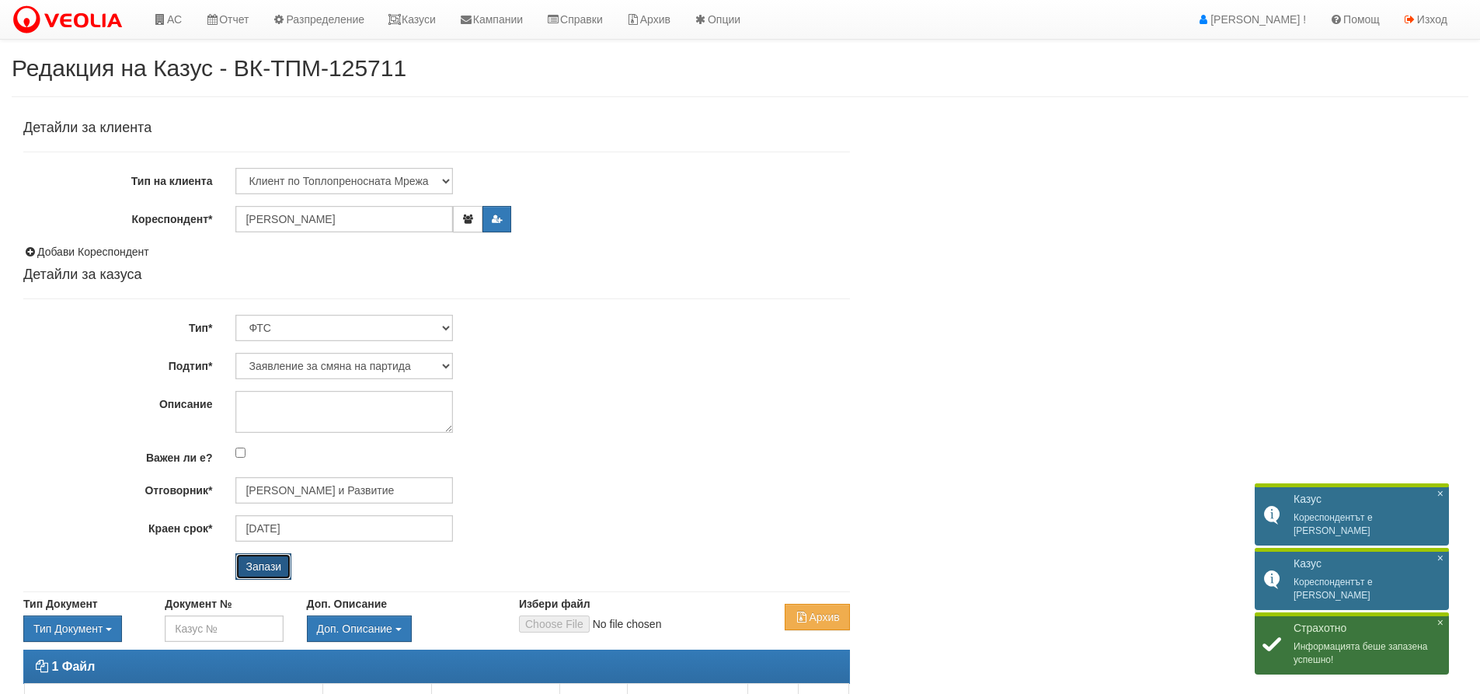
click at [246, 566] on input "Запази" at bounding box center [263, 566] width 56 height 26
